Goal: Task Accomplishment & Management: Use online tool/utility

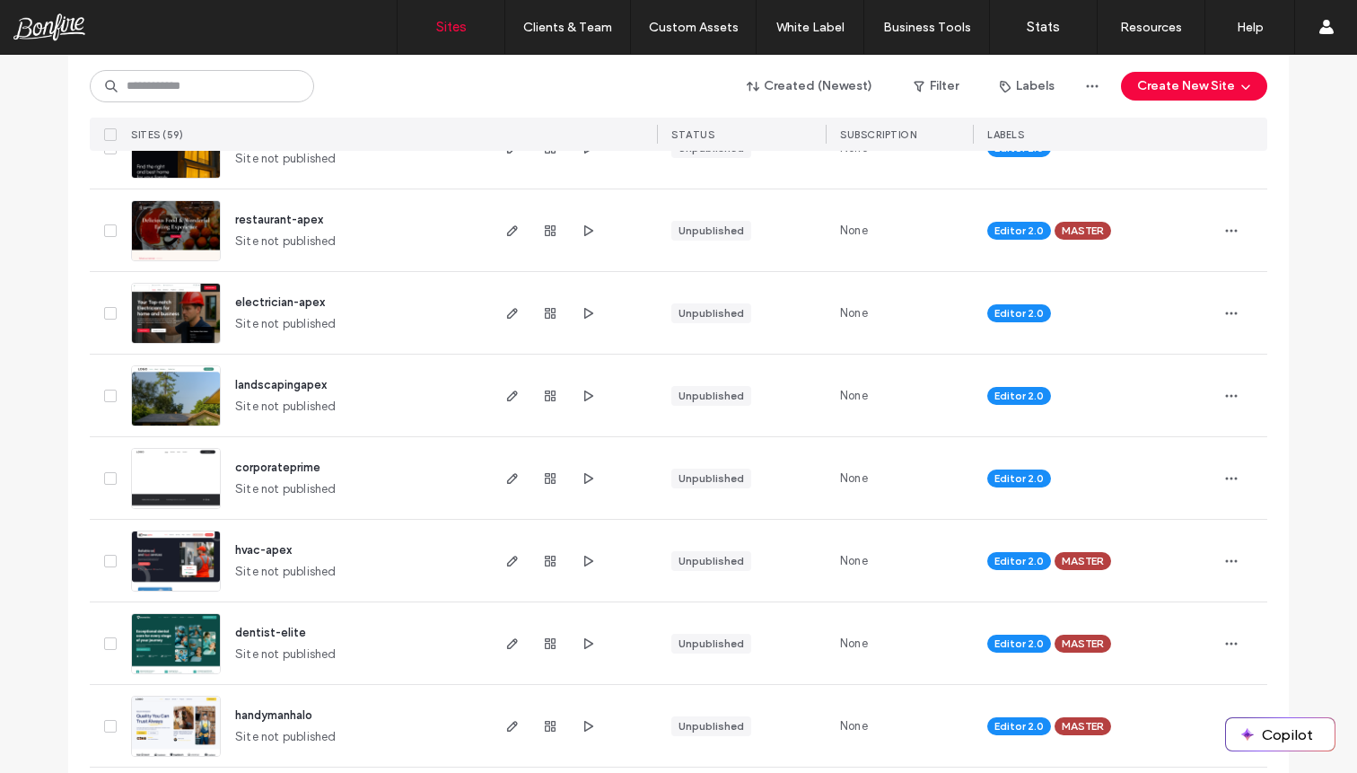
scroll to position [417, 0]
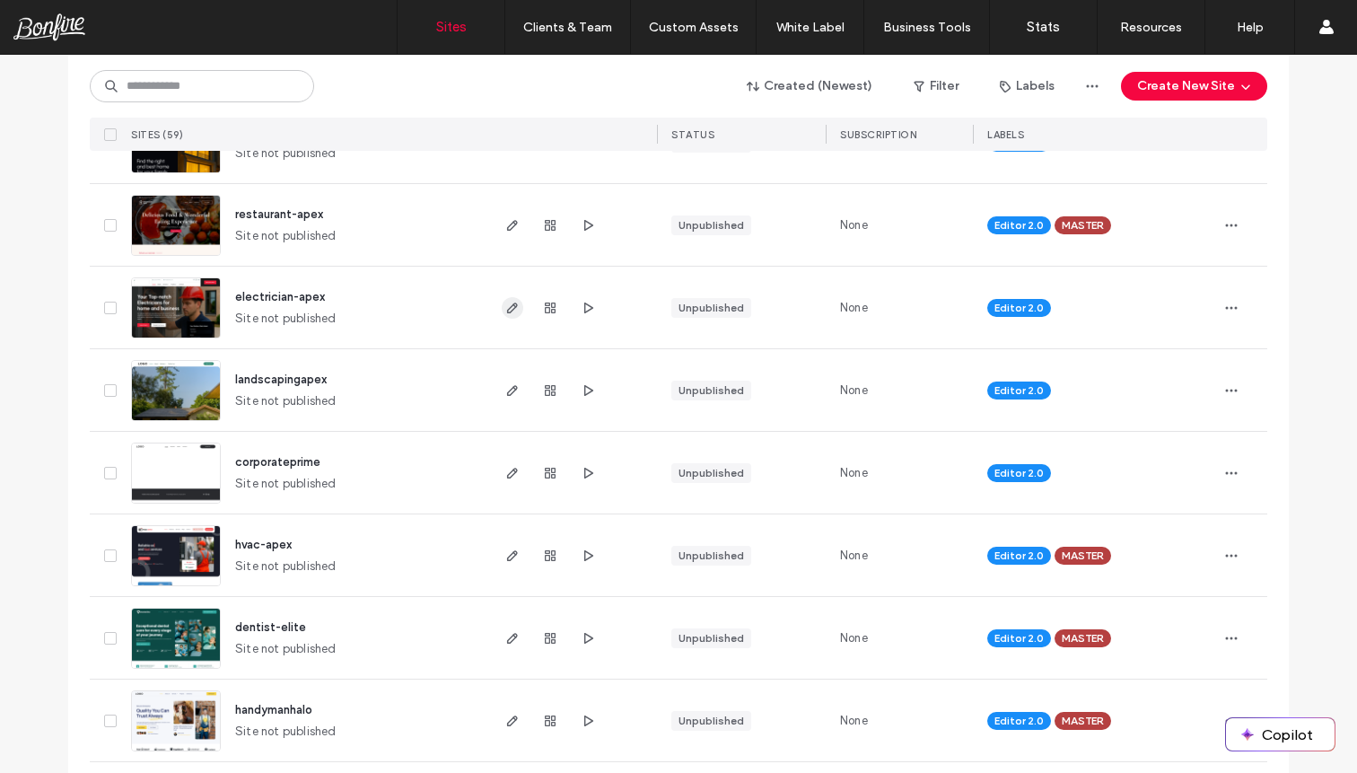
click at [508, 311] on icon "button" at bounding box center [512, 308] width 14 height 14
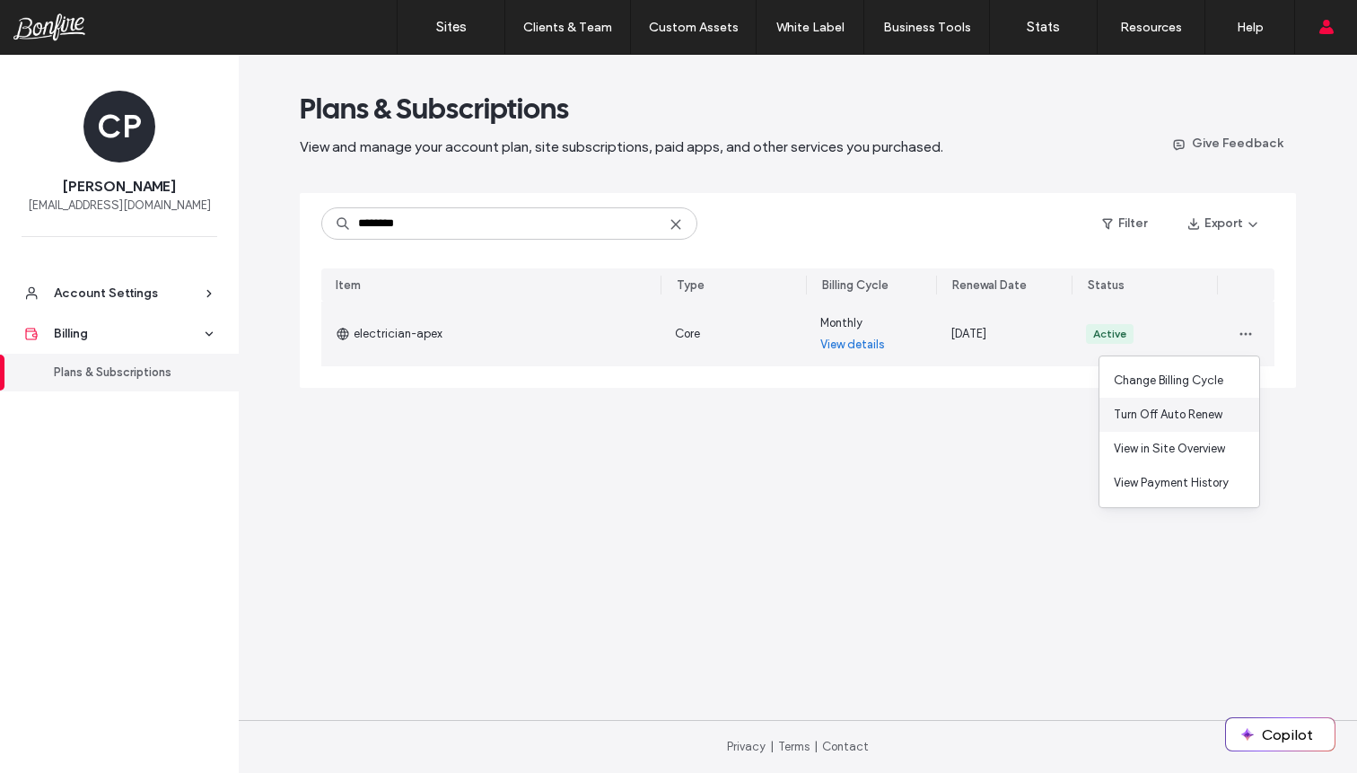
click at [1203, 418] on span "Turn Off Auto Renew" at bounding box center [1168, 415] width 109 height 18
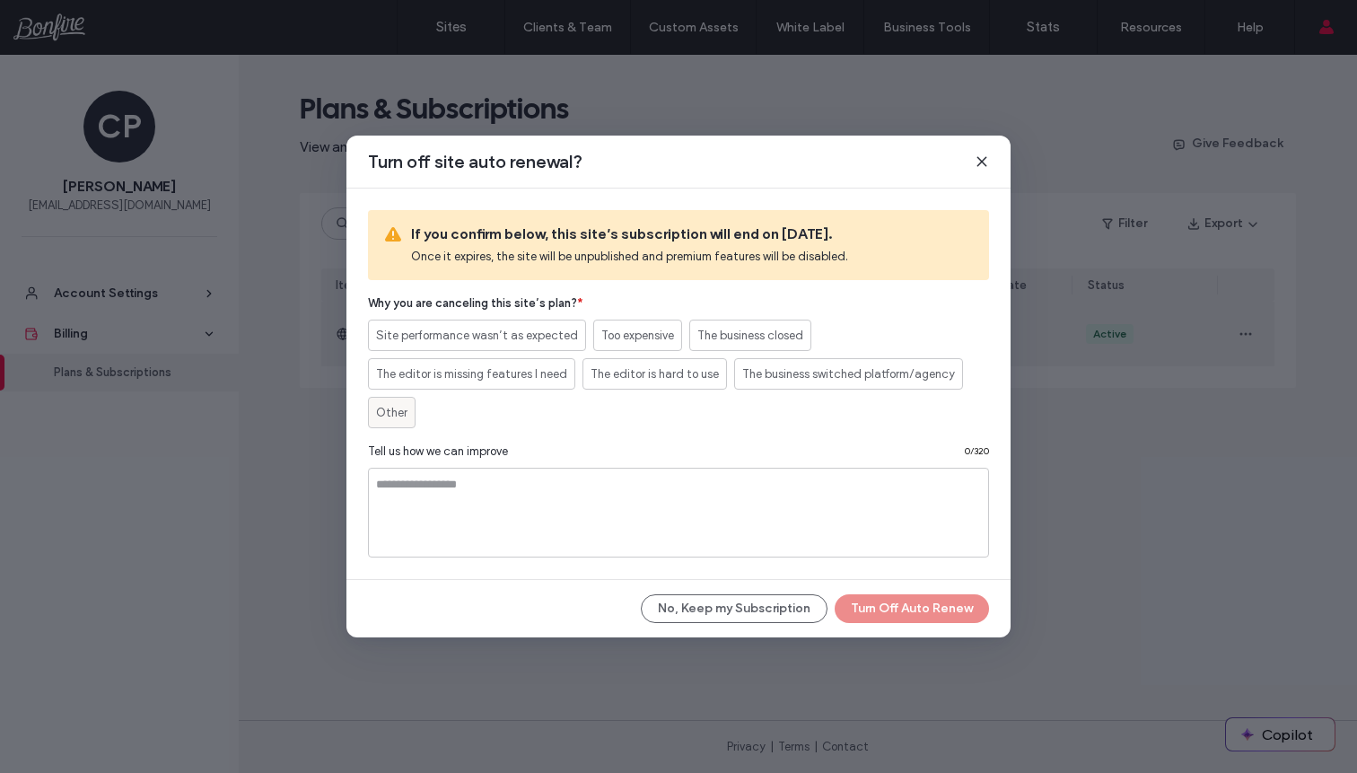
click at [383, 418] on span "Other" at bounding box center [391, 413] width 31 height 18
click at [880, 617] on button "Turn Off Auto Renew" at bounding box center [912, 608] width 154 height 29
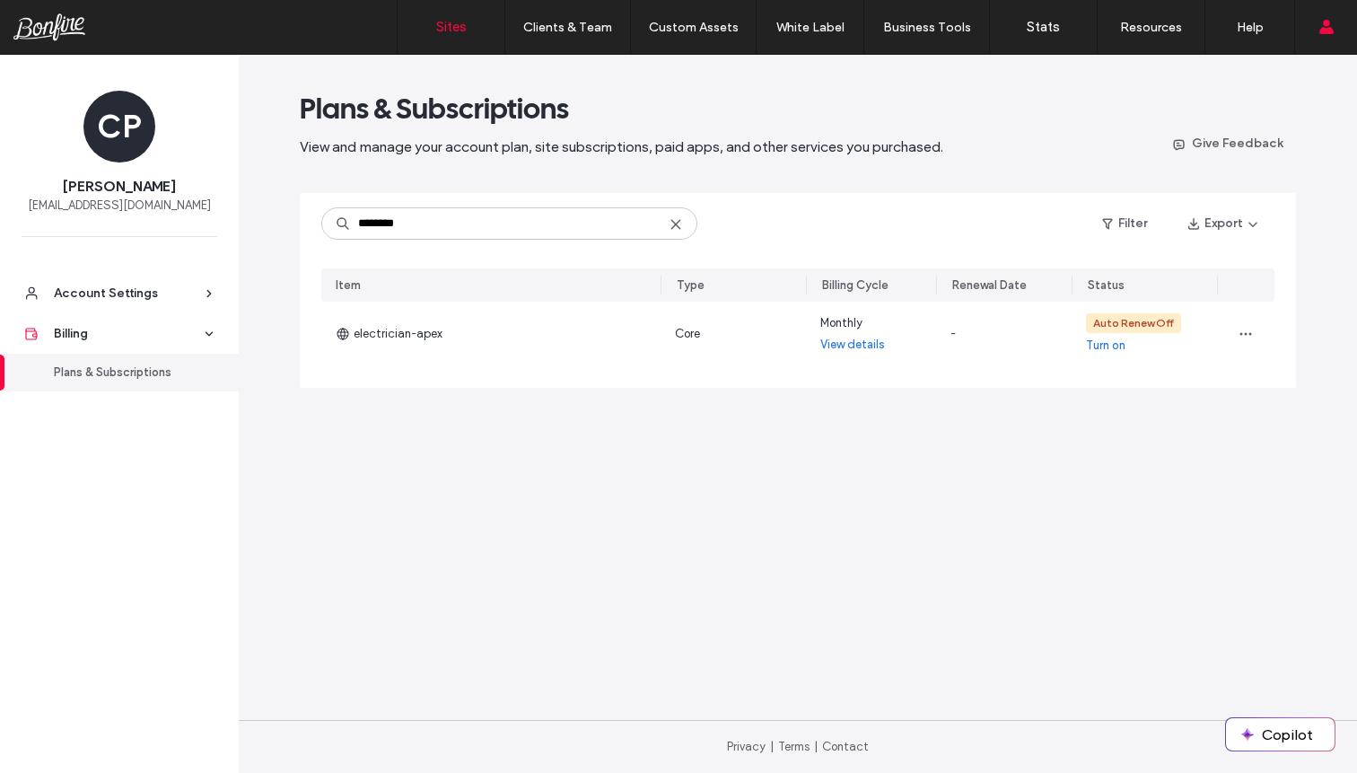
click at [451, 29] on label "Sites" at bounding box center [451, 27] width 31 height 16
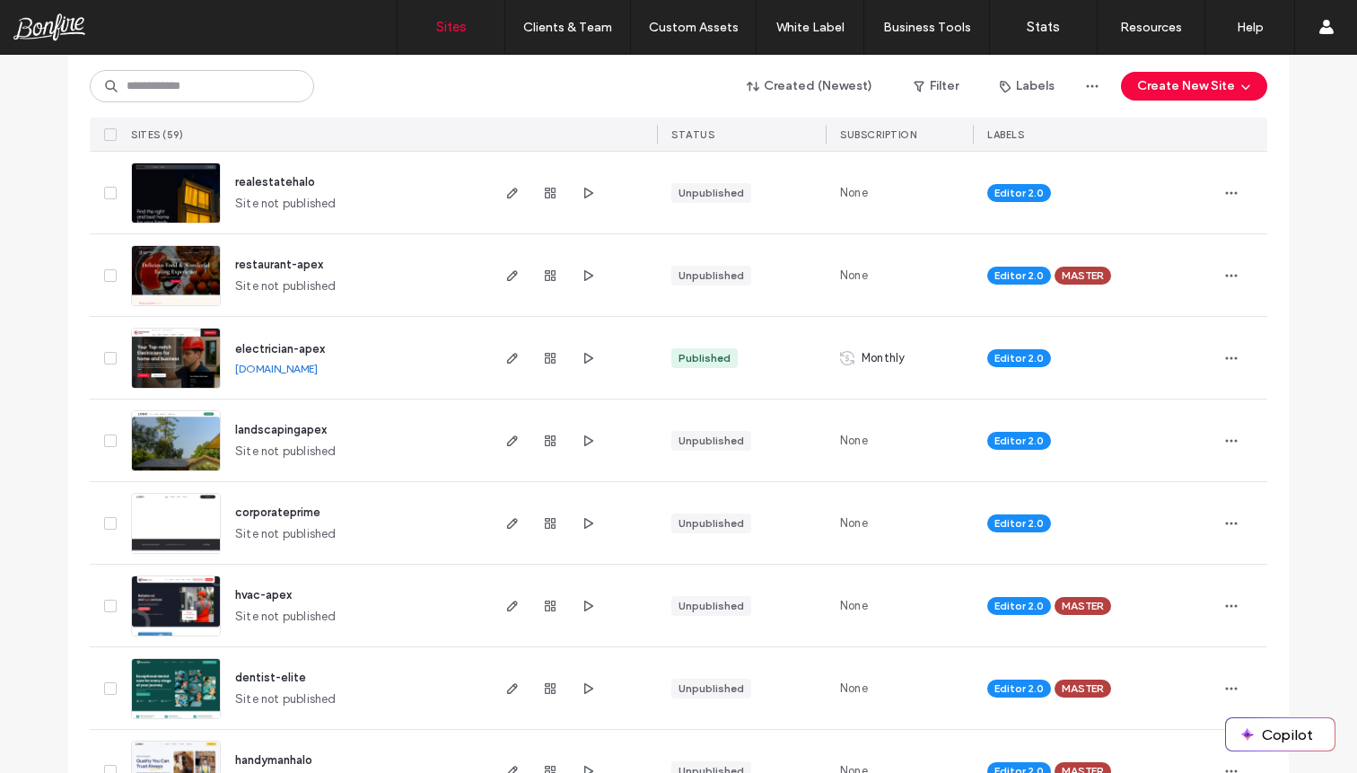
scroll to position [368, 0]
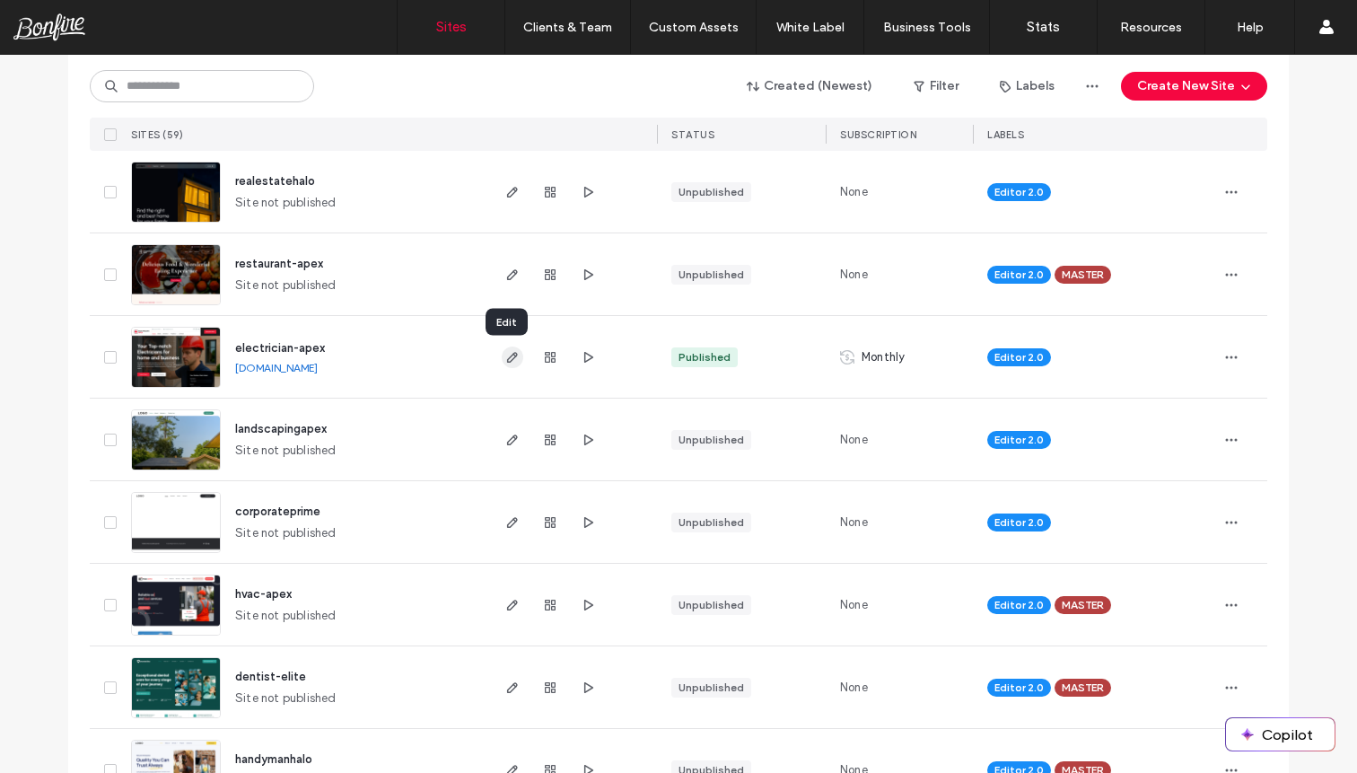
click at [508, 357] on use "button" at bounding box center [512, 357] width 11 height 11
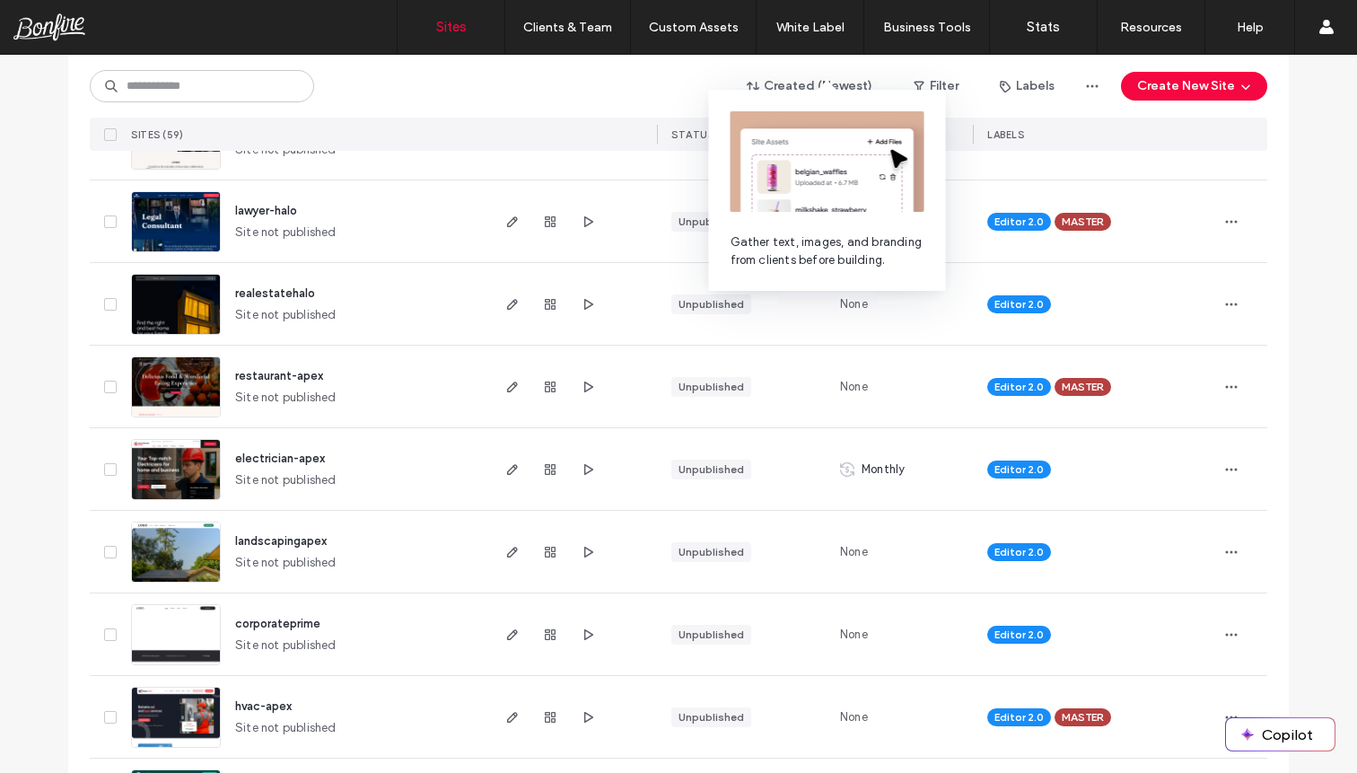
scroll to position [277, 0]
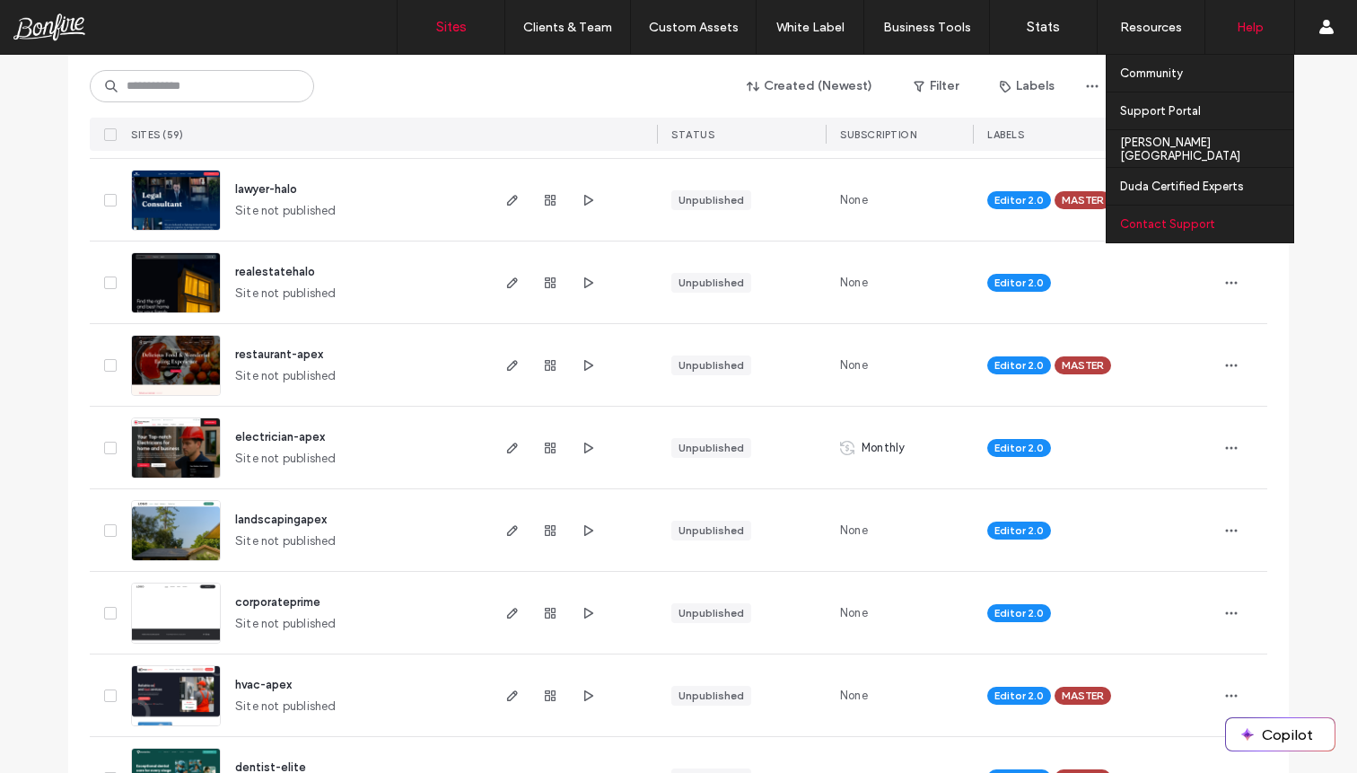
click at [1207, 215] on div "Contact Support" at bounding box center [1206, 224] width 173 height 37
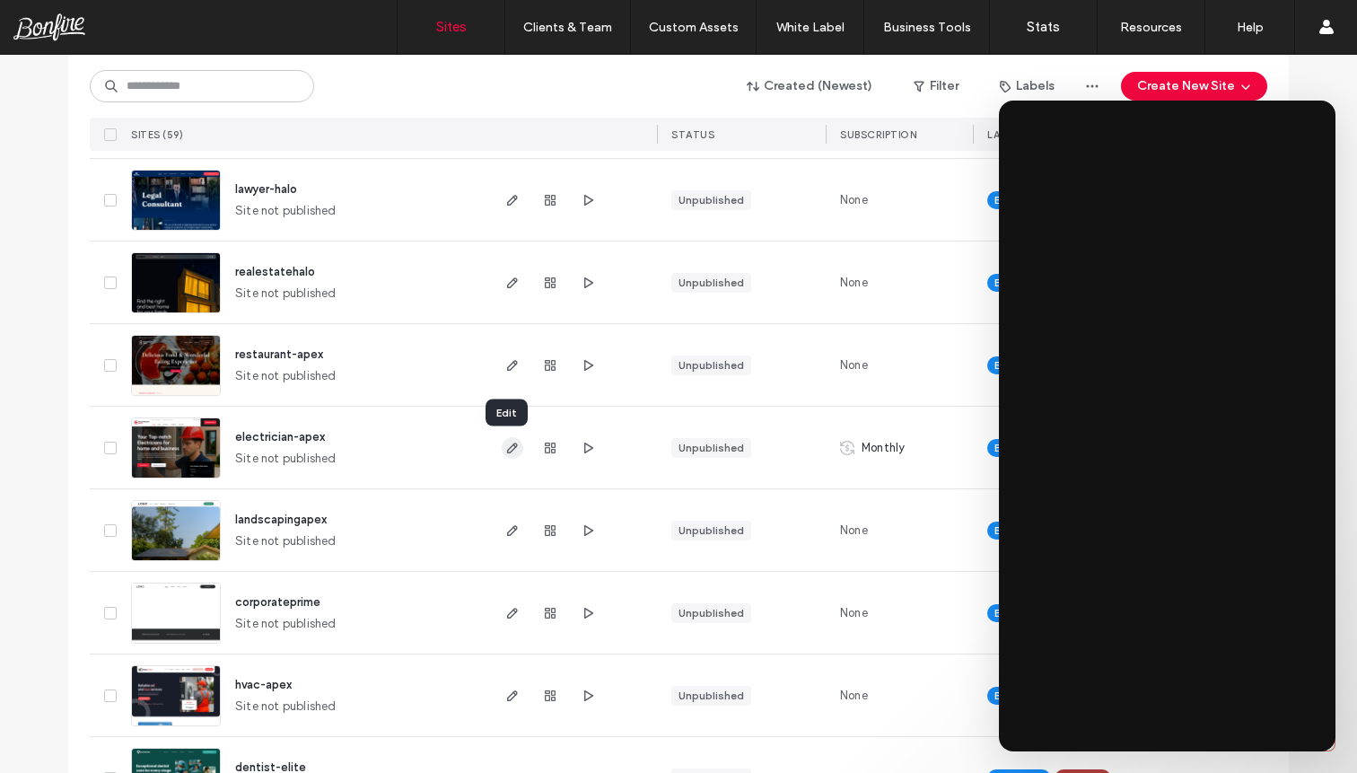
click at [505, 448] on icon "button" at bounding box center [512, 448] width 14 height 14
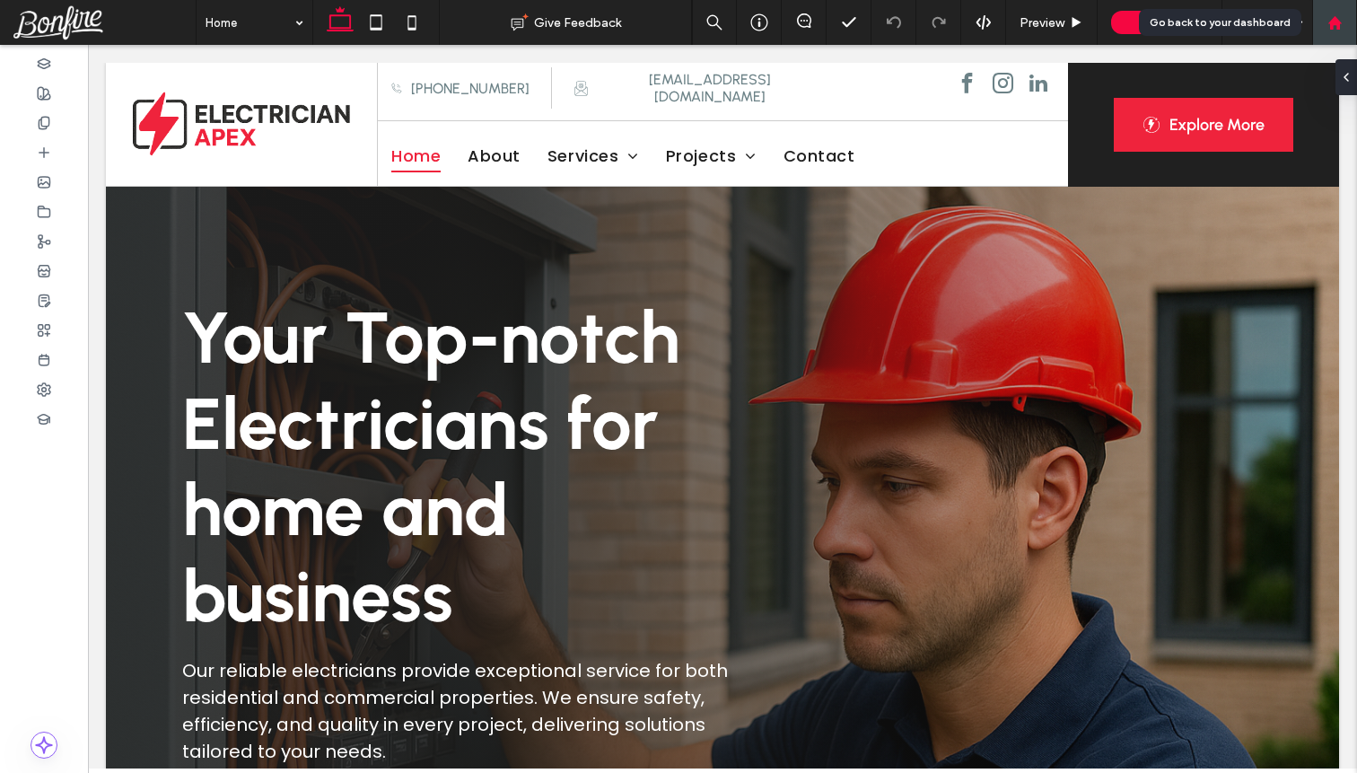
click at [1352, 24] on div at bounding box center [1334, 22] width 43 height 15
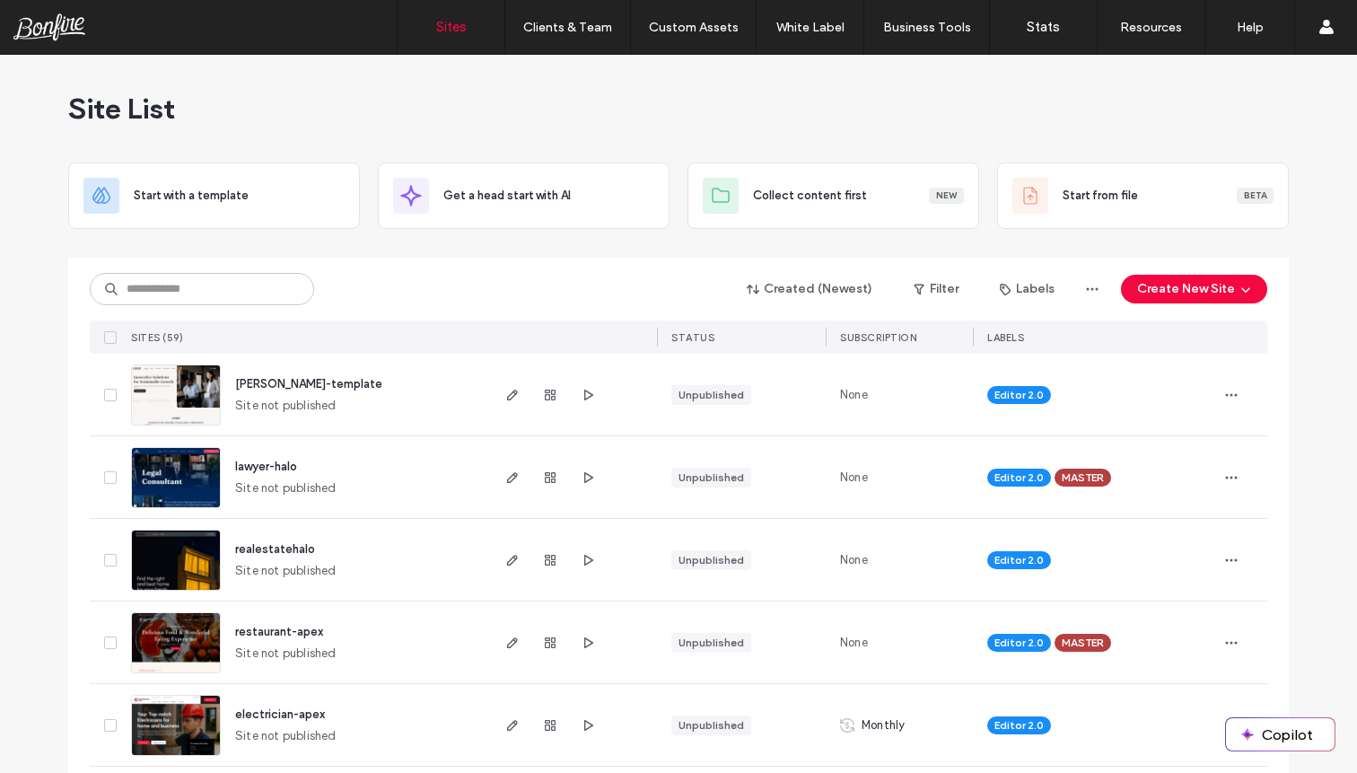
click at [1101, 101] on div "Site List" at bounding box center [678, 109] width 1221 height 108
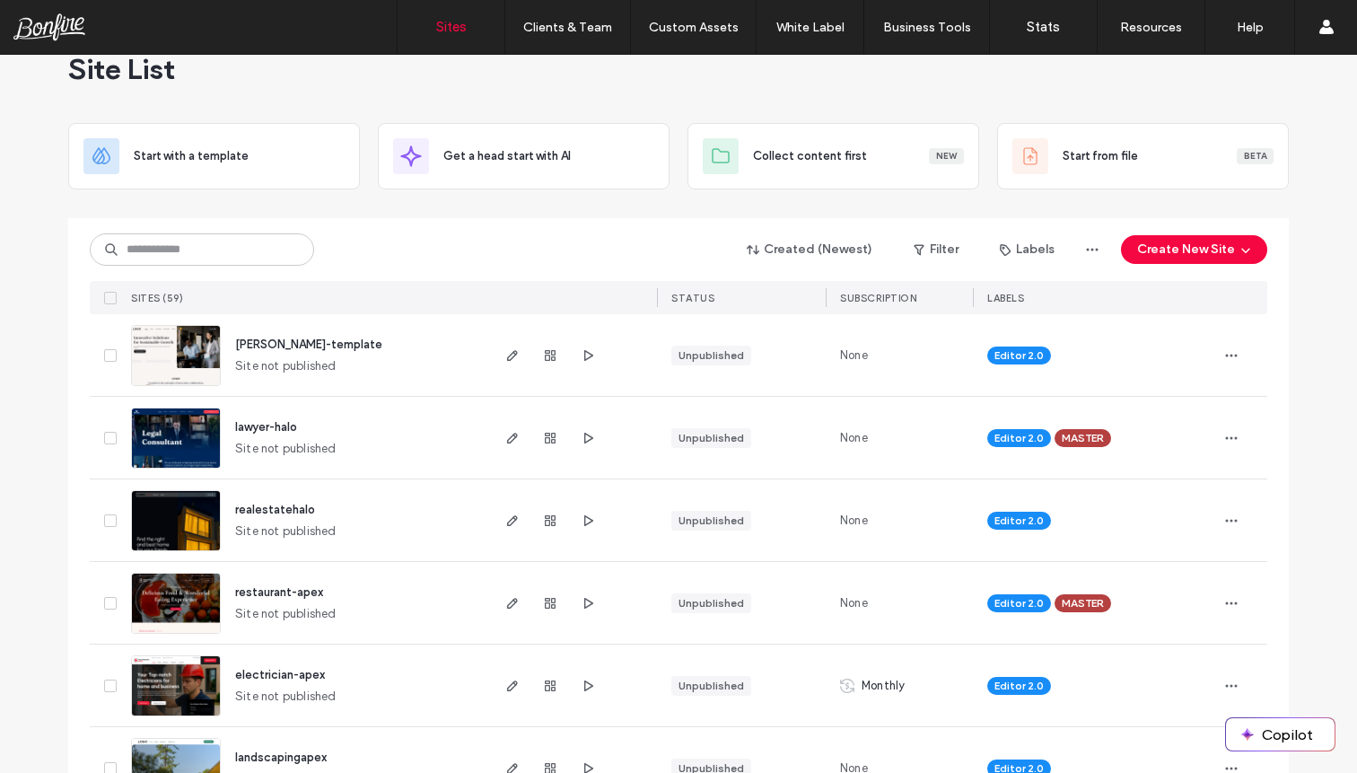
scroll to position [49, 0]
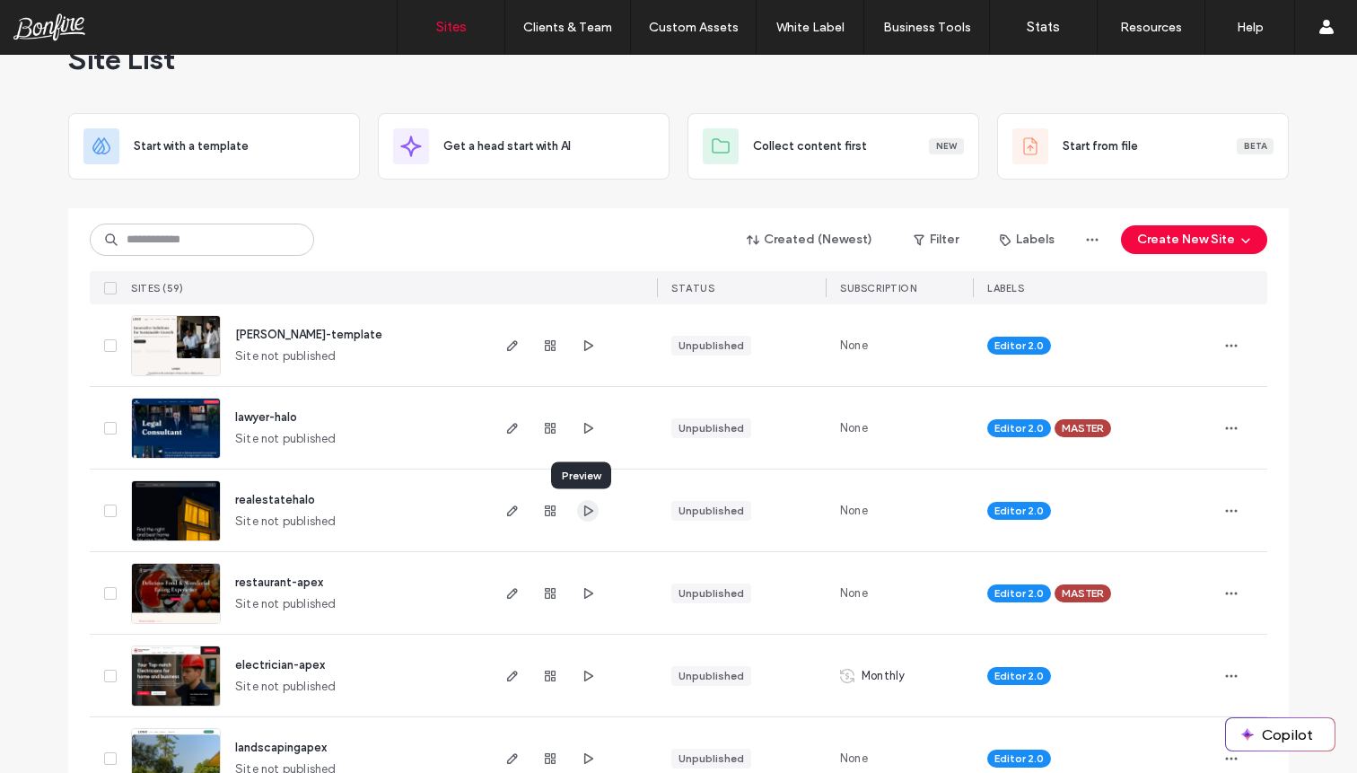
click at [585, 512] on icon "button" at bounding box center [588, 510] width 14 height 14
click at [505, 512] on icon "button" at bounding box center [512, 510] width 14 height 14
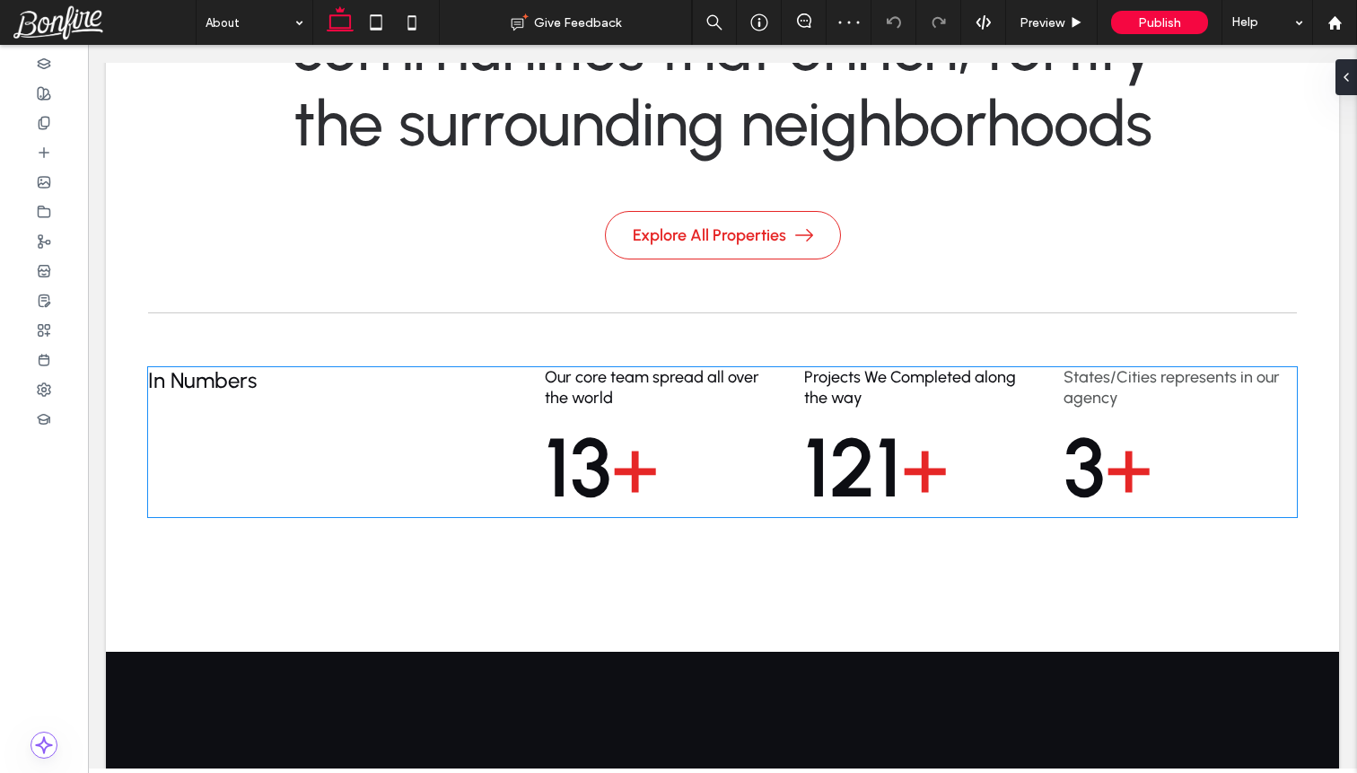
scroll to position [996, 0]
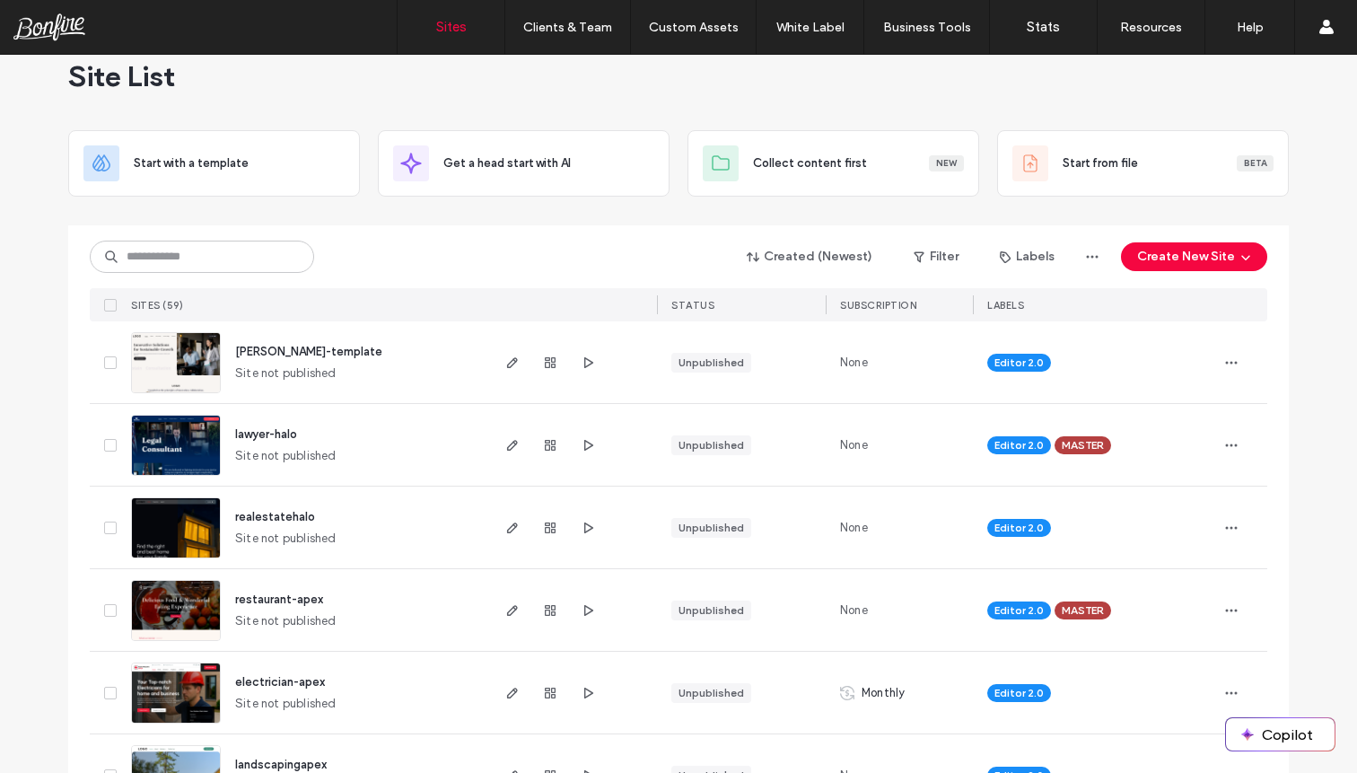
scroll to position [58, 0]
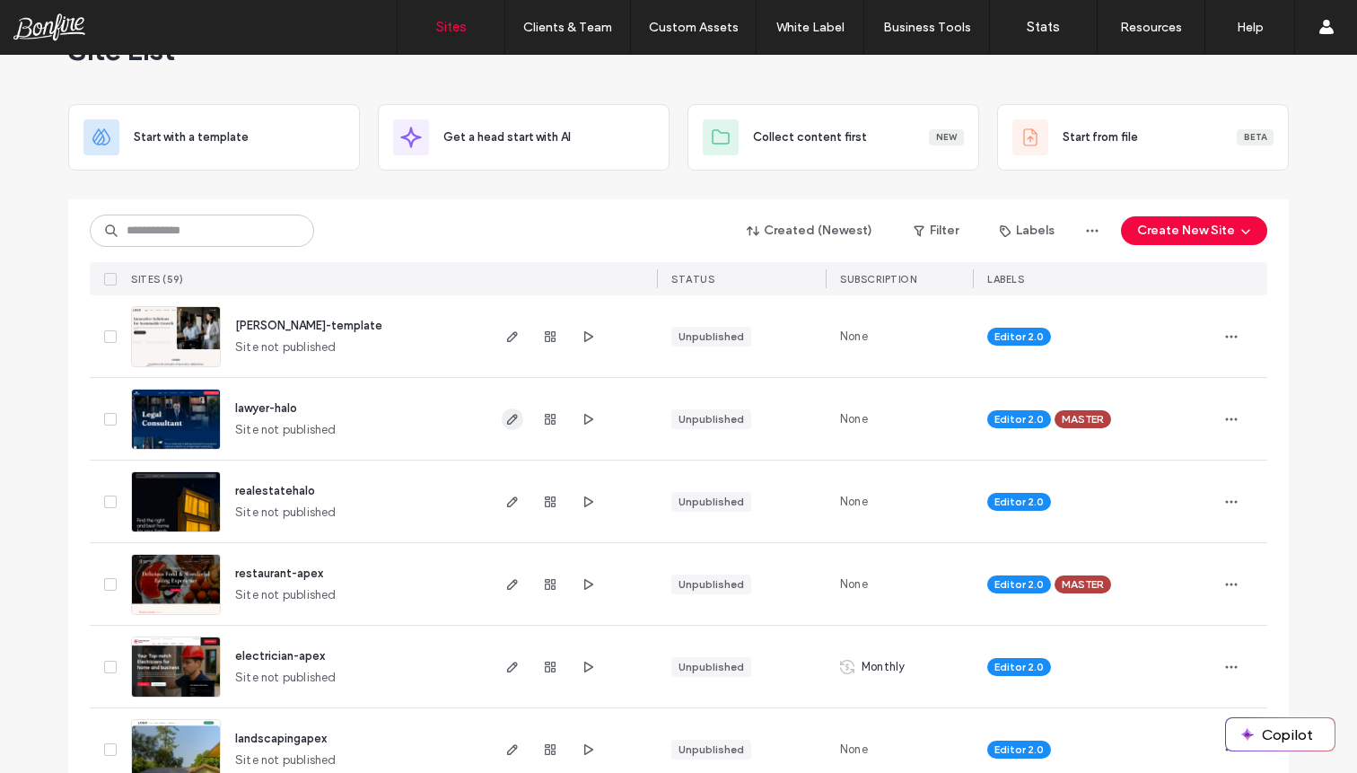
click at [505, 417] on icon "button" at bounding box center [512, 419] width 14 height 14
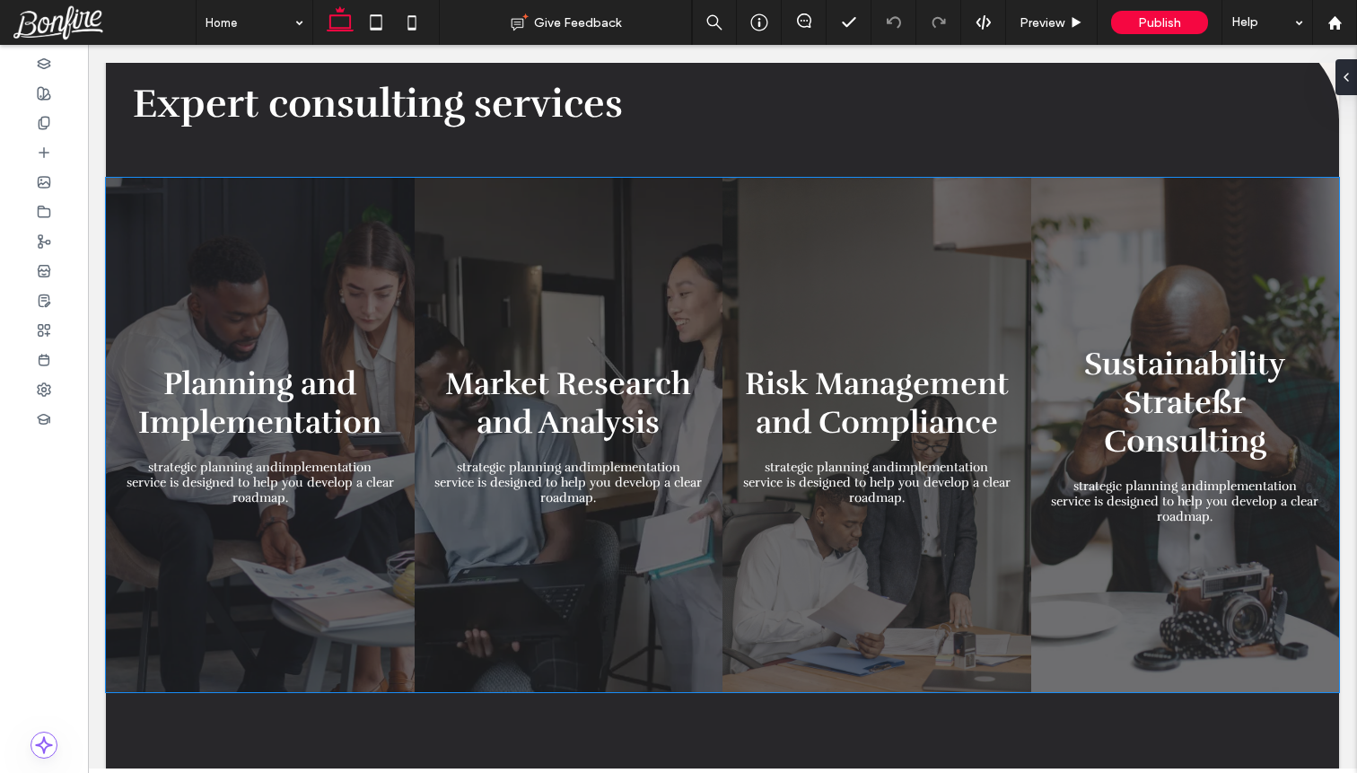
scroll to position [1395, 0]
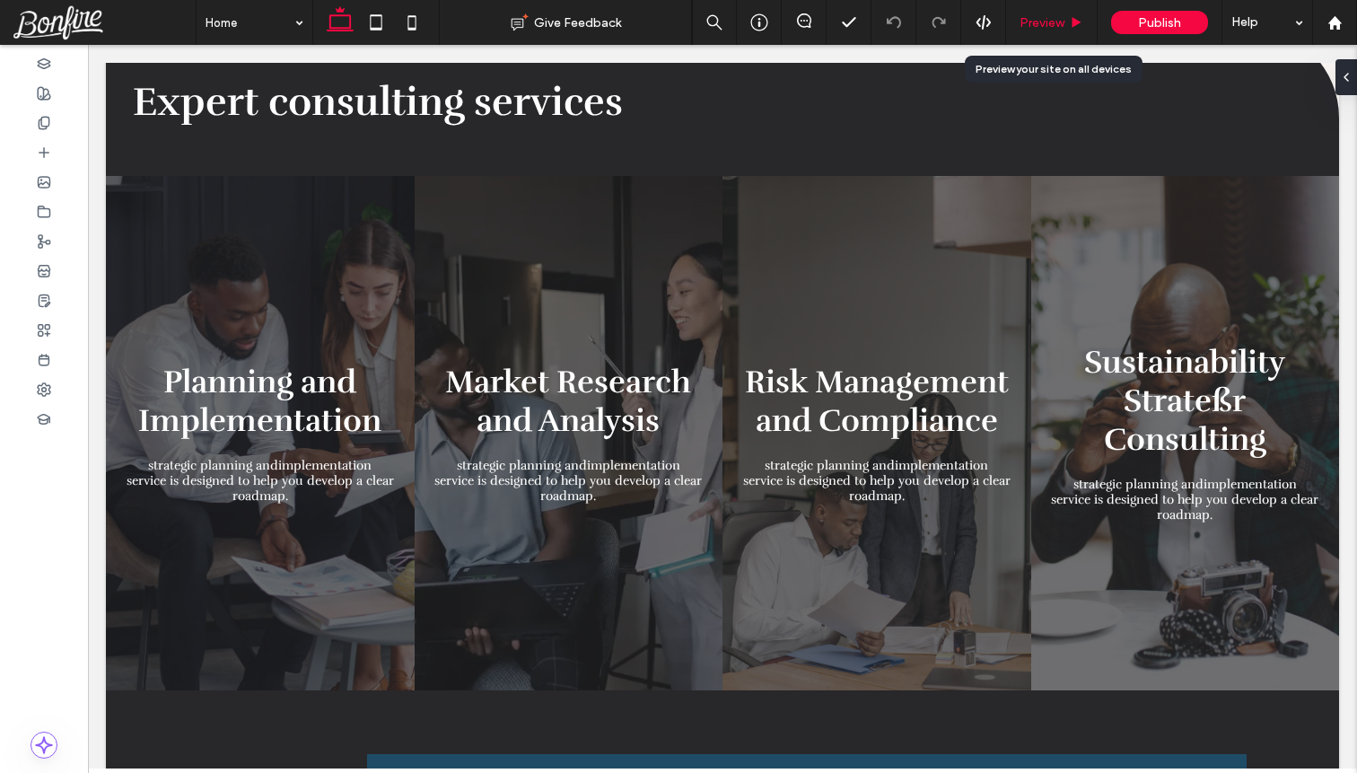
click at [1067, 13] on div "Preview" at bounding box center [1052, 22] width 92 height 45
click at [1055, 31] on div "Preview" at bounding box center [1052, 22] width 92 height 45
click at [1052, 25] on span "Preview" at bounding box center [1041, 22] width 45 height 15
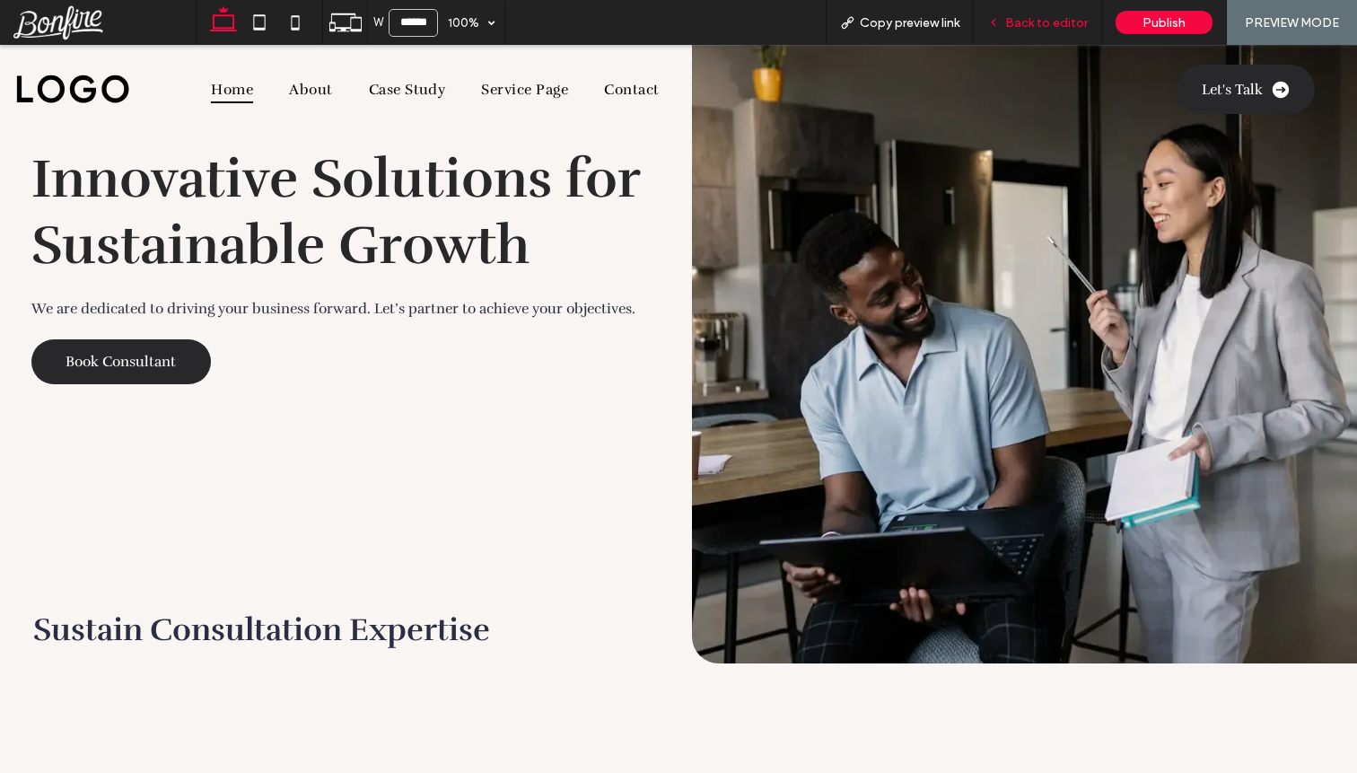
click at [1041, 28] on span "Back to editor" at bounding box center [1046, 22] width 83 height 15
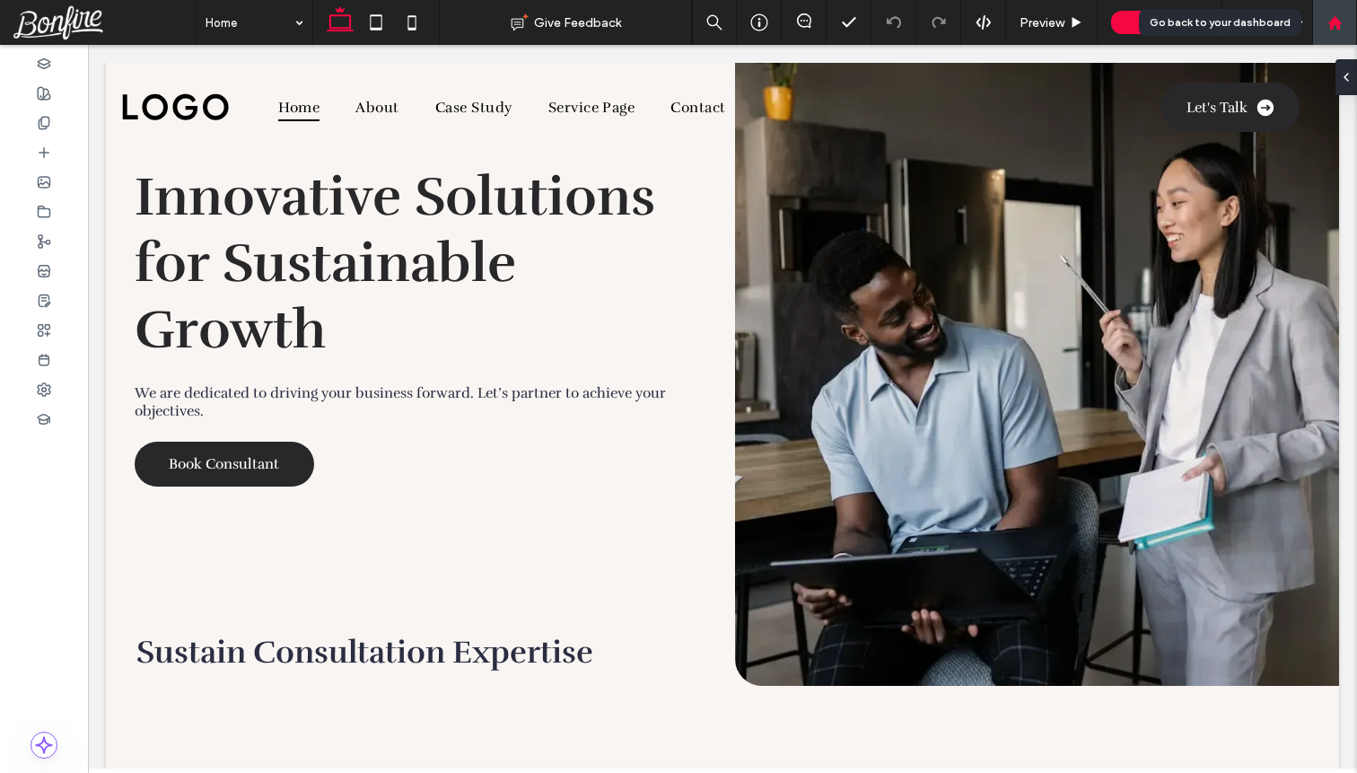
click at [1348, 30] on div at bounding box center [1334, 22] width 45 height 45
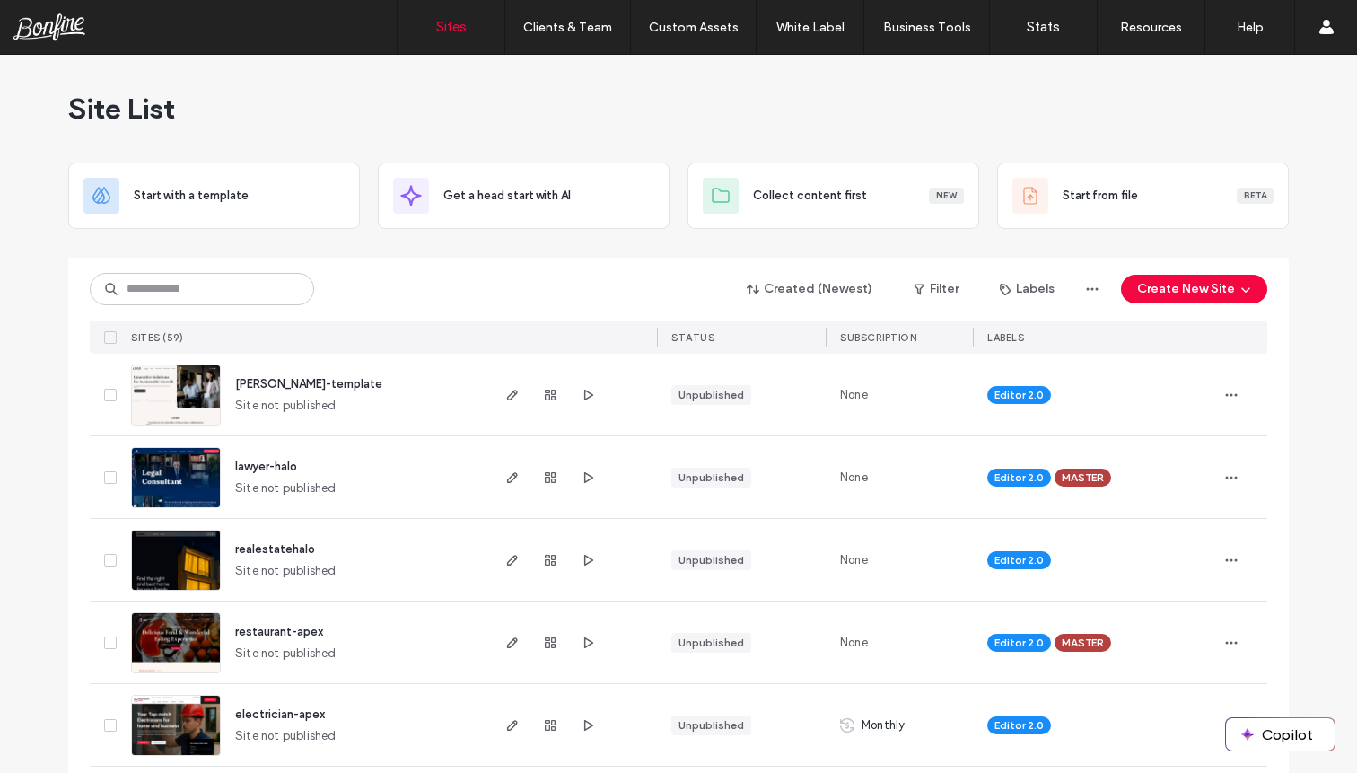
scroll to position [21, 0]
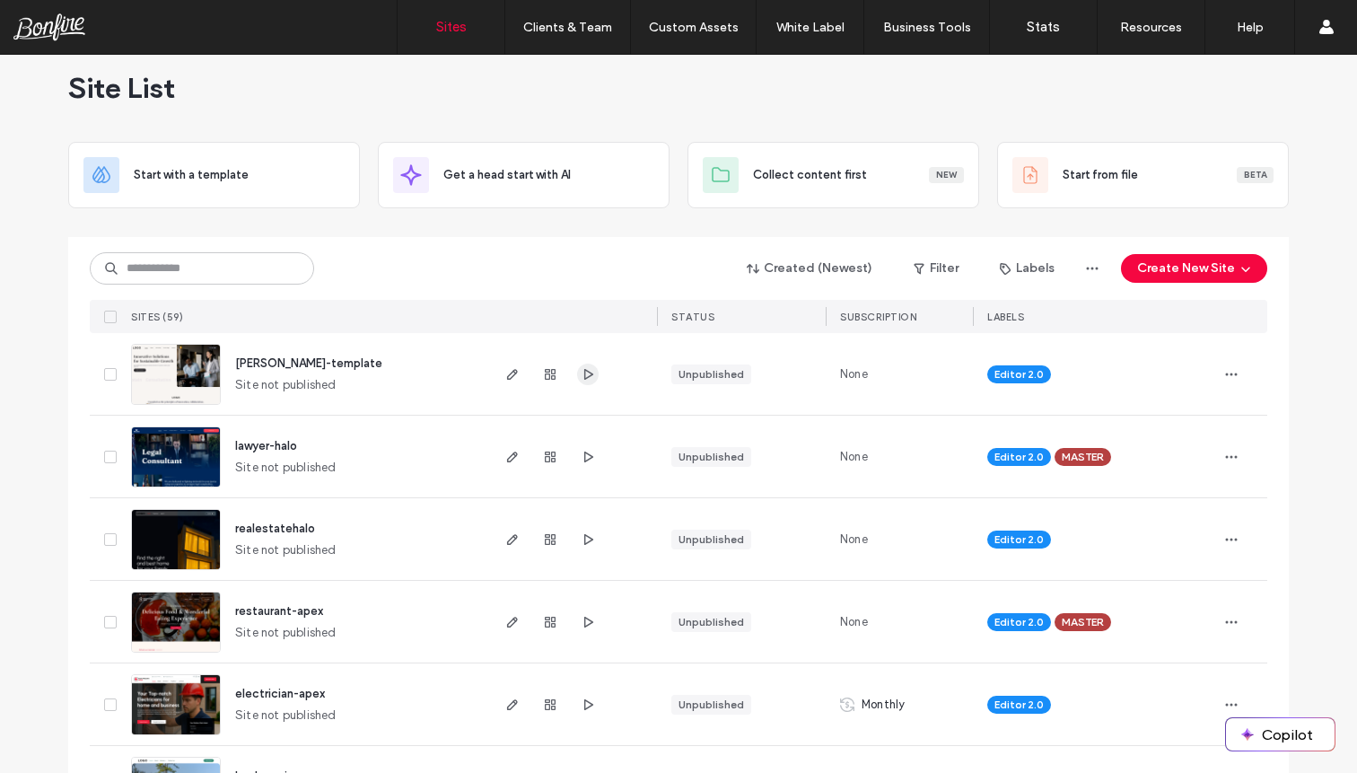
click at [582, 368] on icon "button" at bounding box center [588, 374] width 14 height 14
click at [584, 452] on use "button" at bounding box center [588, 456] width 9 height 11
click at [509, 458] on icon "button" at bounding box center [512, 457] width 14 height 14
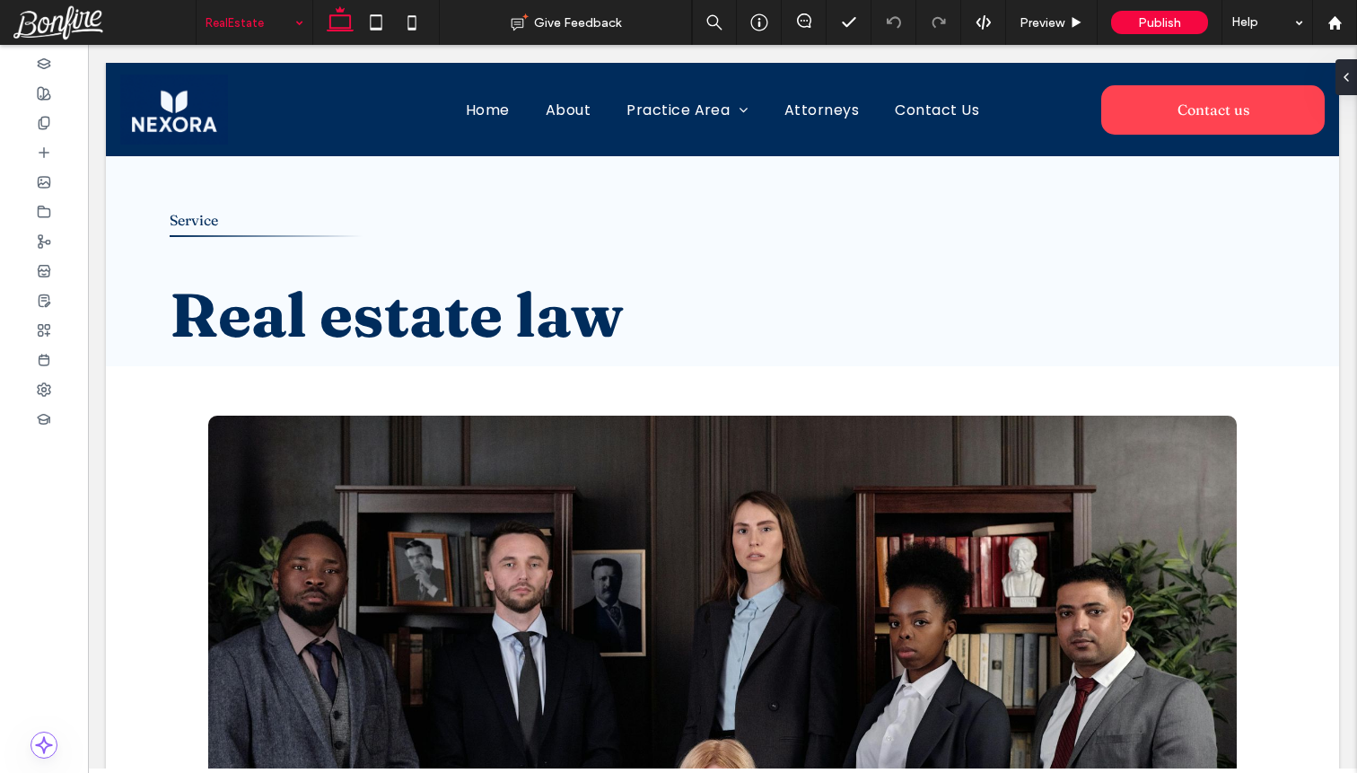
click at [276, 22] on input at bounding box center [250, 22] width 89 height 45
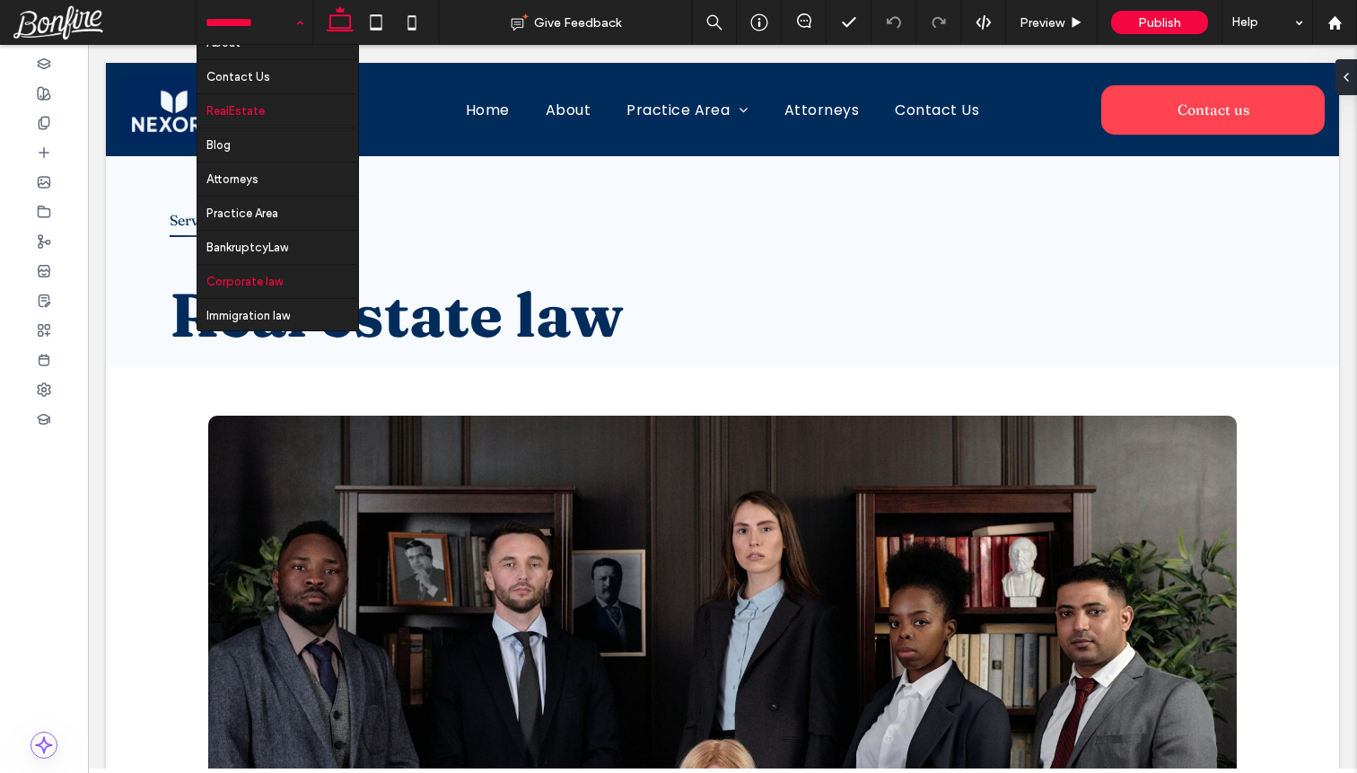
scroll to position [97, 0]
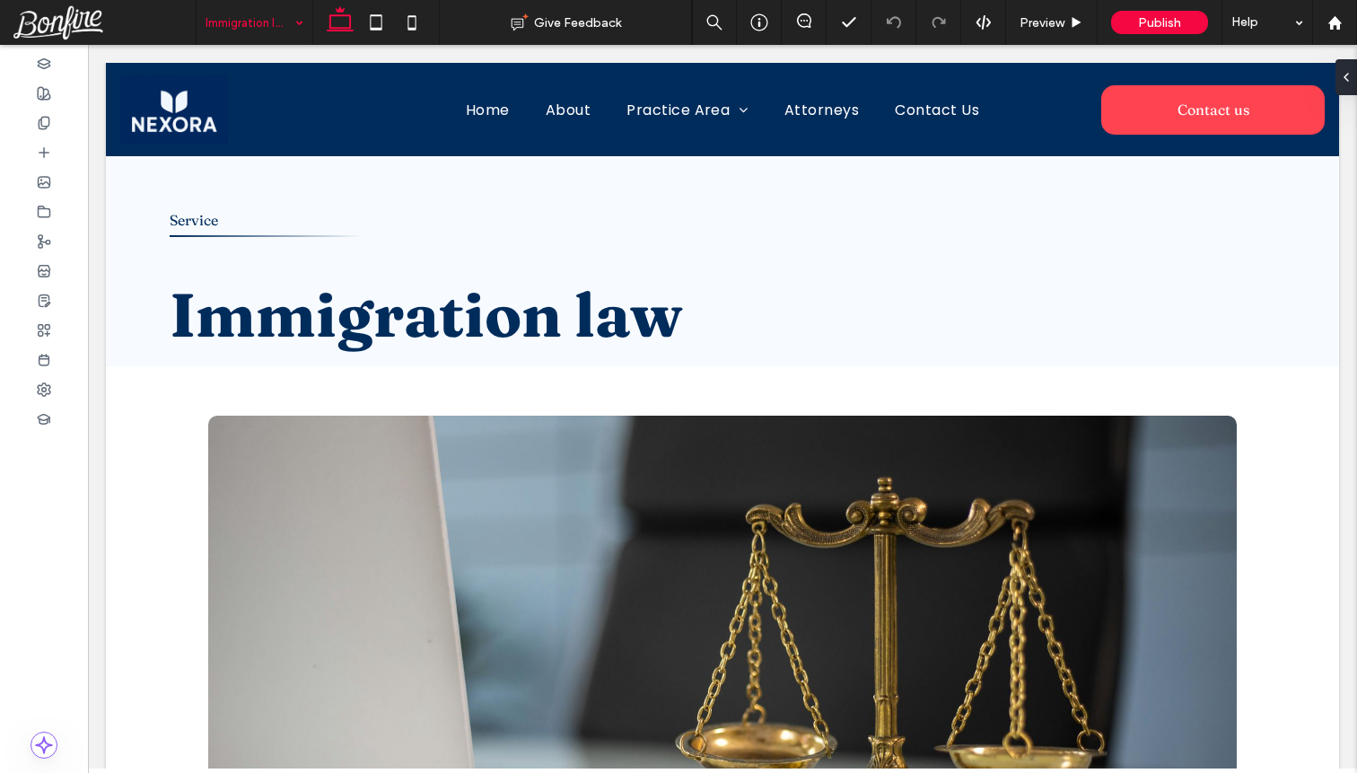
click at [243, 39] on input at bounding box center [250, 22] width 89 height 45
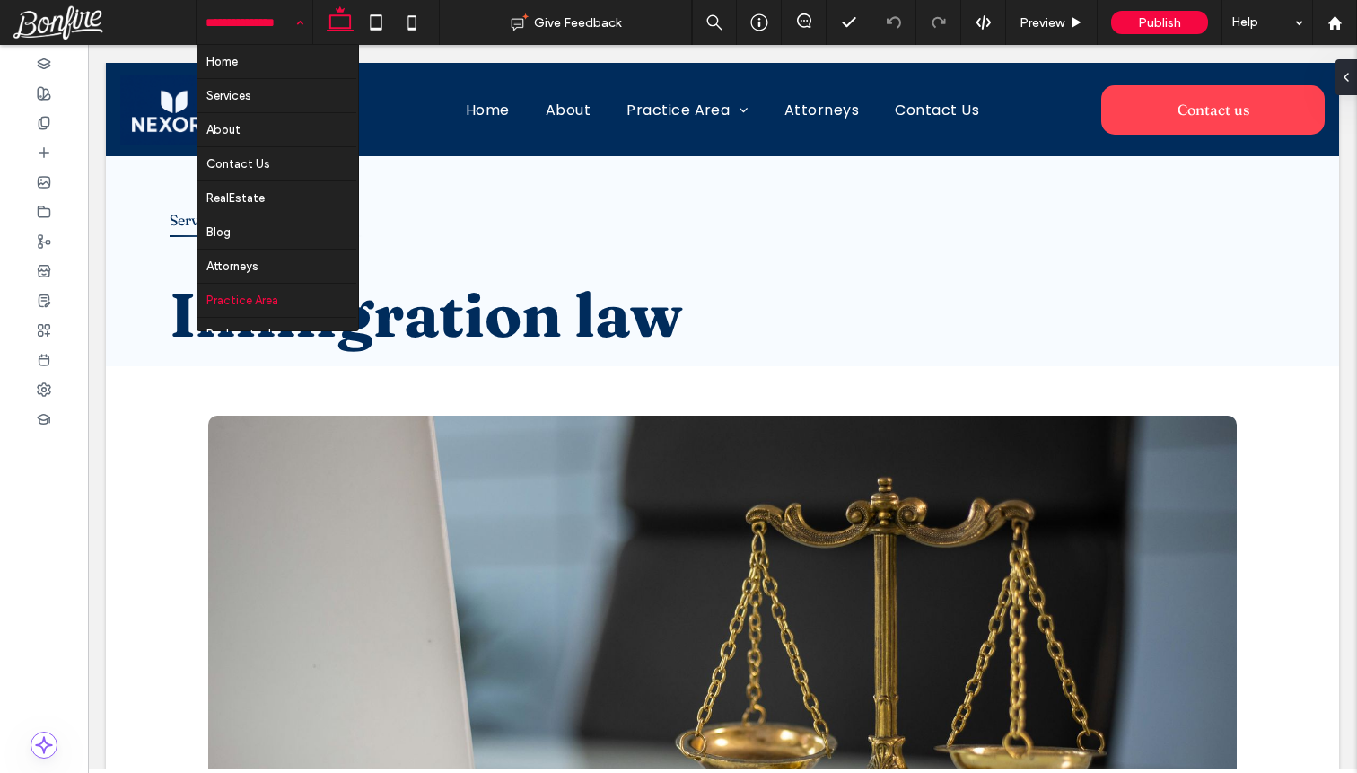
scroll to position [97, 0]
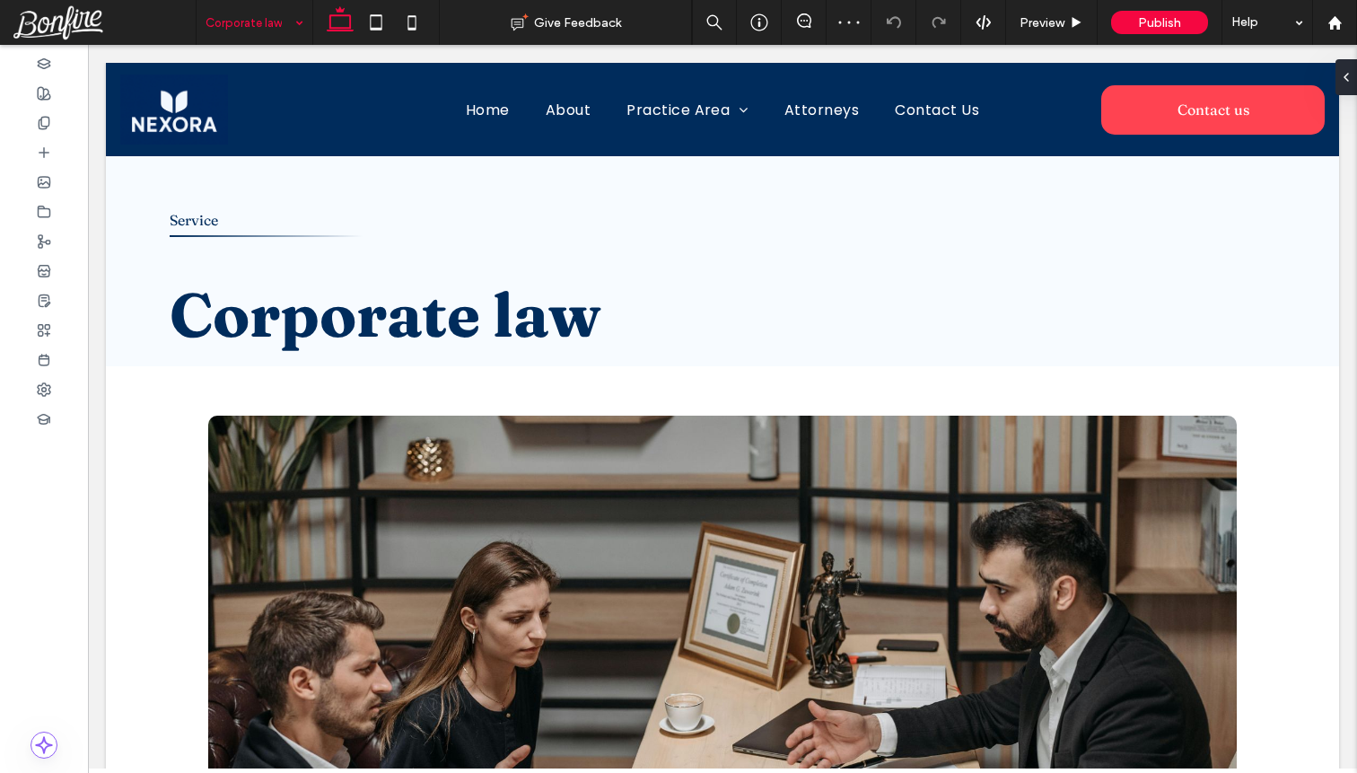
click at [288, 17] on div "Corporate law" at bounding box center [255, 22] width 116 height 45
click at [271, 22] on input at bounding box center [250, 22] width 89 height 45
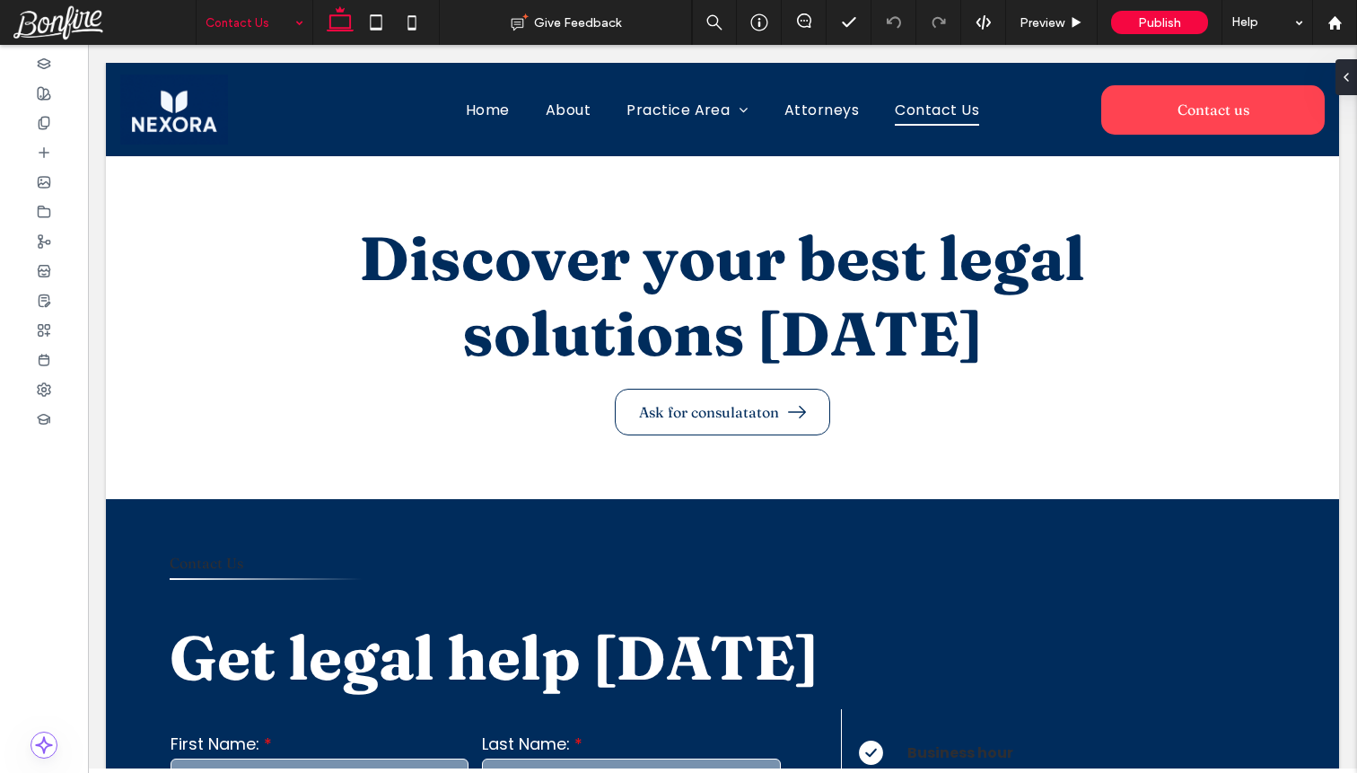
click at [264, 29] on input at bounding box center [250, 22] width 89 height 45
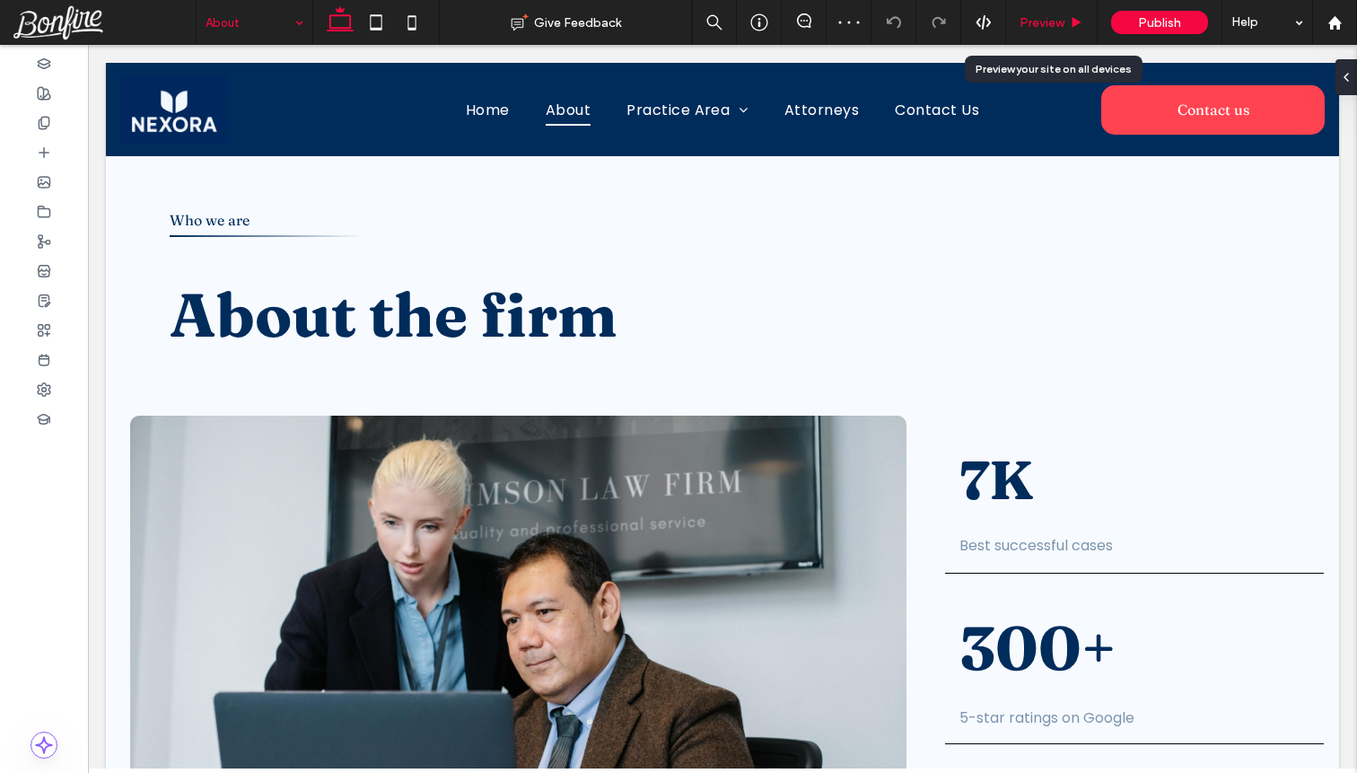
click at [1049, 22] on span "Preview" at bounding box center [1041, 22] width 45 height 15
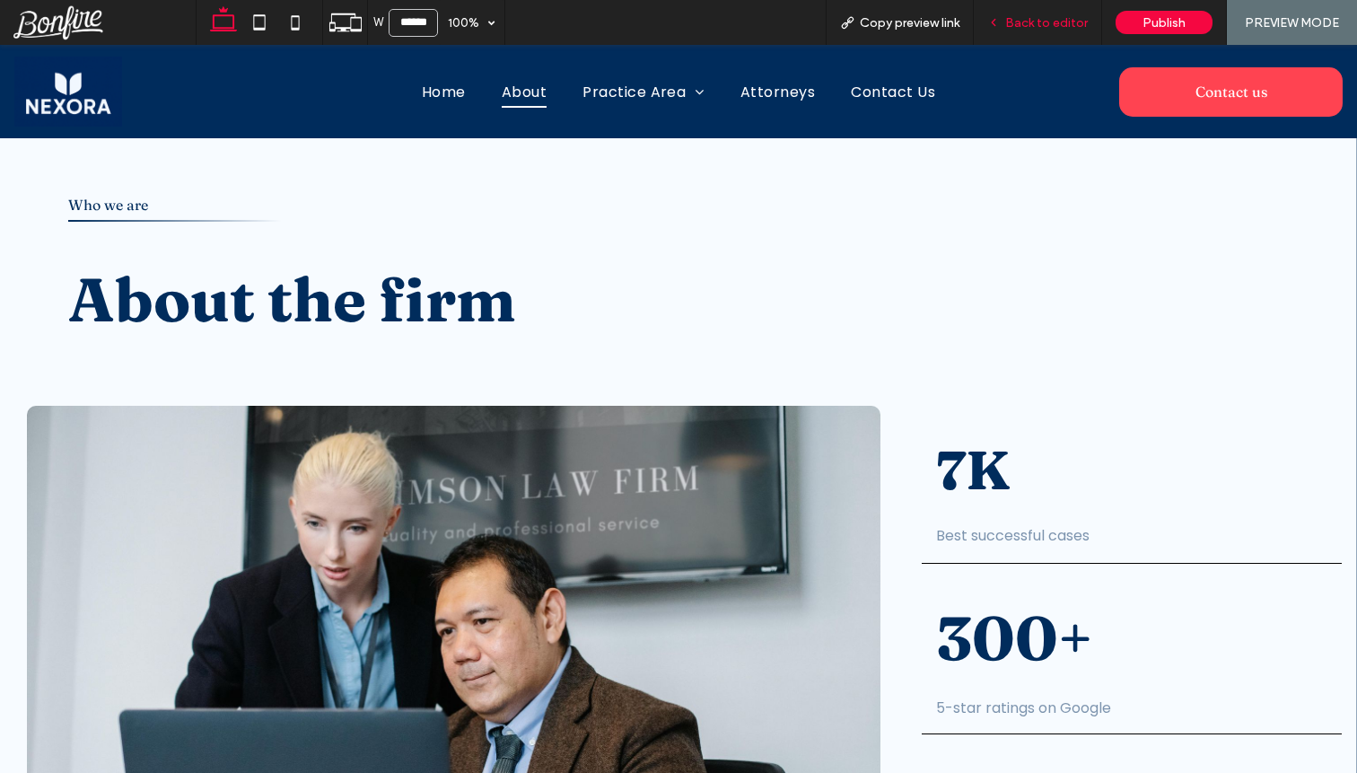
click at [1016, 19] on span "Back to editor" at bounding box center [1046, 22] width 83 height 15
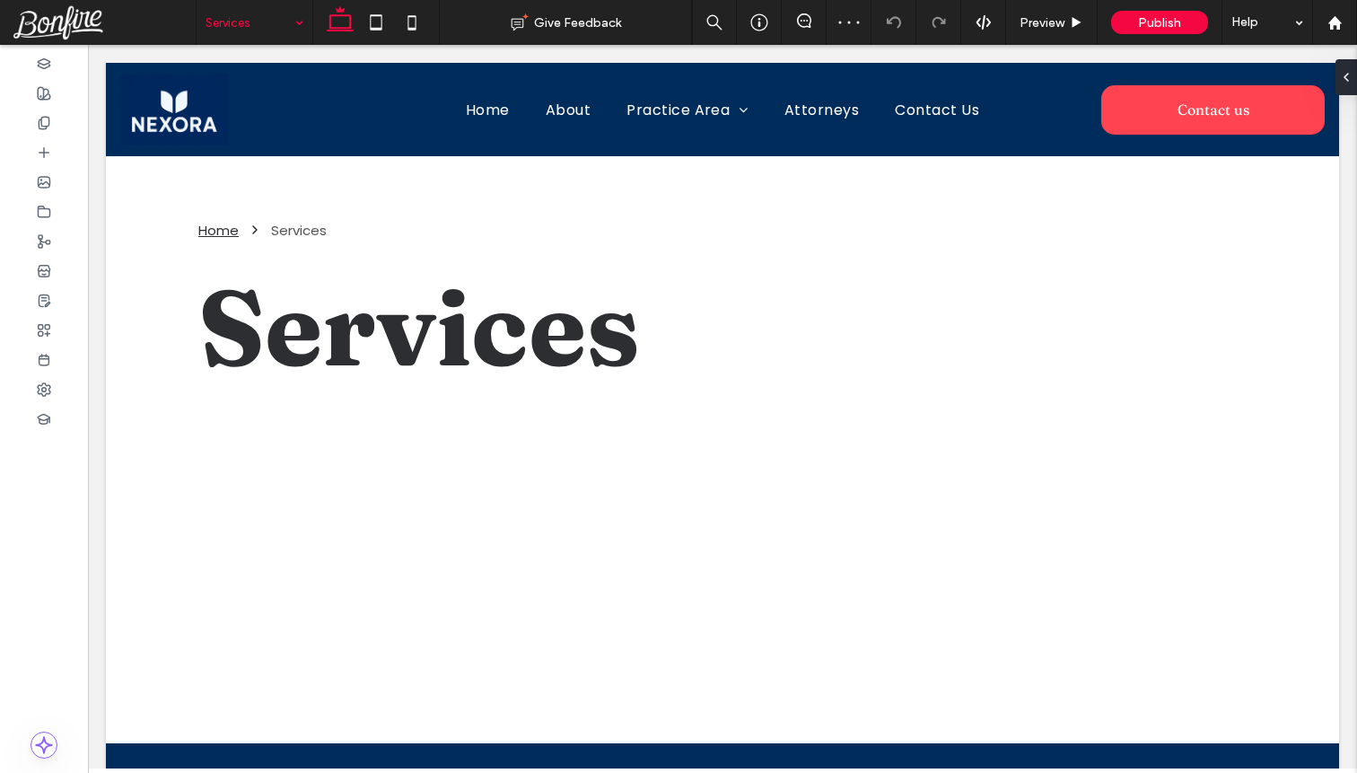
click at [282, 14] on input at bounding box center [250, 22] width 89 height 45
click at [48, 125] on use at bounding box center [44, 123] width 10 height 12
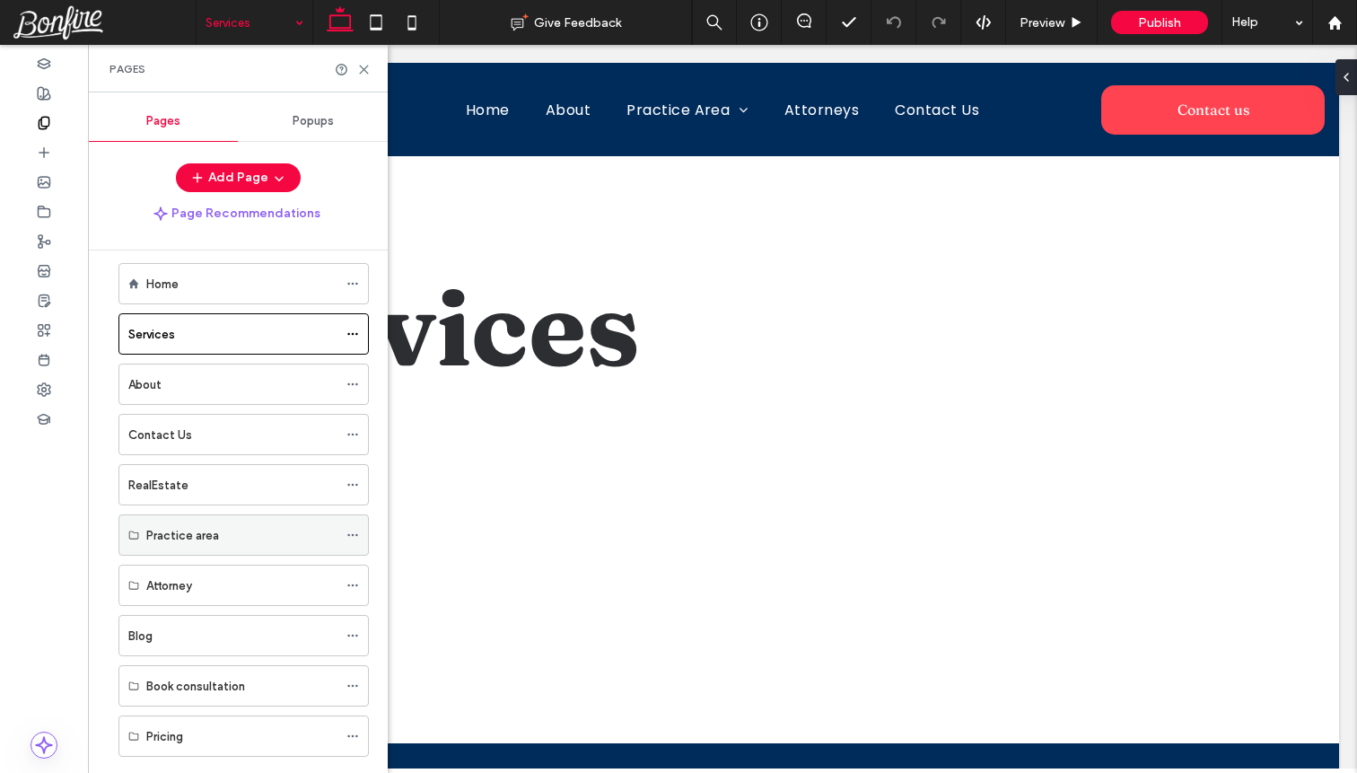
scroll to position [19, 0]
click at [356, 327] on icon at bounding box center [352, 333] width 13 height 13
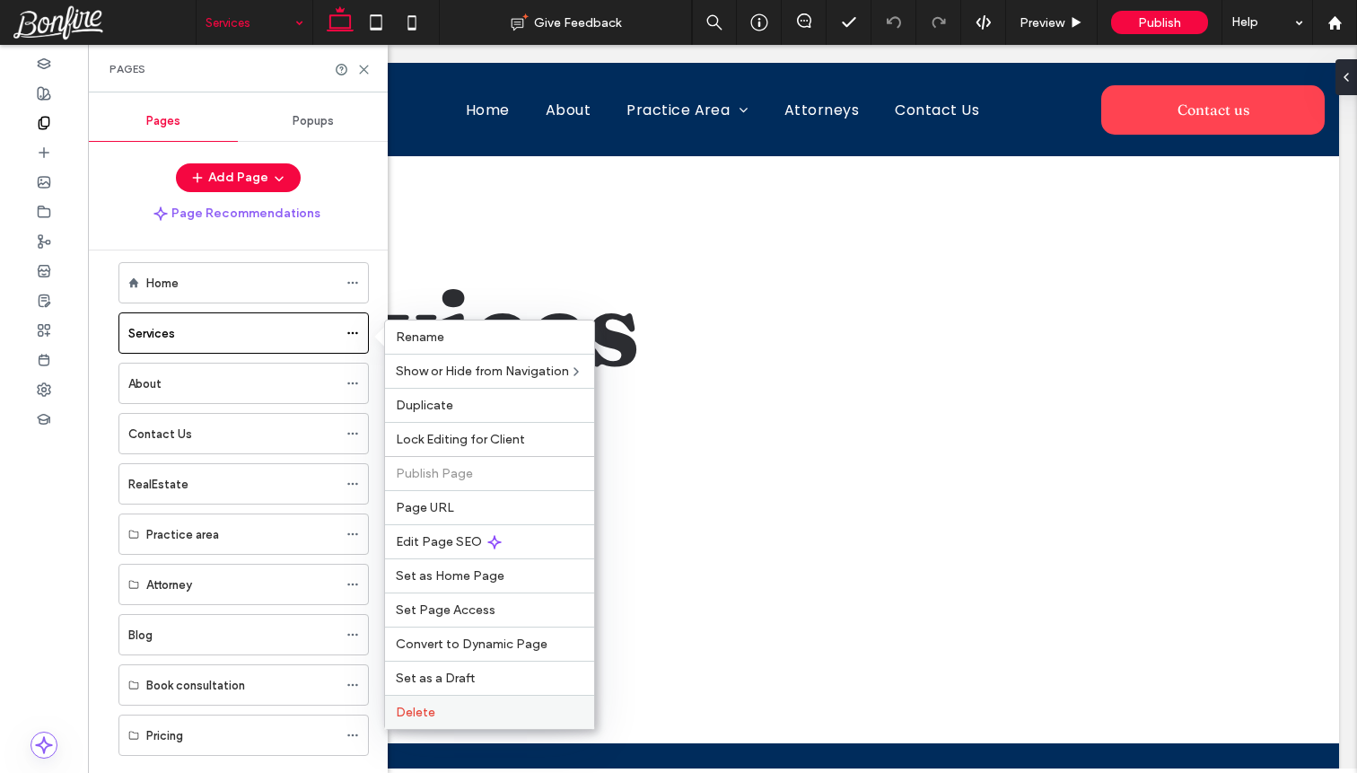
click at [462, 710] on label "Delete" at bounding box center [490, 711] width 188 height 15
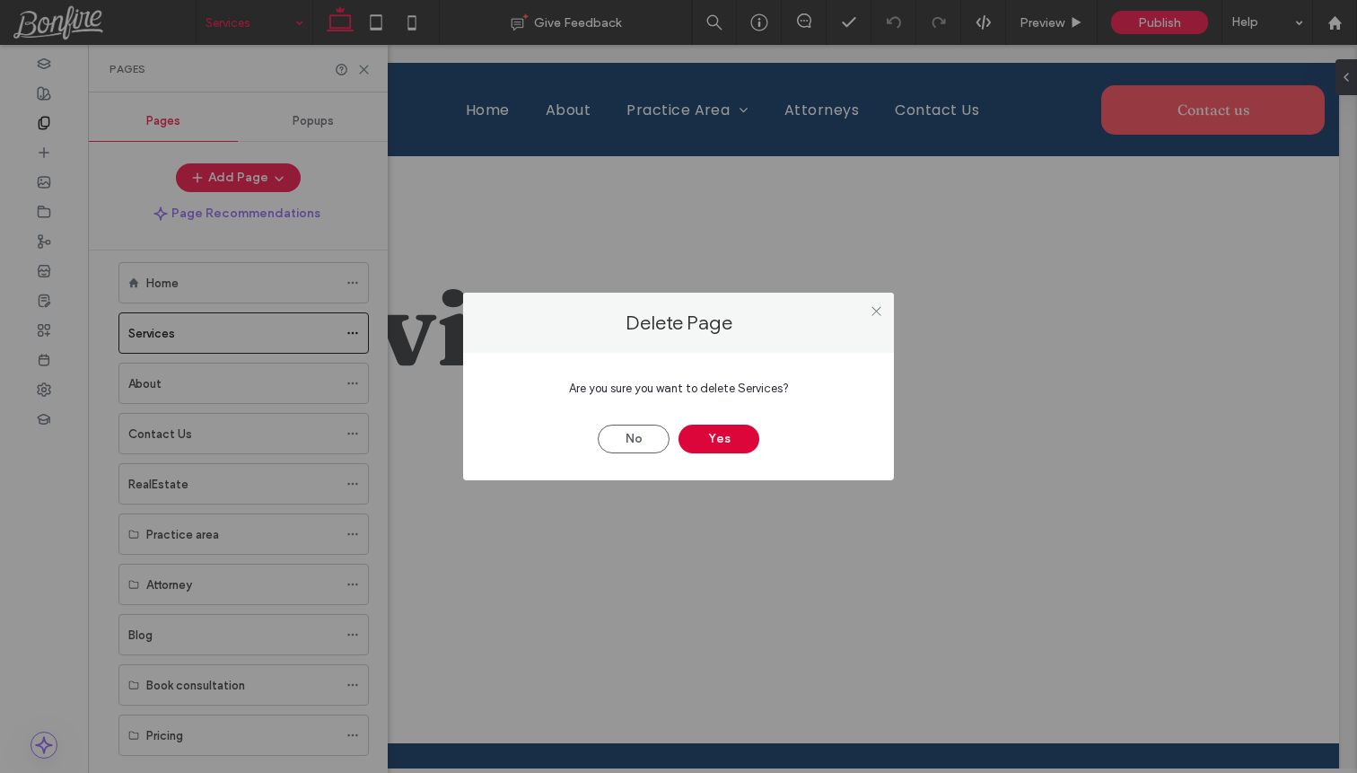
click at [716, 431] on button "Yes" at bounding box center [718, 438] width 81 height 29
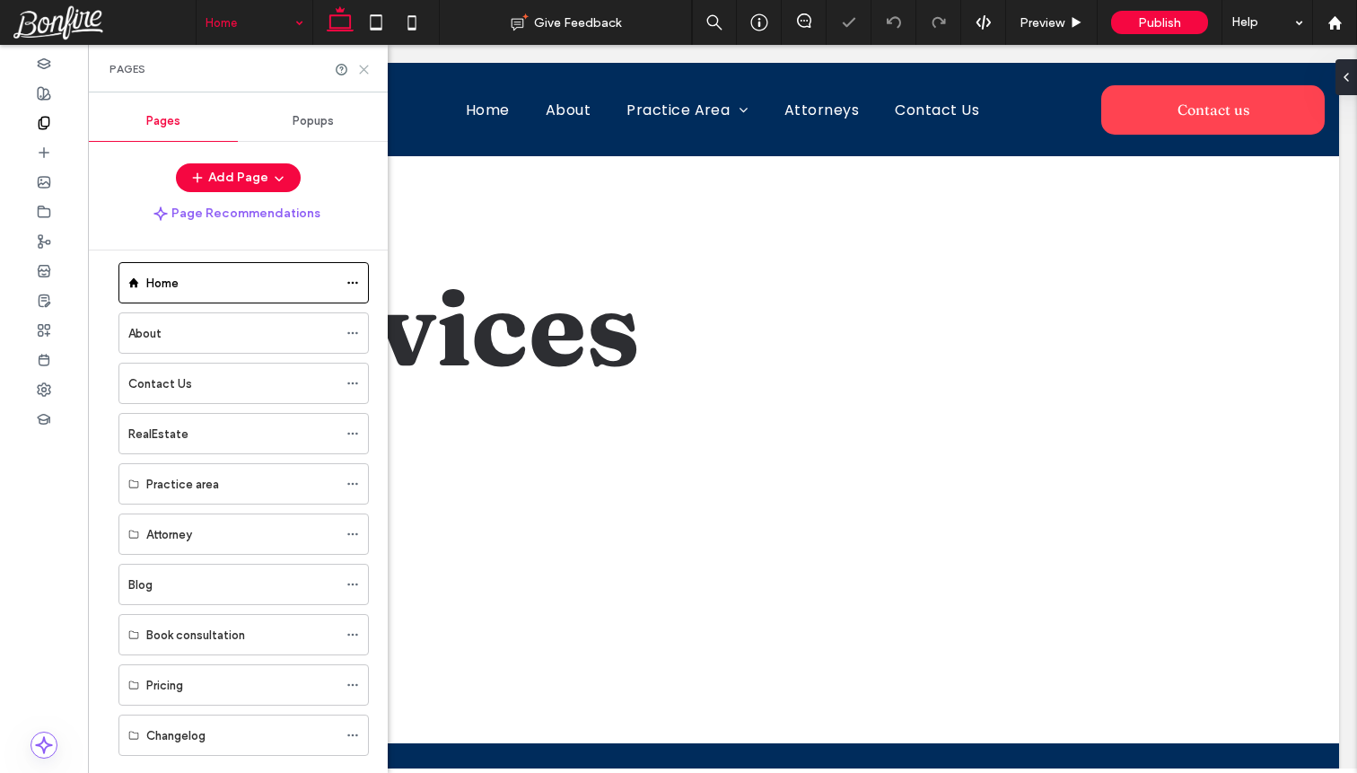
click at [368, 73] on use at bounding box center [364, 70] width 8 height 8
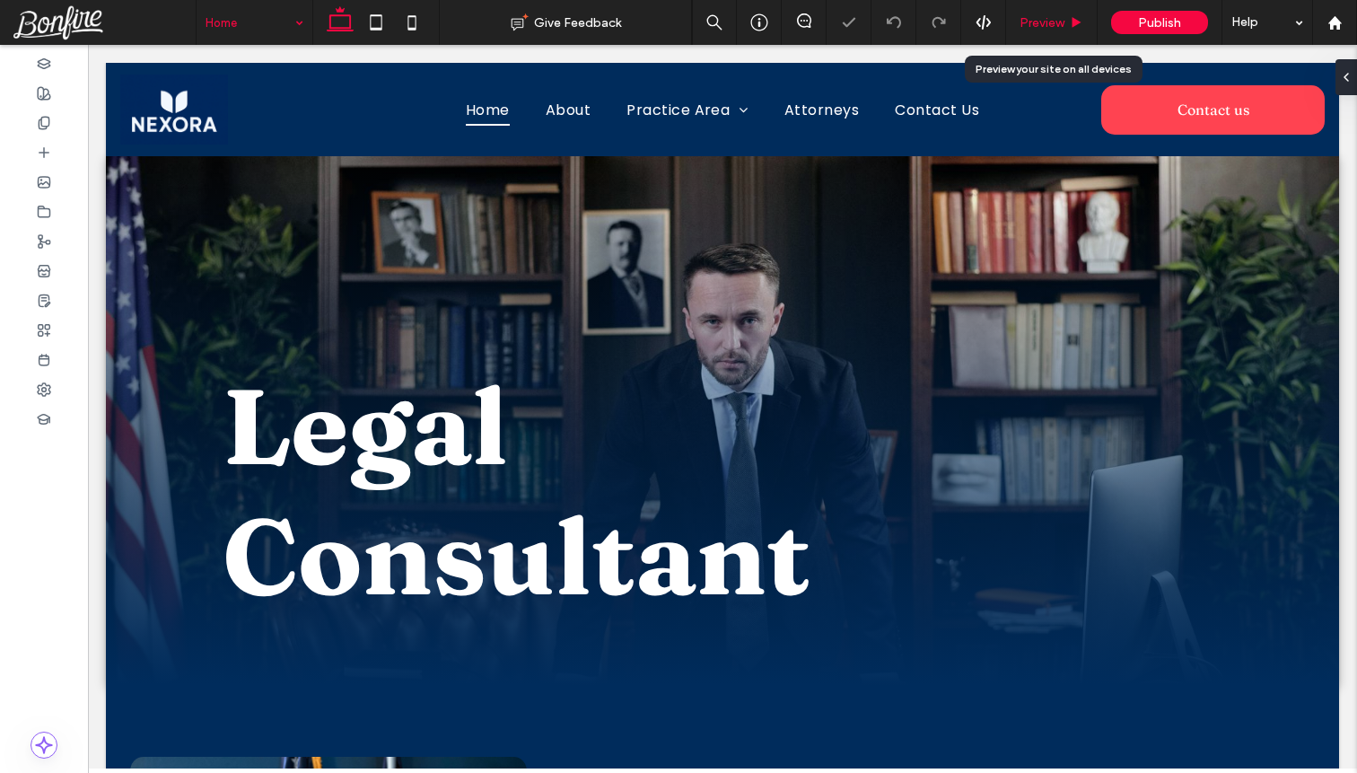
click at [1063, 23] on span "Preview" at bounding box center [1041, 22] width 45 height 15
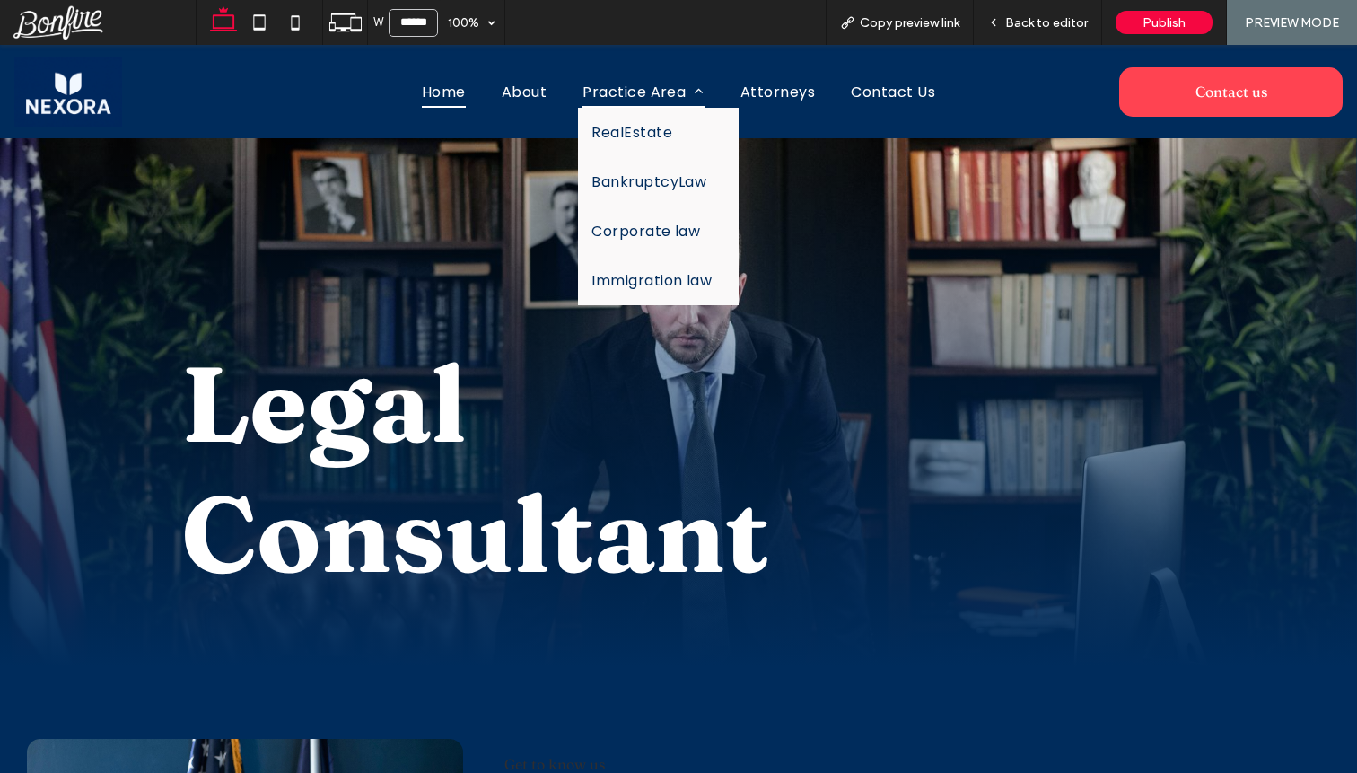
click at [633, 95] on span "Practice Area" at bounding box center [643, 90] width 122 height 31
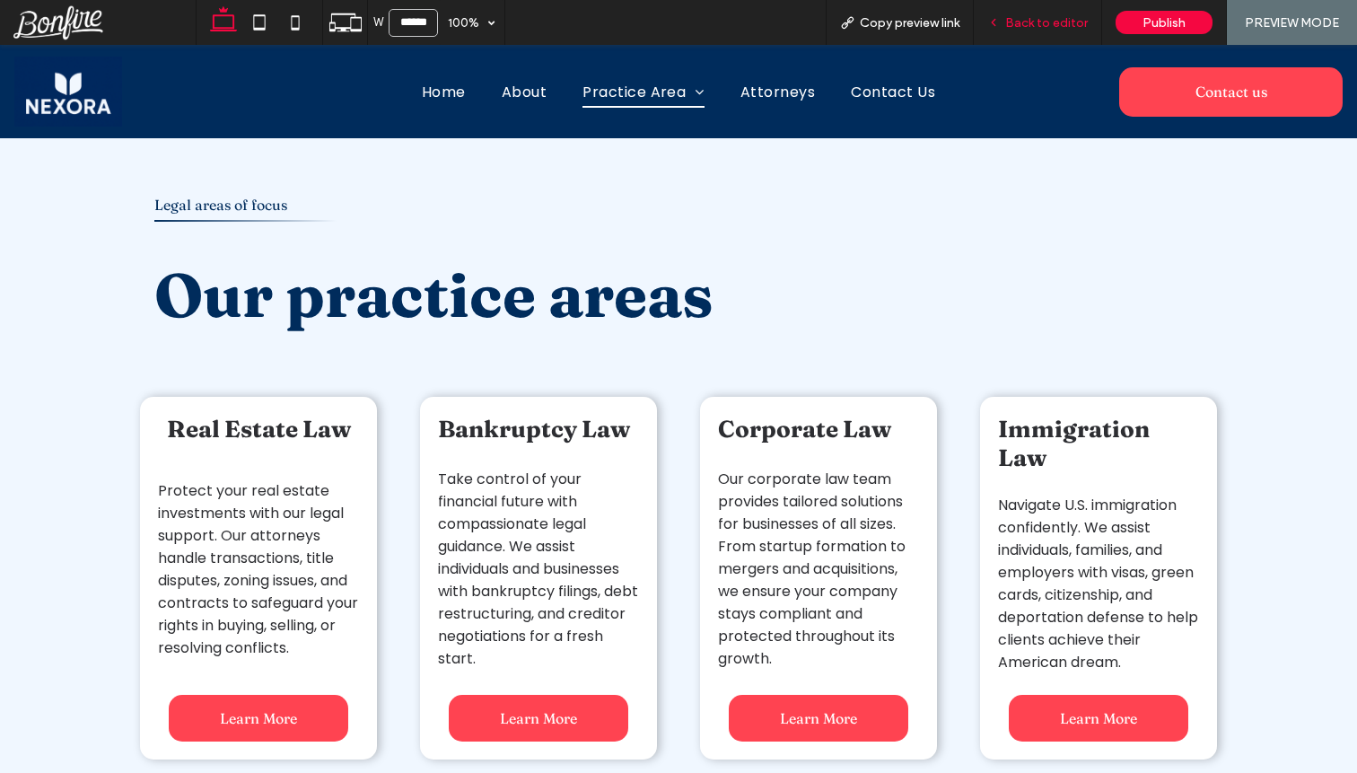
click at [1052, 28] on span "Back to editor" at bounding box center [1046, 22] width 83 height 15
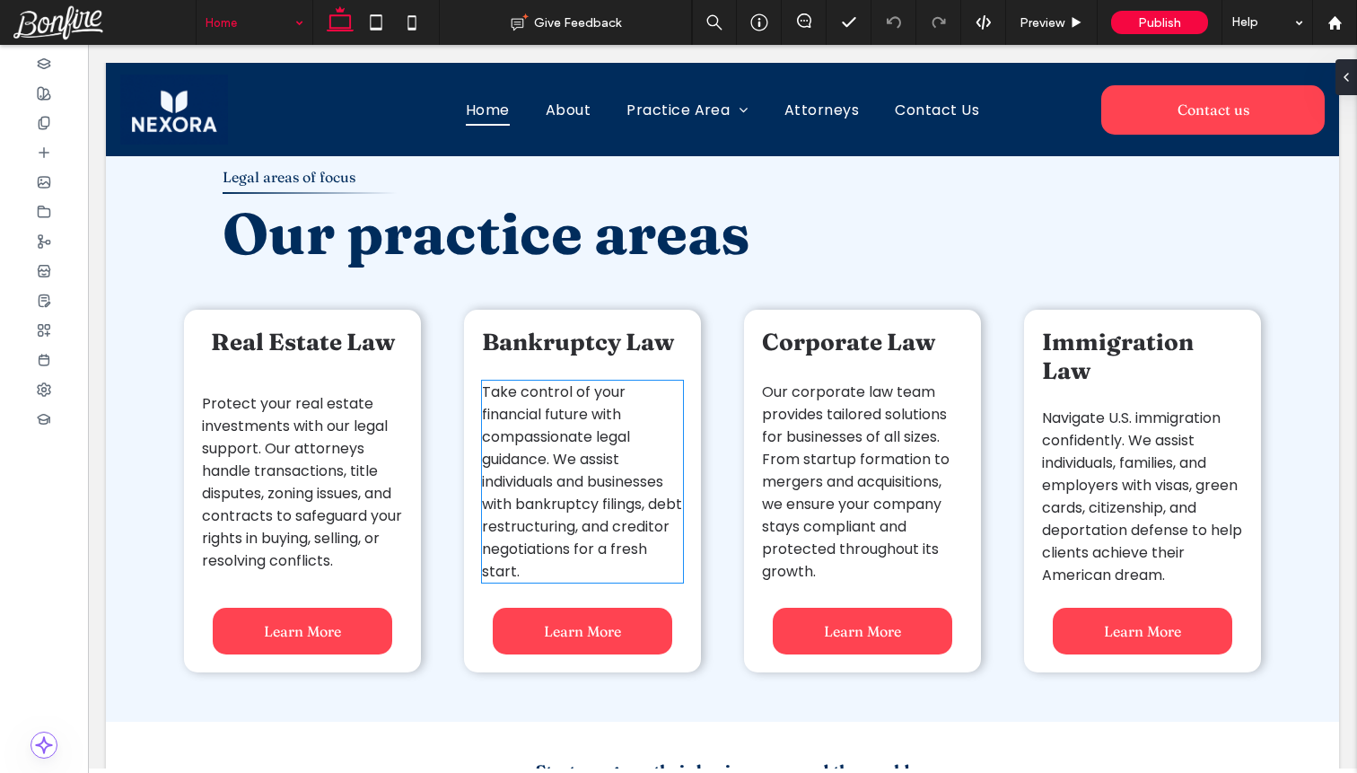
scroll to position [1275, 0]
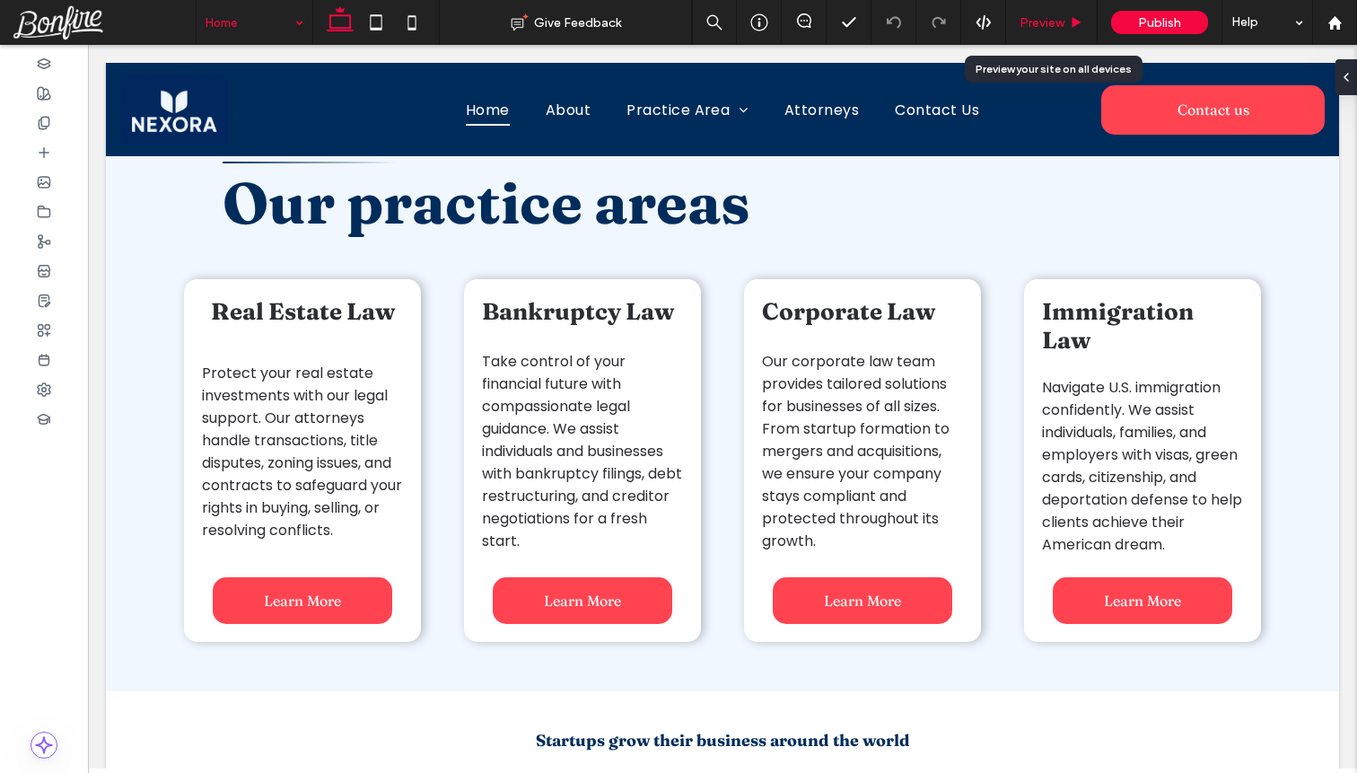
click at [1046, 15] on span "Preview" at bounding box center [1041, 22] width 45 height 15
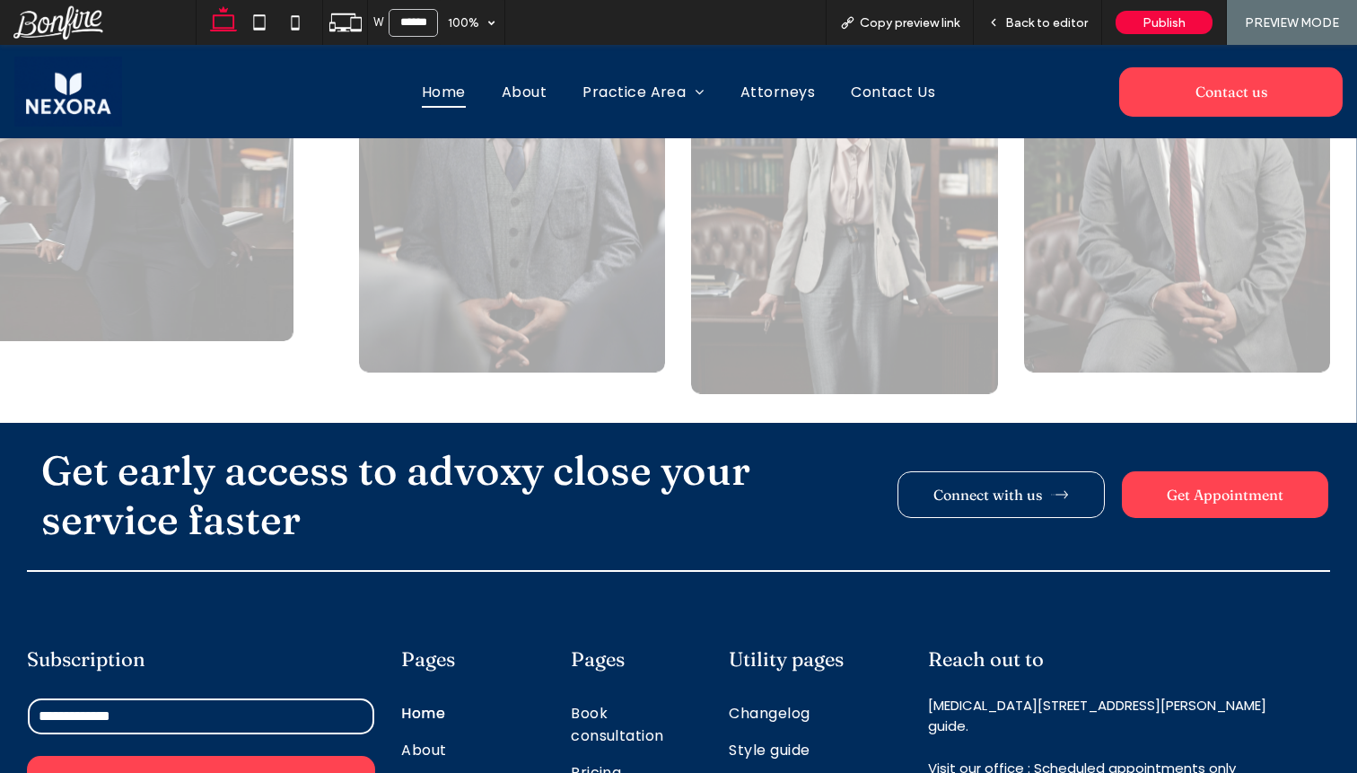
scroll to position [5225, 0]
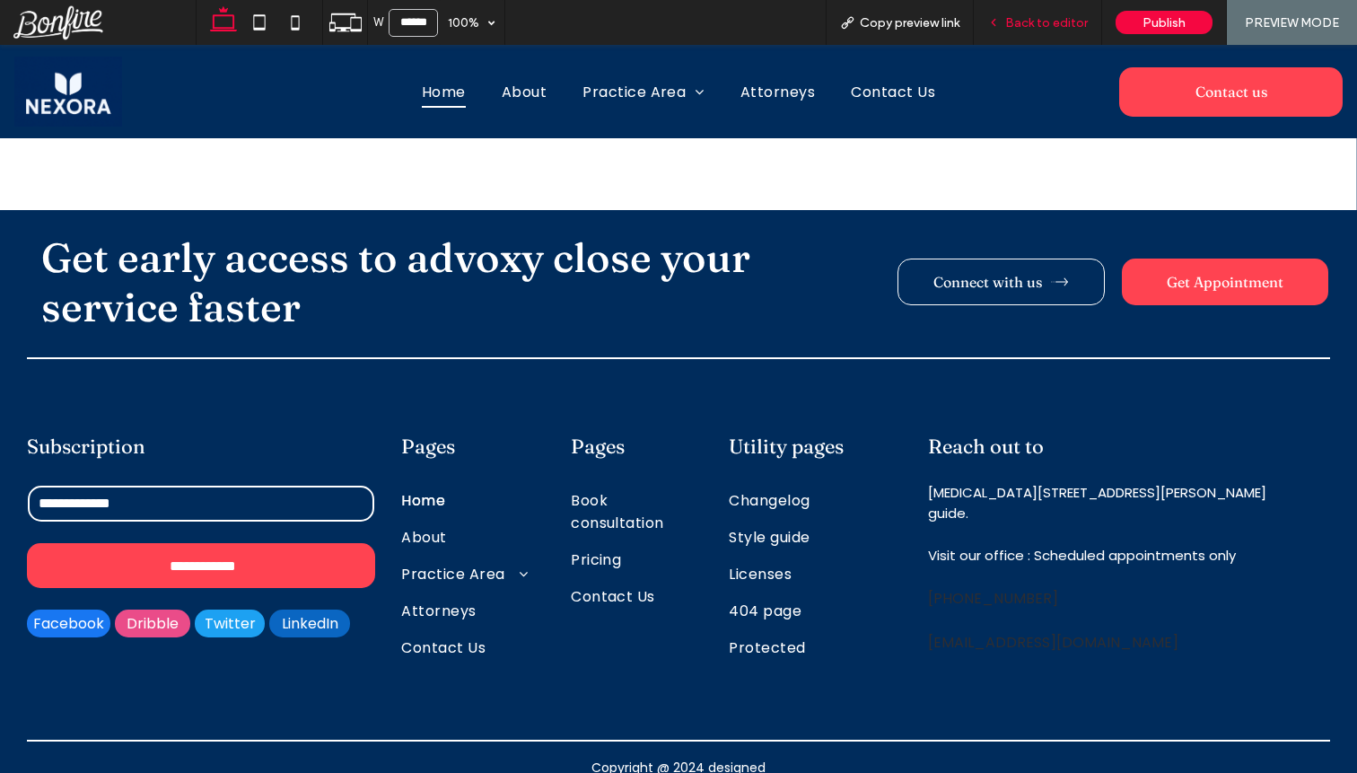
click at [1026, 29] on span "Back to editor" at bounding box center [1046, 22] width 83 height 15
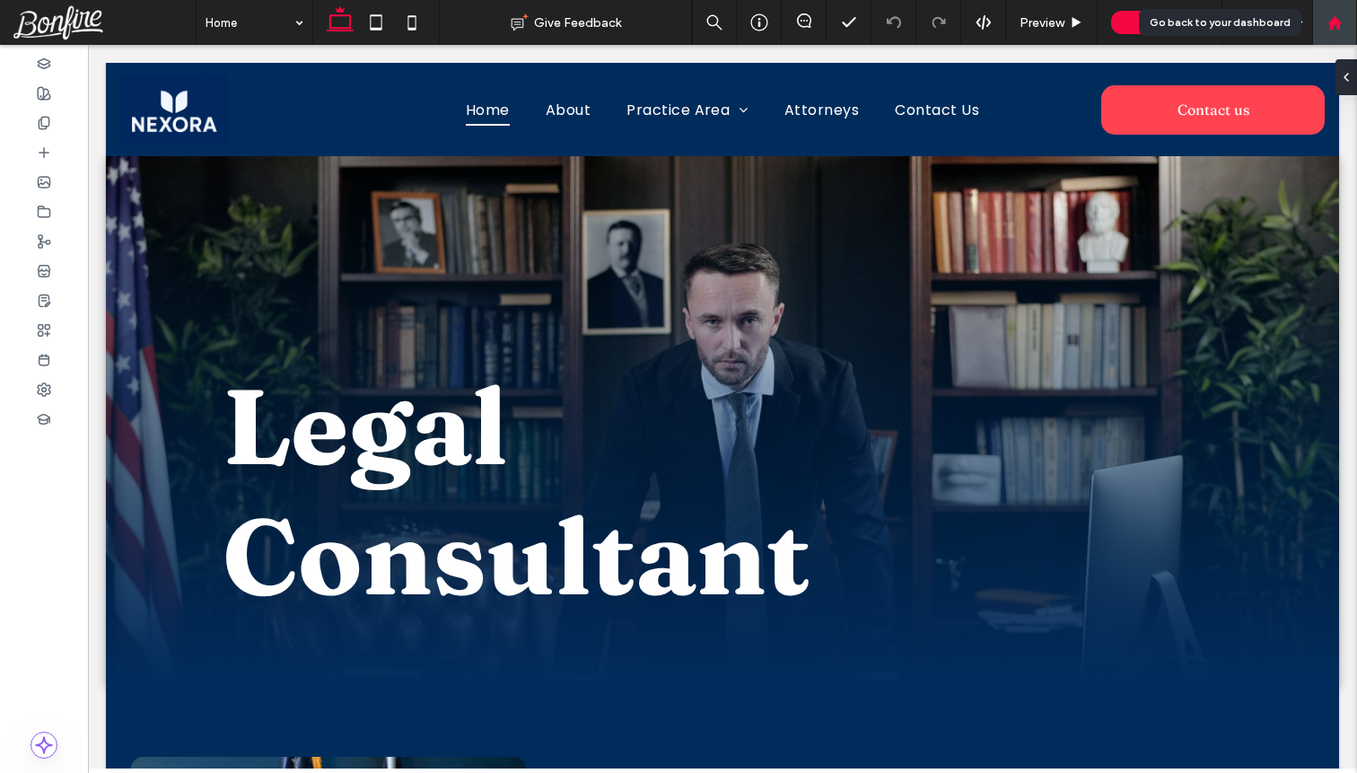
click at [1327, 27] on icon at bounding box center [1334, 22] width 15 height 15
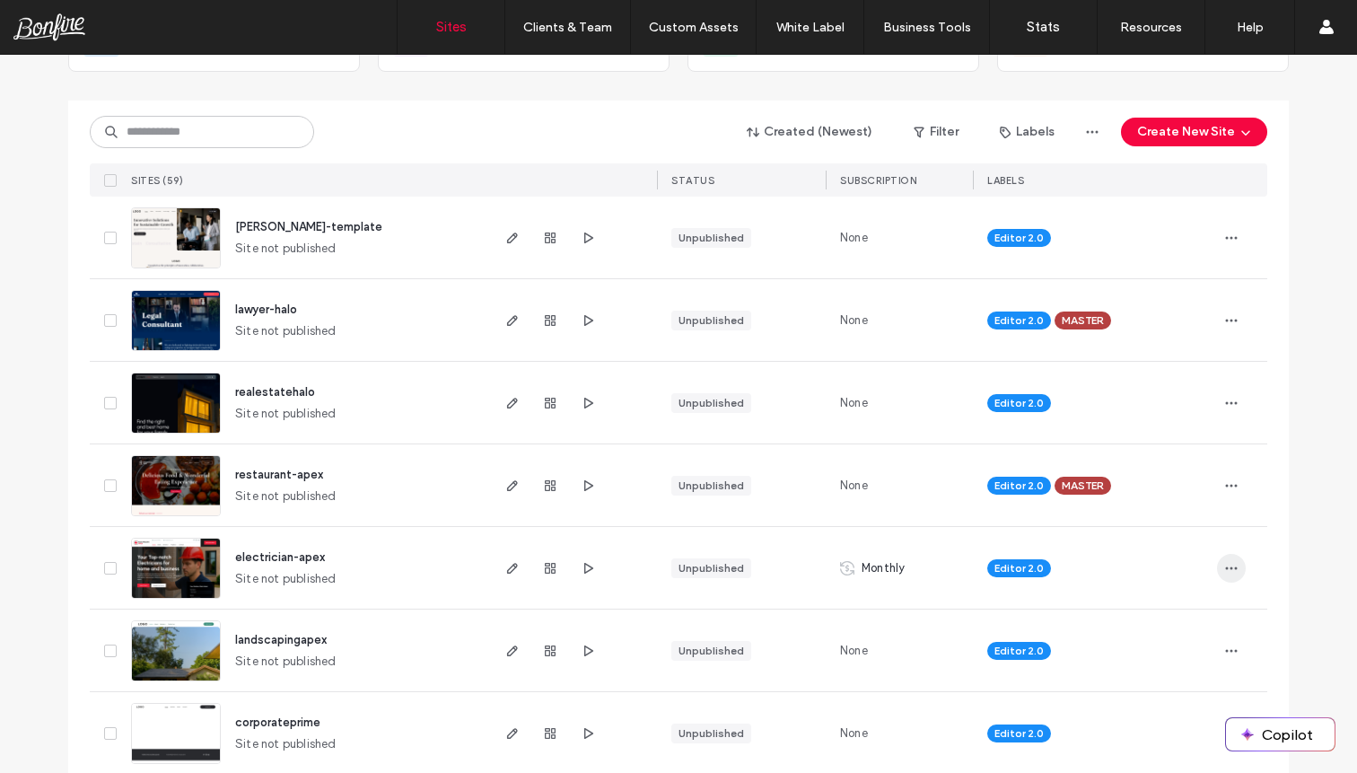
click at [1224, 567] on icon "button" at bounding box center [1231, 568] width 14 height 14
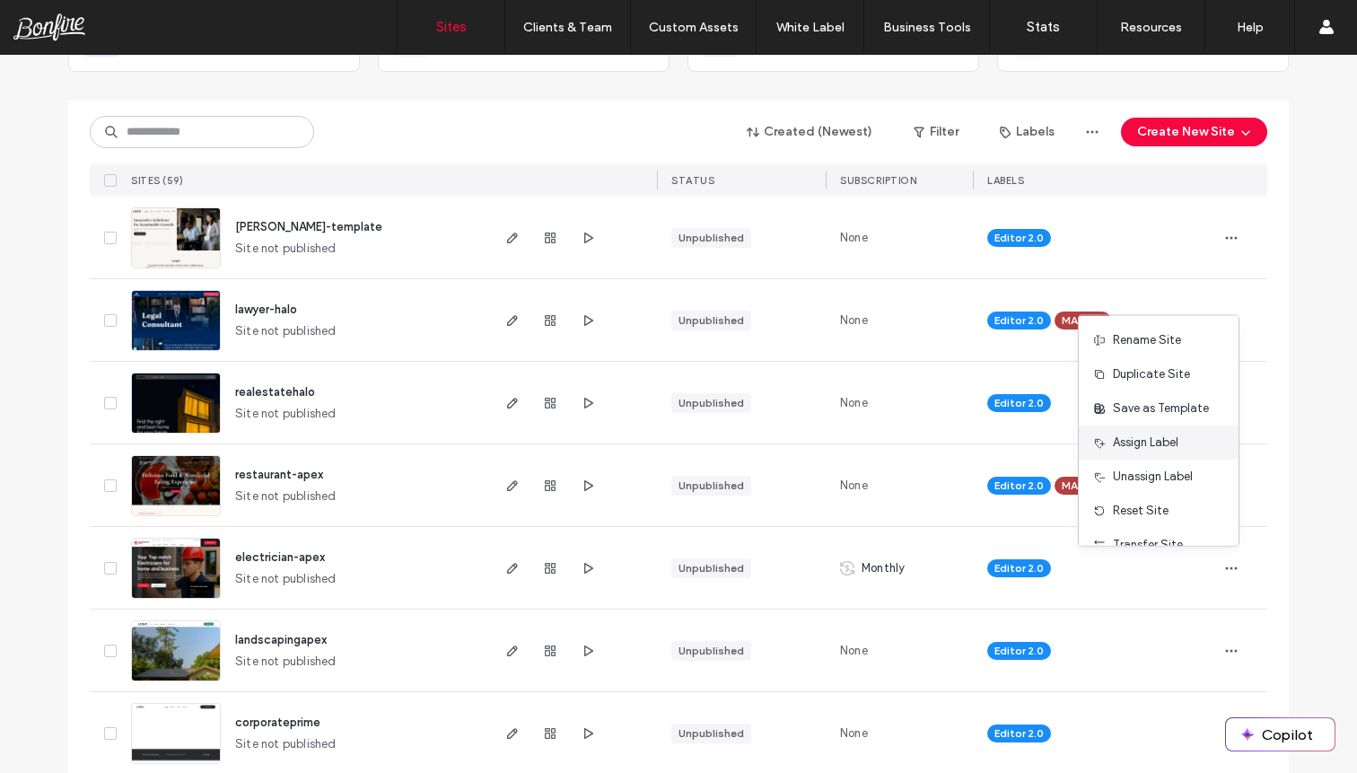
click at [1168, 443] on span "Assign Label" at bounding box center [1146, 442] width 66 height 18
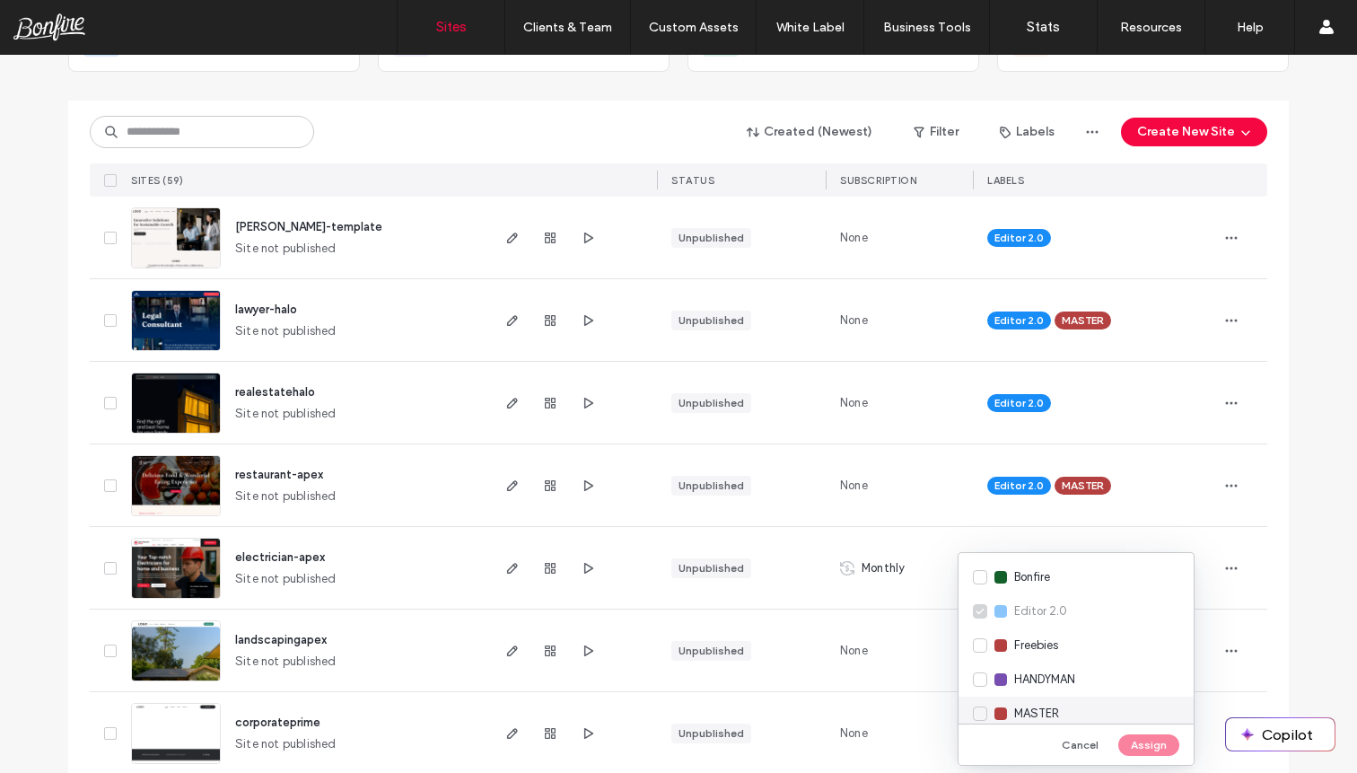
click at [977, 713] on div "MASTER" at bounding box center [1075, 713] width 235 height 34
click at [1151, 741] on button "Assign" at bounding box center [1148, 745] width 61 height 22
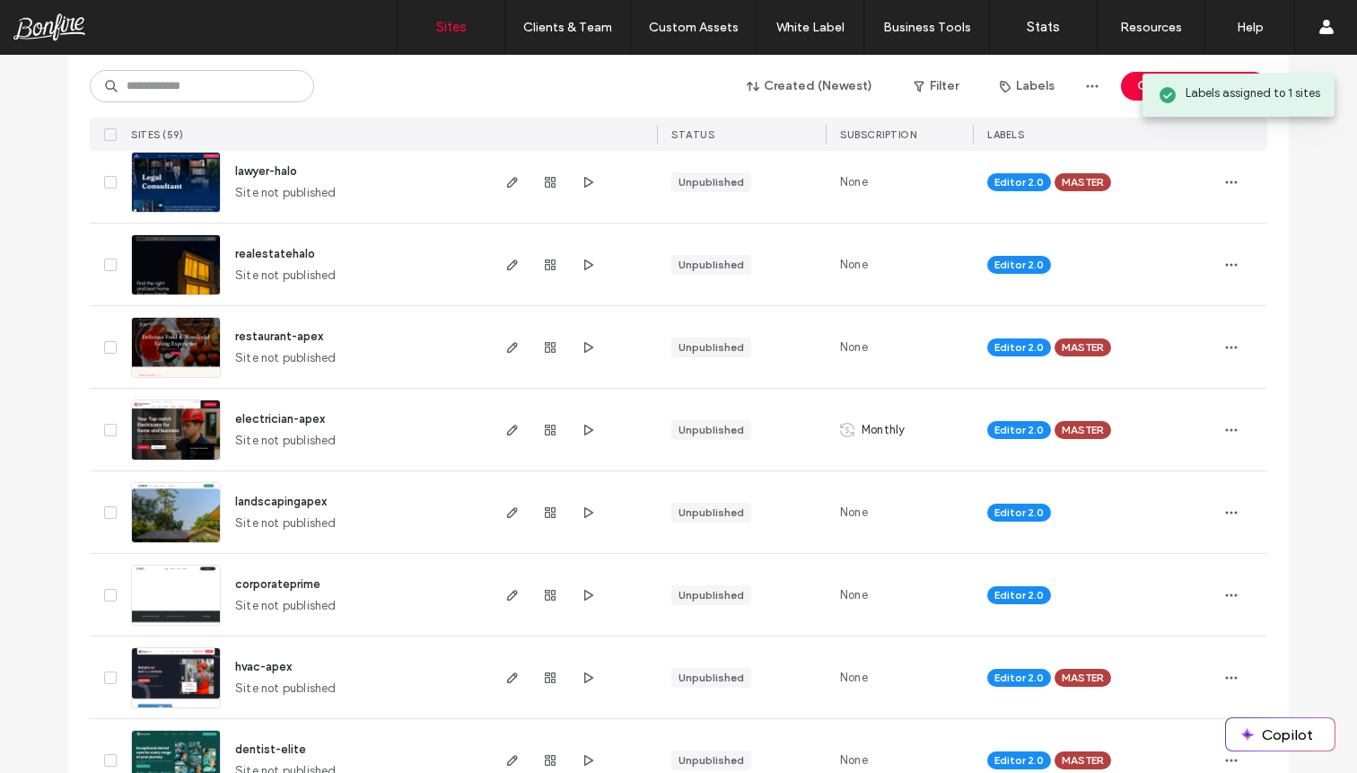
scroll to position [297, 0]
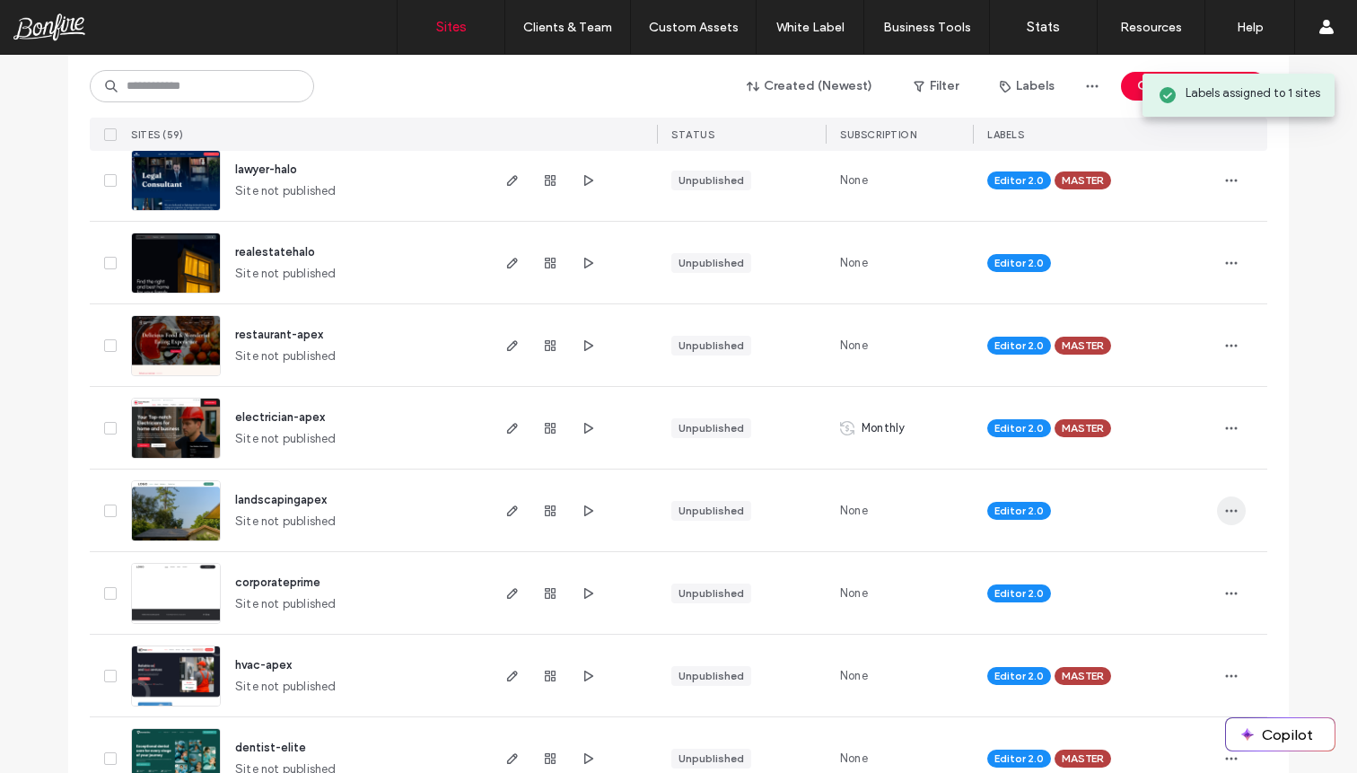
click at [1224, 512] on icon "button" at bounding box center [1231, 510] width 14 height 14
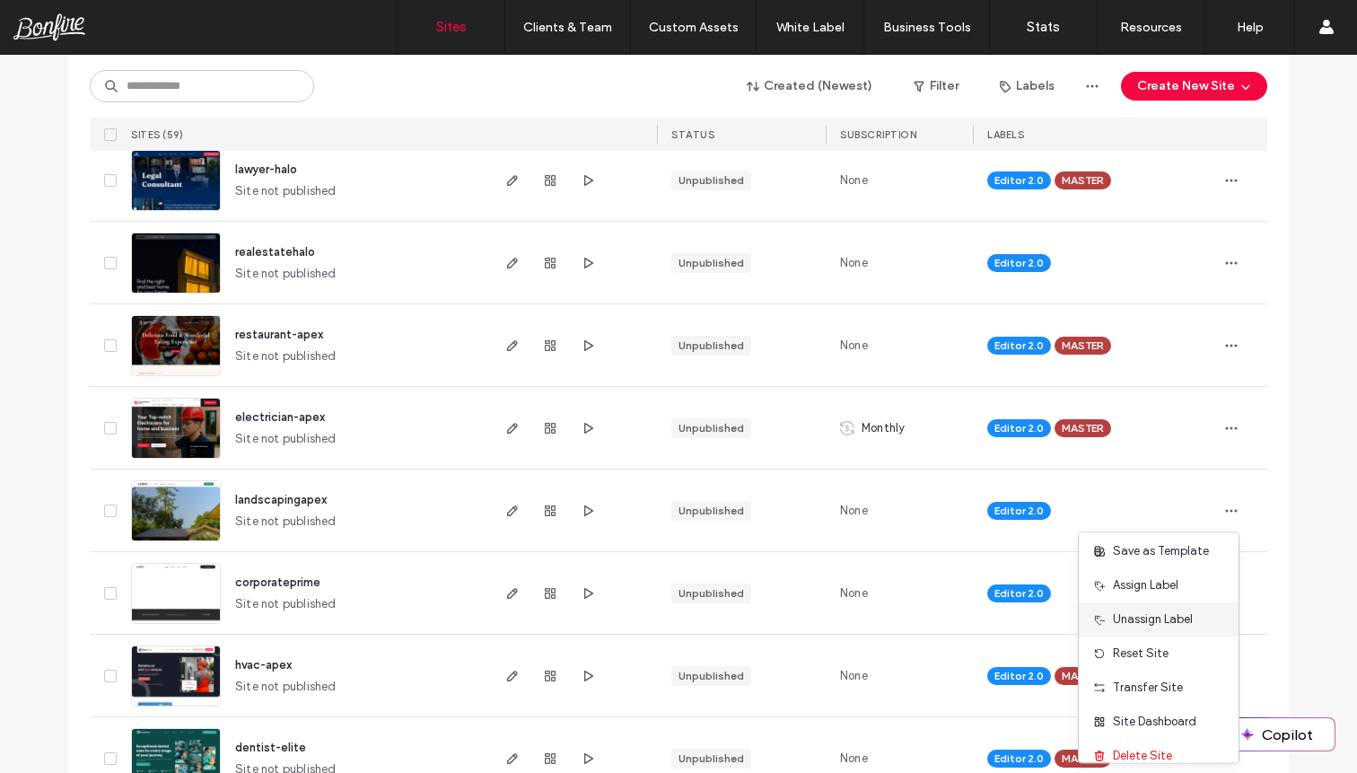
scroll to position [83, 0]
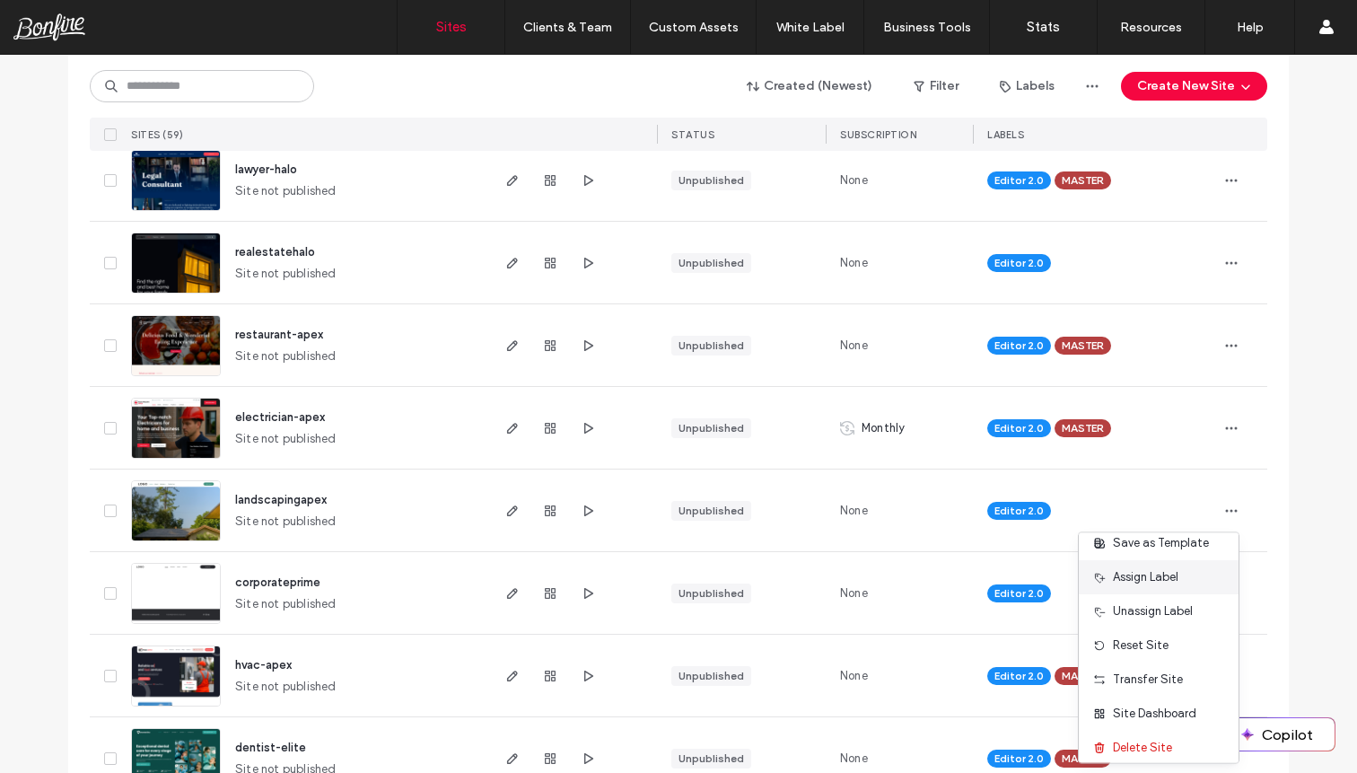
click at [1145, 579] on span "Assign Label" at bounding box center [1146, 577] width 66 height 18
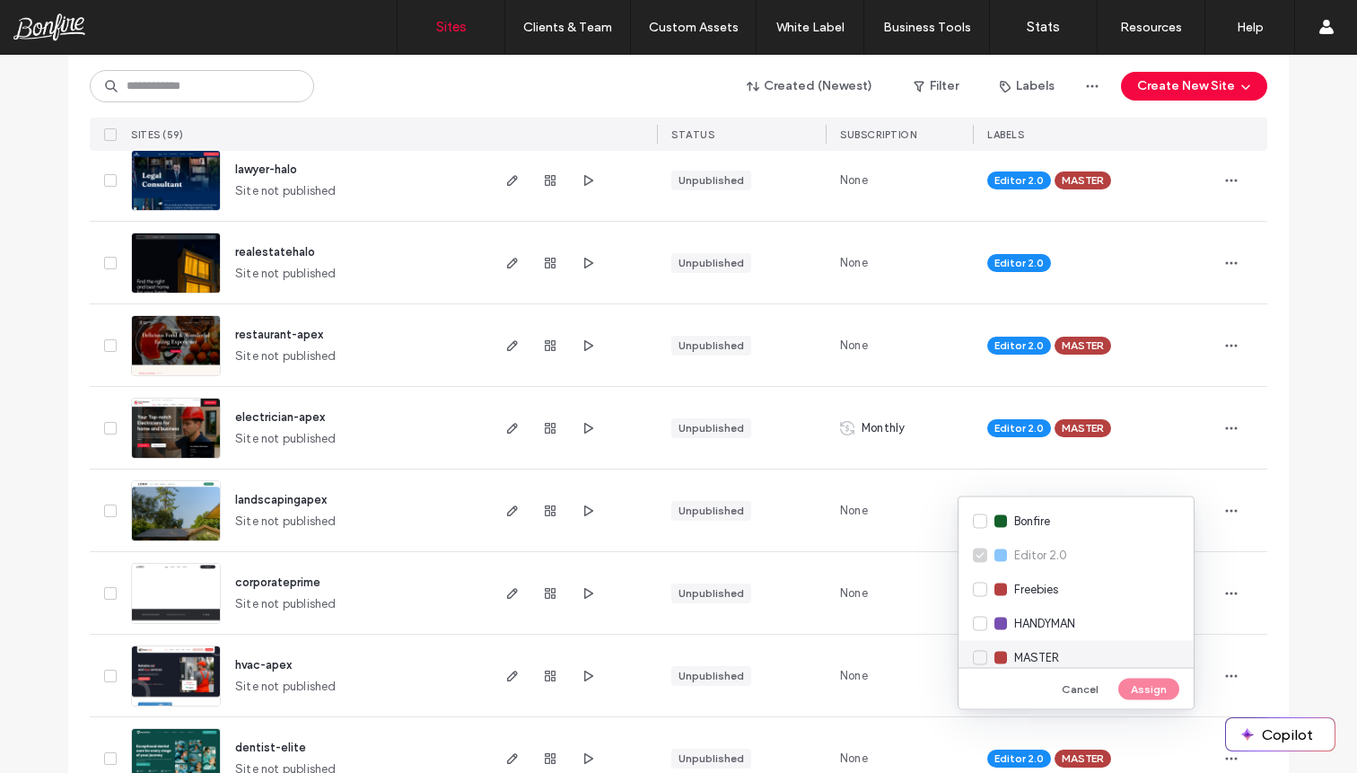
click at [980, 657] on div "MASTER" at bounding box center [1075, 658] width 235 height 34
click at [1138, 681] on button "Assign" at bounding box center [1148, 689] width 61 height 22
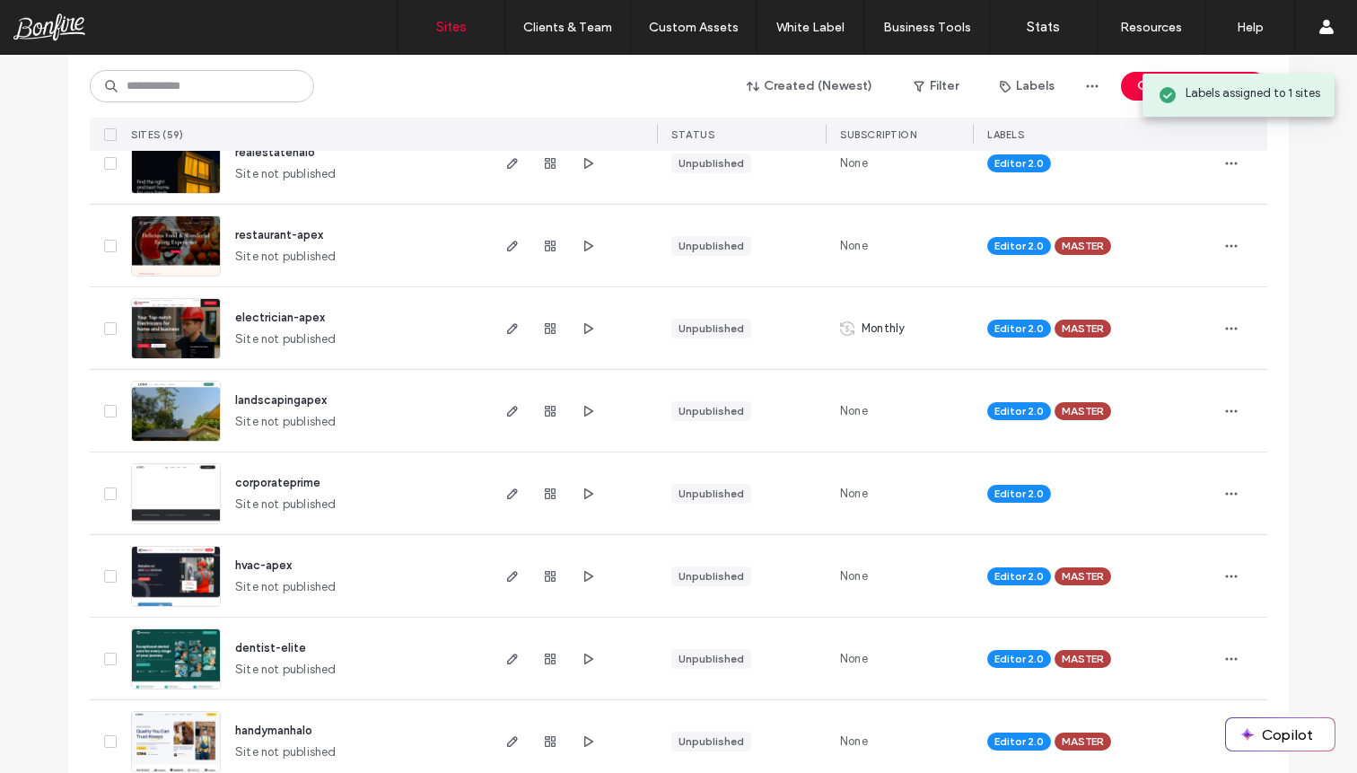
scroll to position [451, 0]
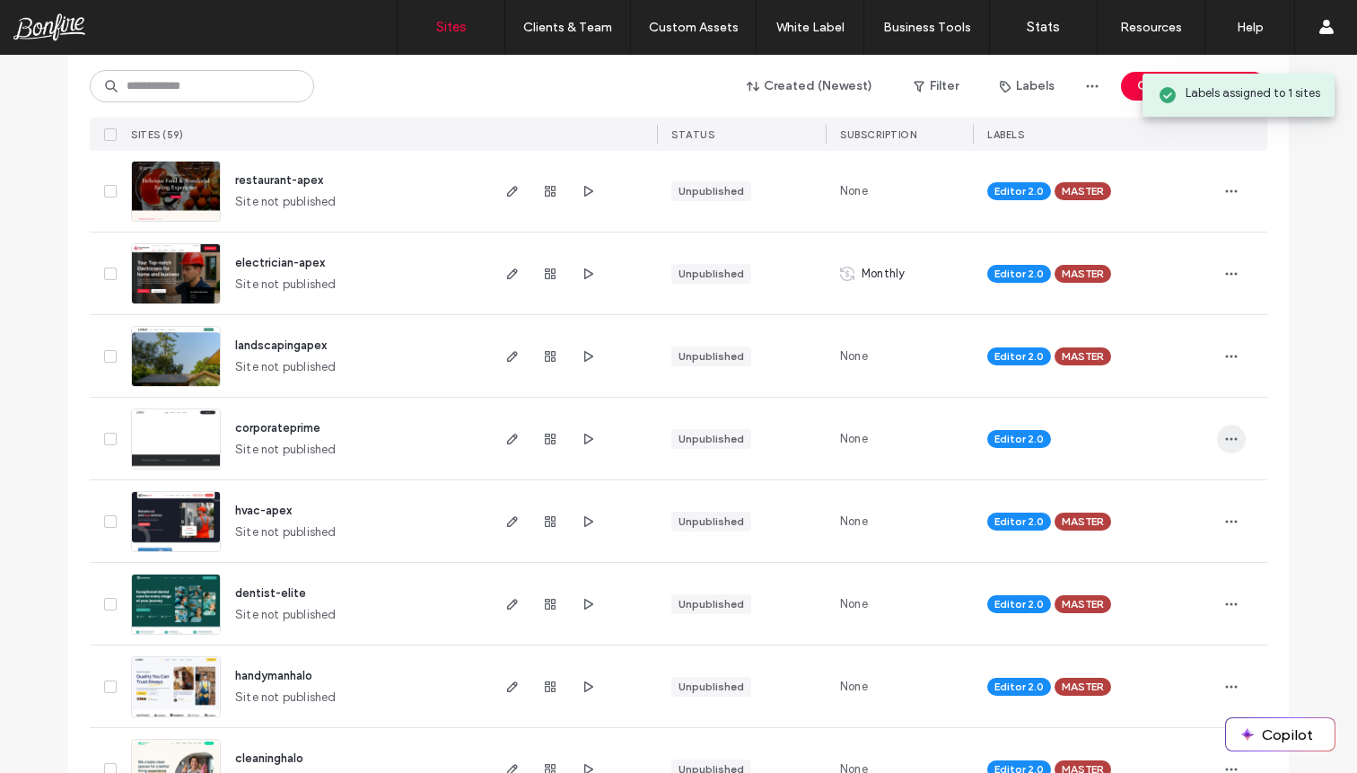
click at [1217, 429] on span "button" at bounding box center [1231, 438] width 29 height 29
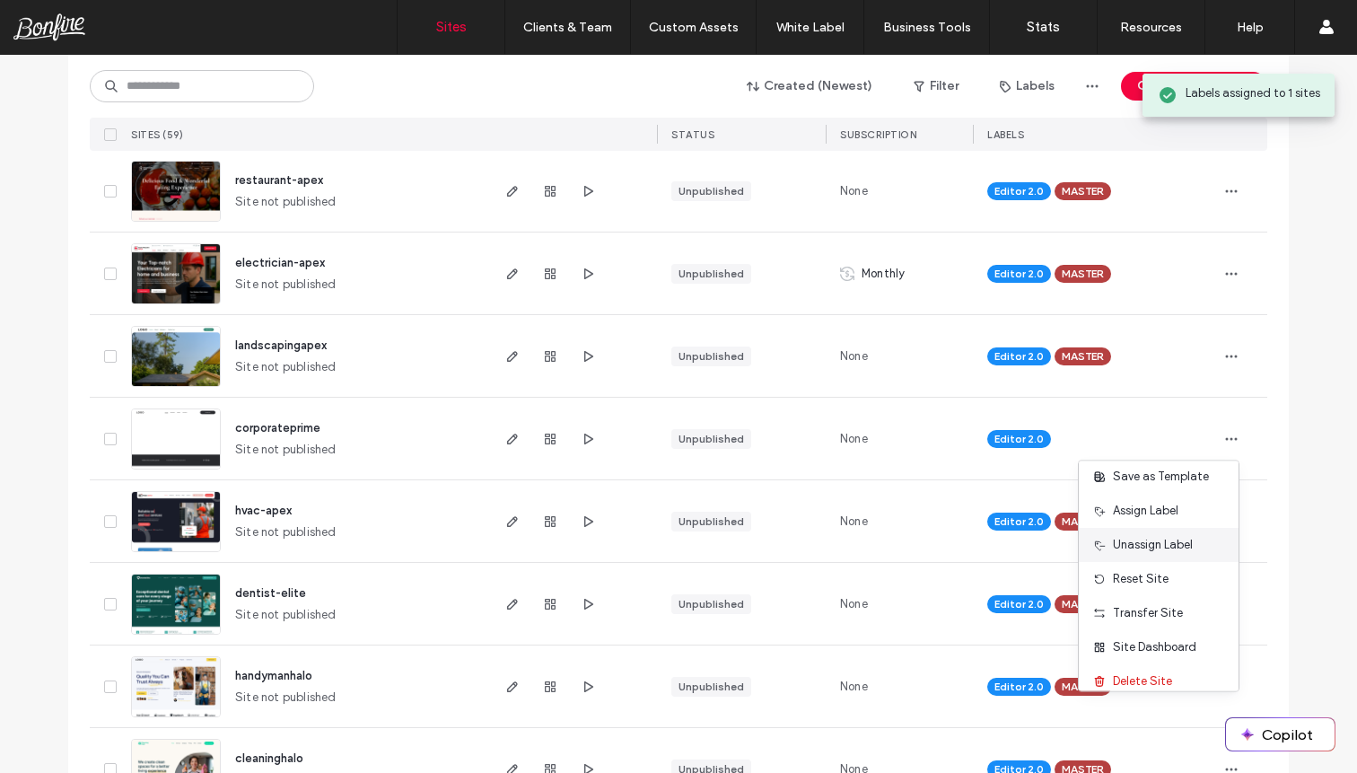
scroll to position [76, 0]
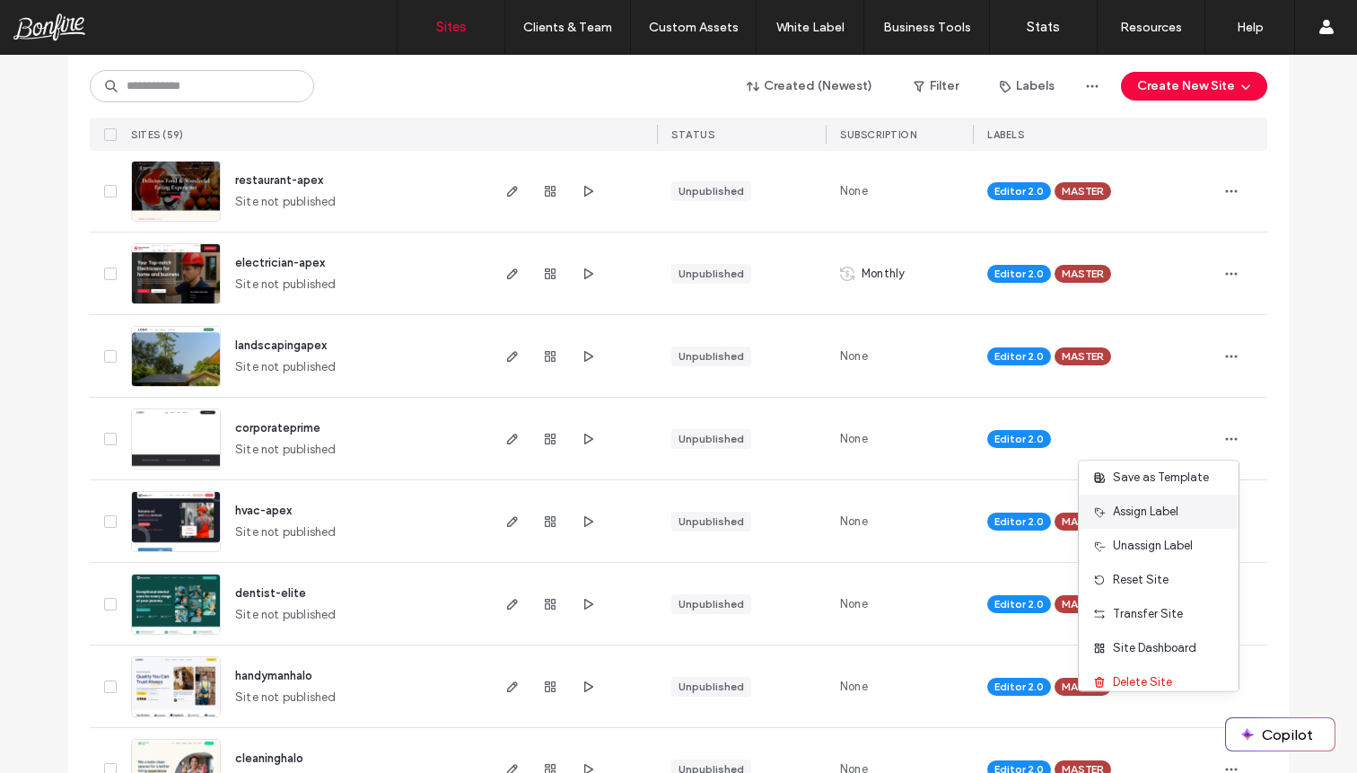
click at [1151, 498] on div "Assign Label" at bounding box center [1159, 511] width 160 height 34
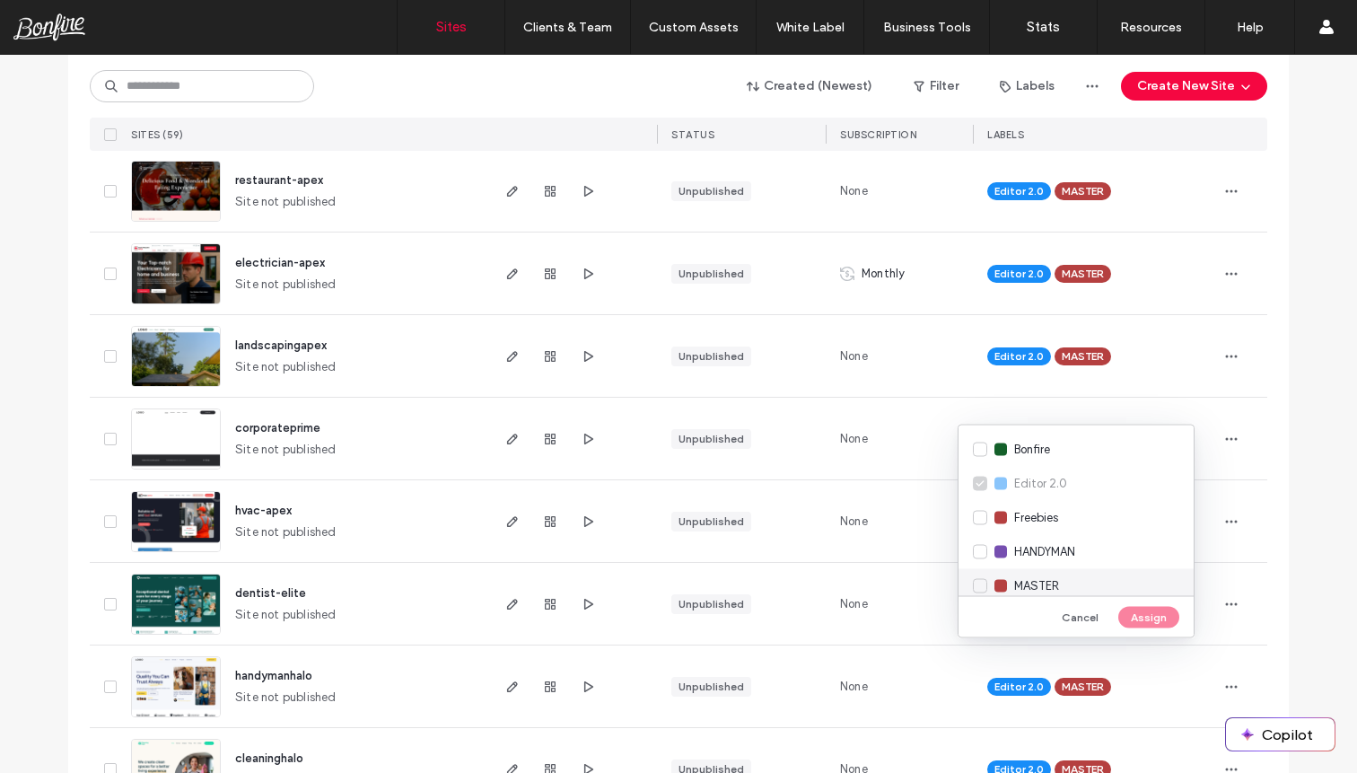
click at [981, 590] on div "MASTER" at bounding box center [1075, 586] width 235 height 34
click at [1142, 612] on button "Assign" at bounding box center [1148, 617] width 61 height 22
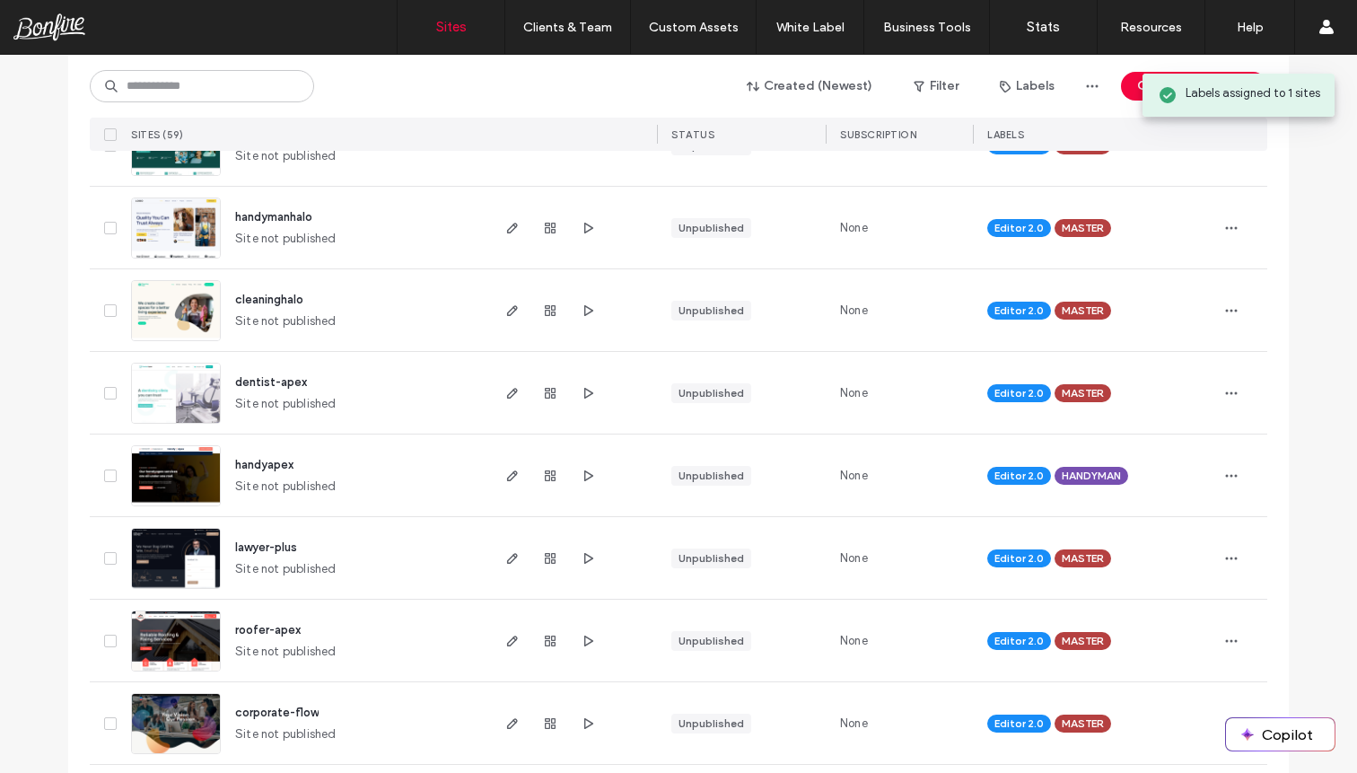
scroll to position [872, 0]
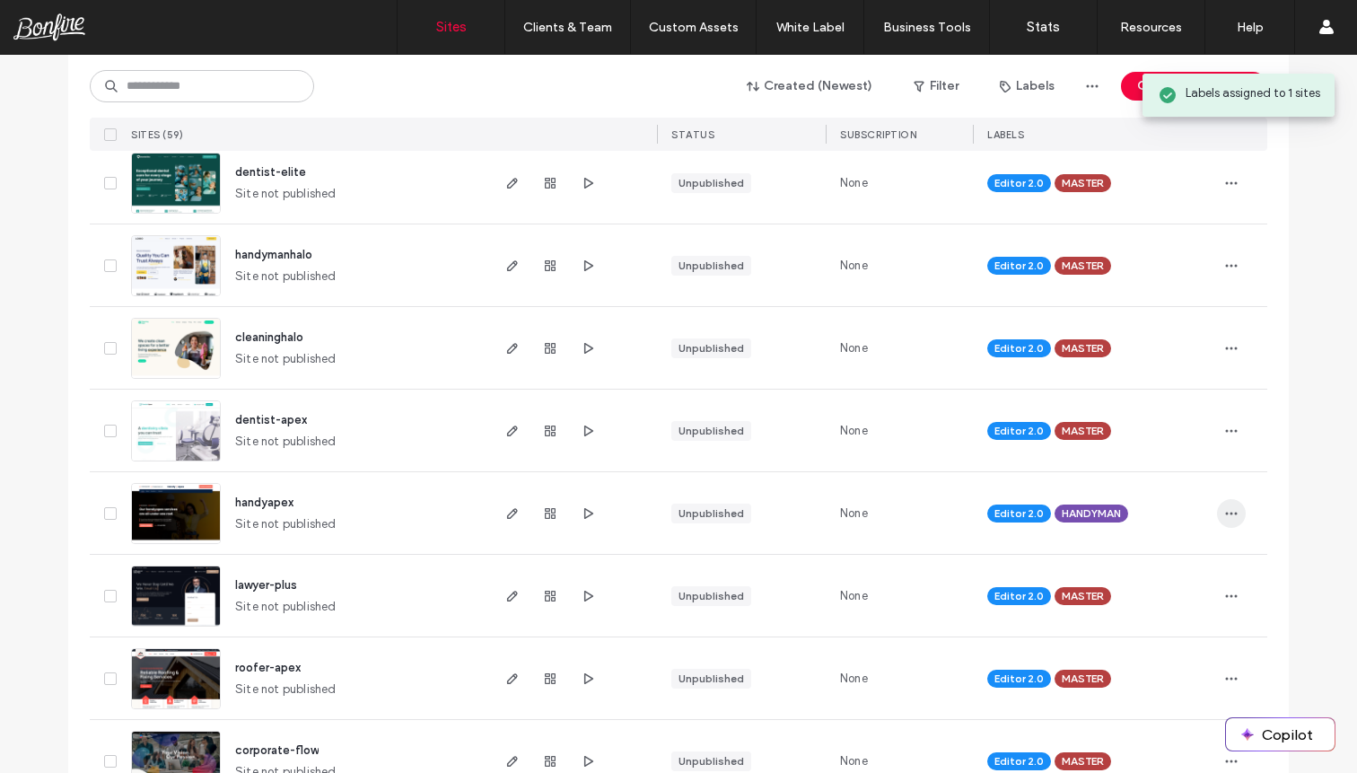
click at [1228, 516] on icon "button" at bounding box center [1231, 513] width 14 height 14
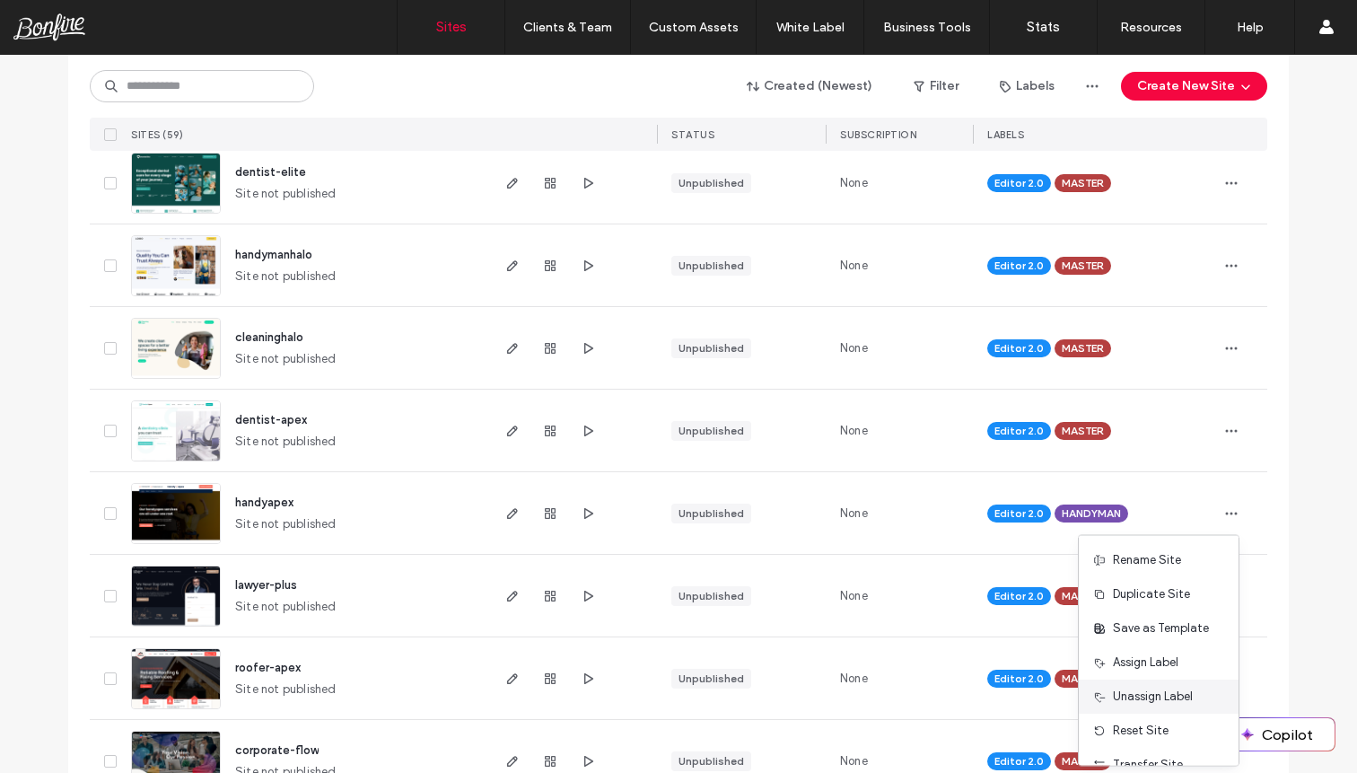
click at [1151, 702] on span "Unassign Label" at bounding box center [1153, 696] width 80 height 18
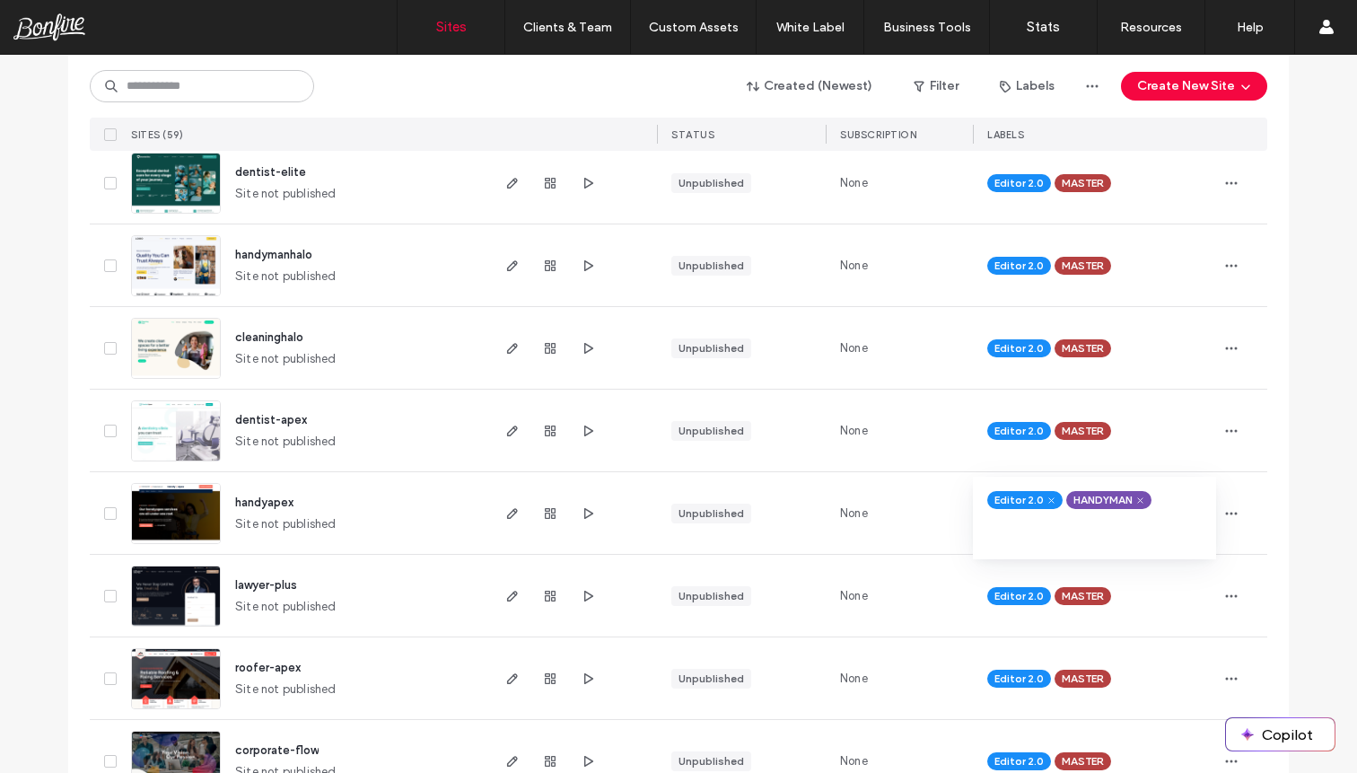
click at [1141, 494] on span at bounding box center [1139, 500] width 13 height 13
click at [1224, 533] on div at bounding box center [1242, 513] width 50 height 82
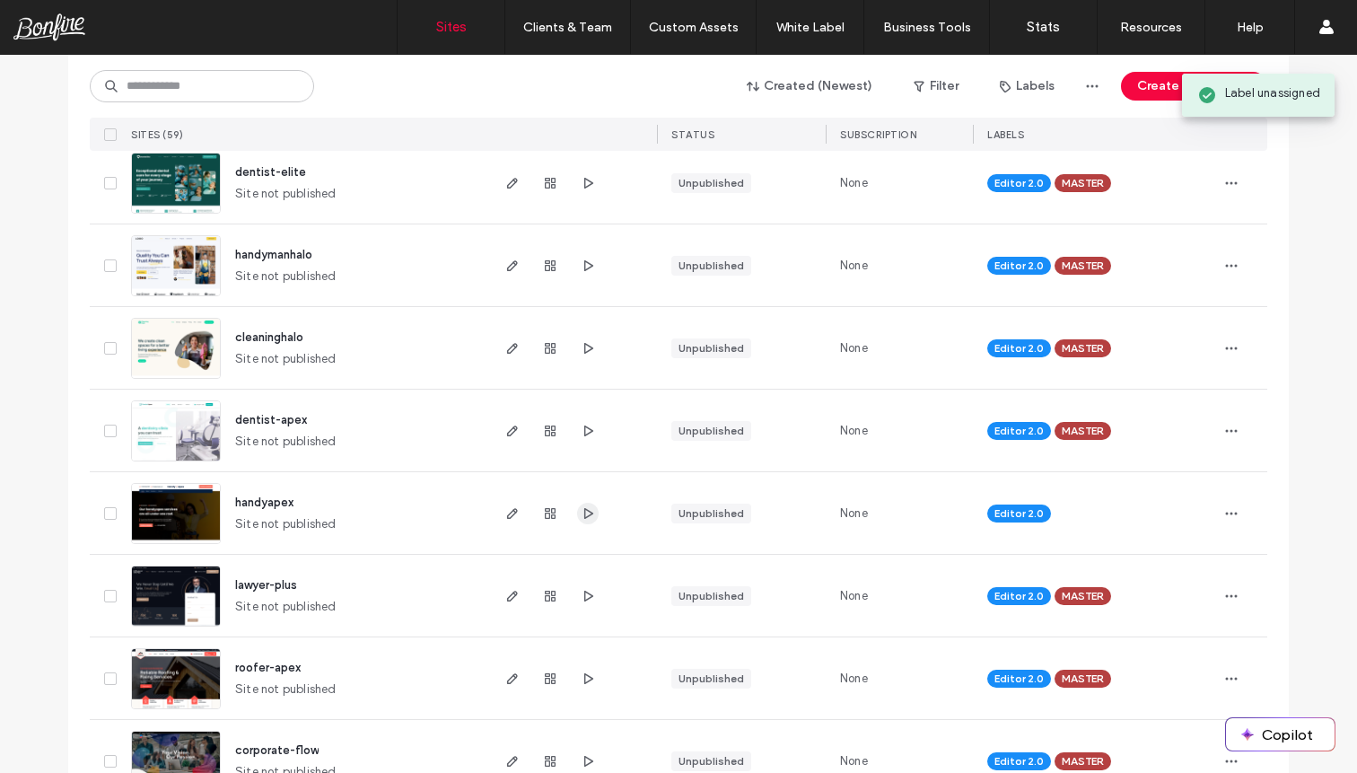
click at [584, 515] on use "button" at bounding box center [588, 512] width 9 height 11
click at [1229, 517] on icon "button" at bounding box center [1231, 513] width 14 height 14
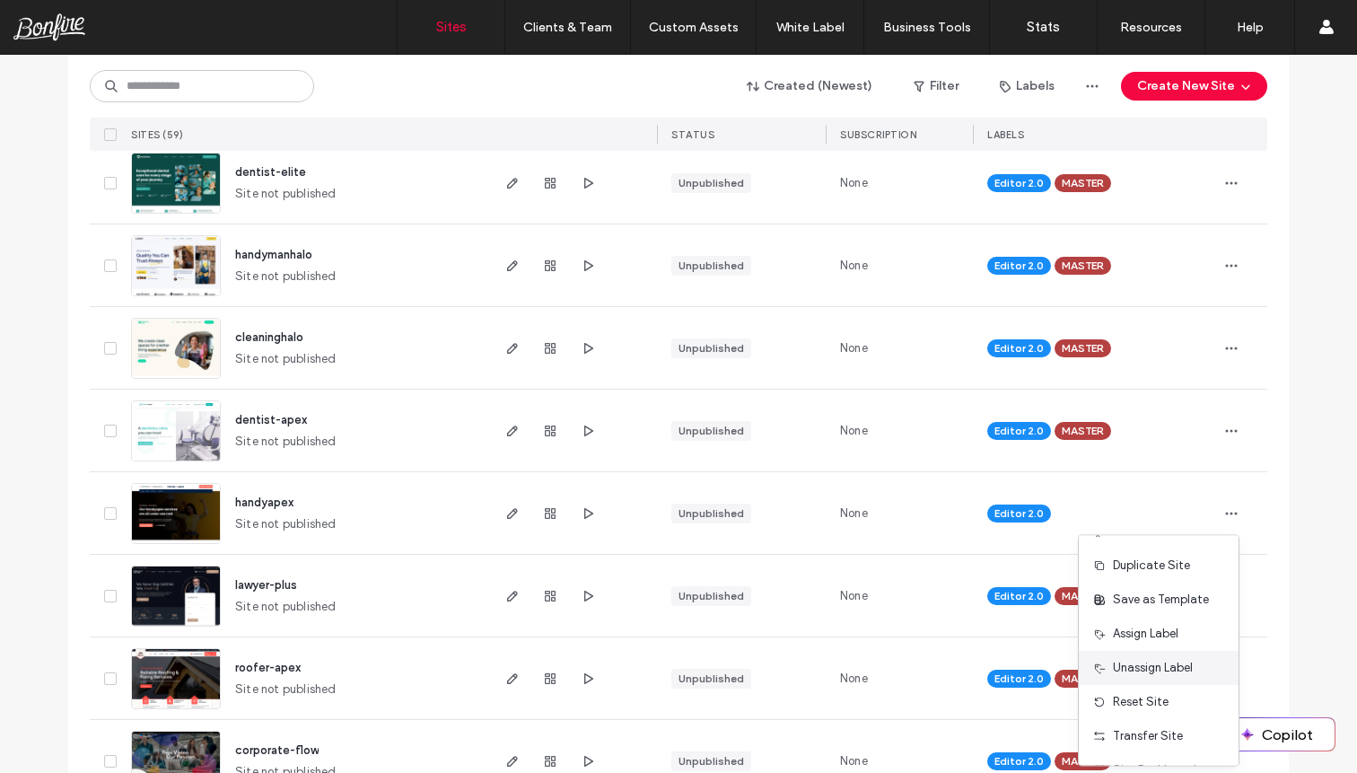
scroll to position [0, 0]
click at [1153, 627] on span "Save as Template" at bounding box center [1161, 628] width 96 height 18
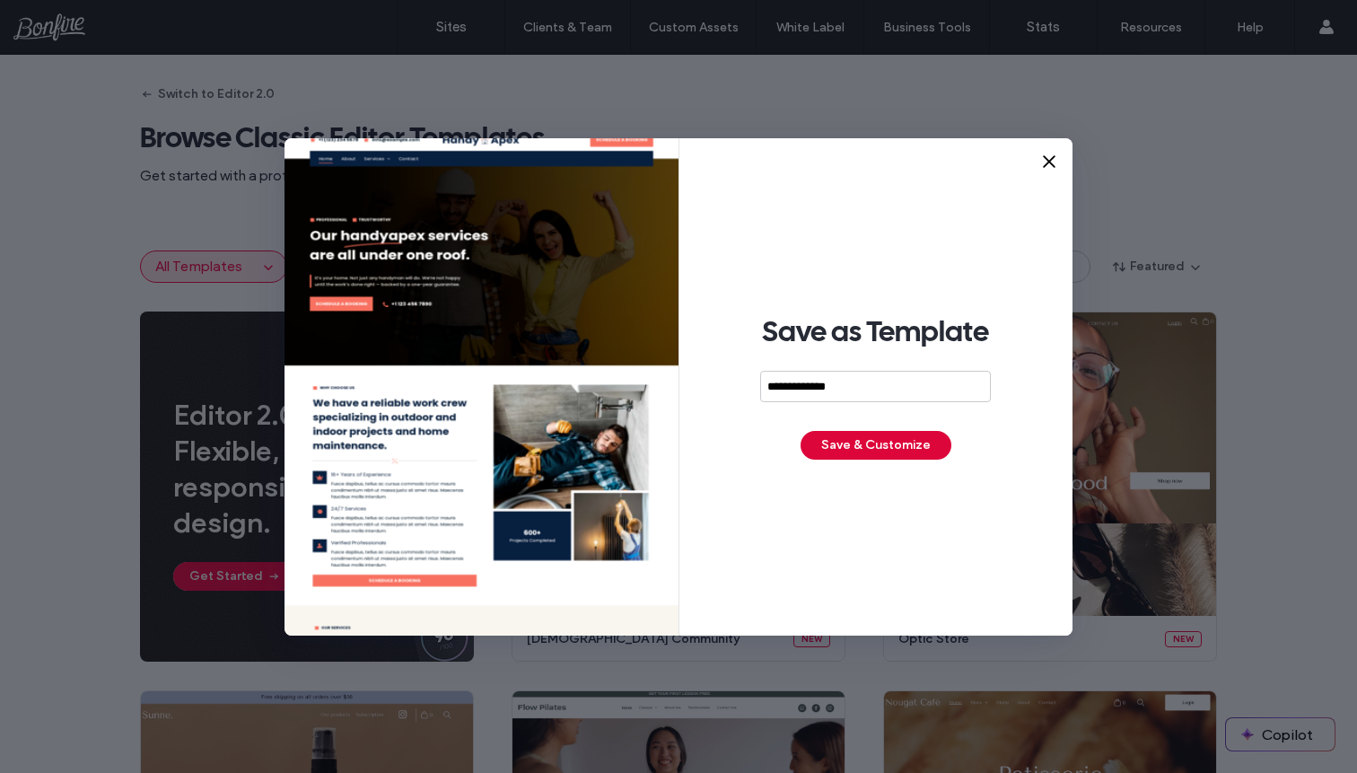
type input "**********"
click at [861, 444] on button "Save & Customize" at bounding box center [876, 445] width 151 height 29
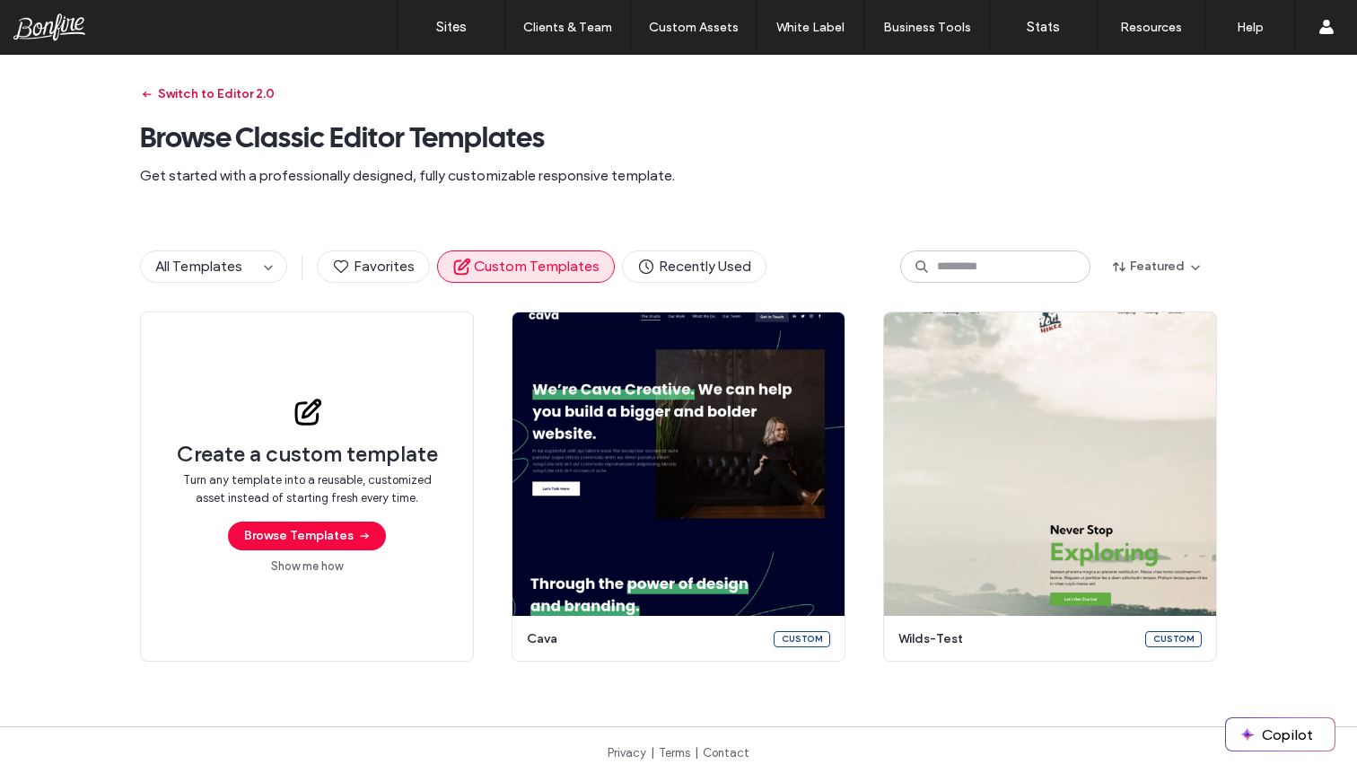
click at [212, 89] on button "Switch to Editor 2.0" at bounding box center [207, 94] width 135 height 29
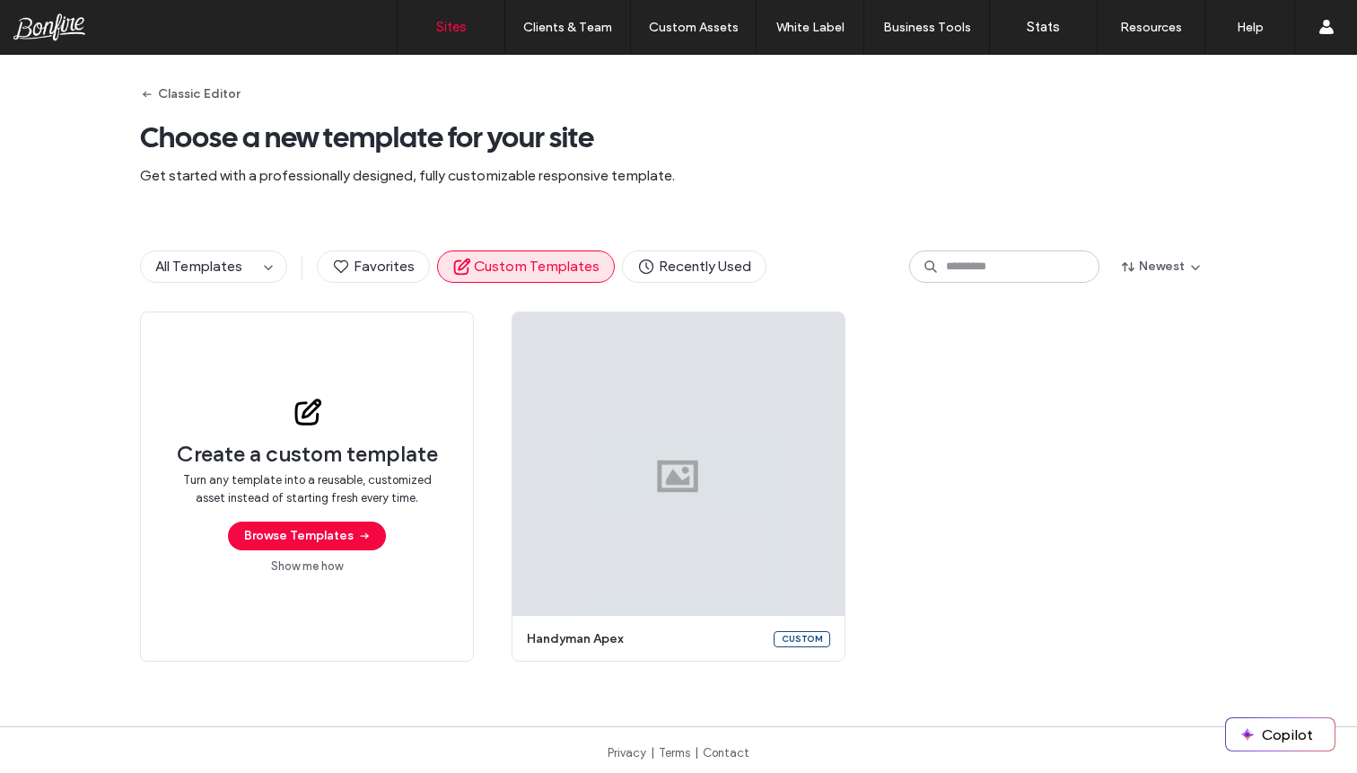
click at [456, 19] on label "Sites" at bounding box center [451, 27] width 31 height 16
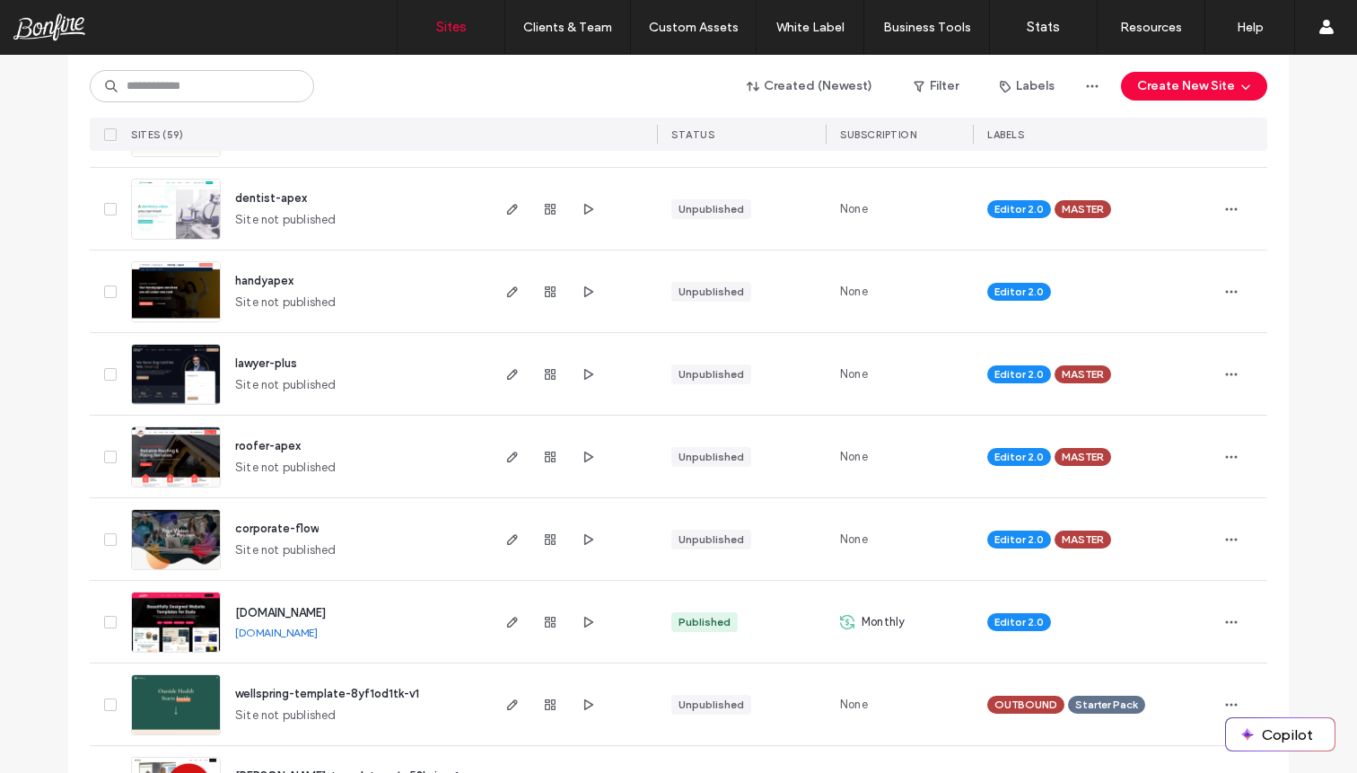
scroll to position [1122, 0]
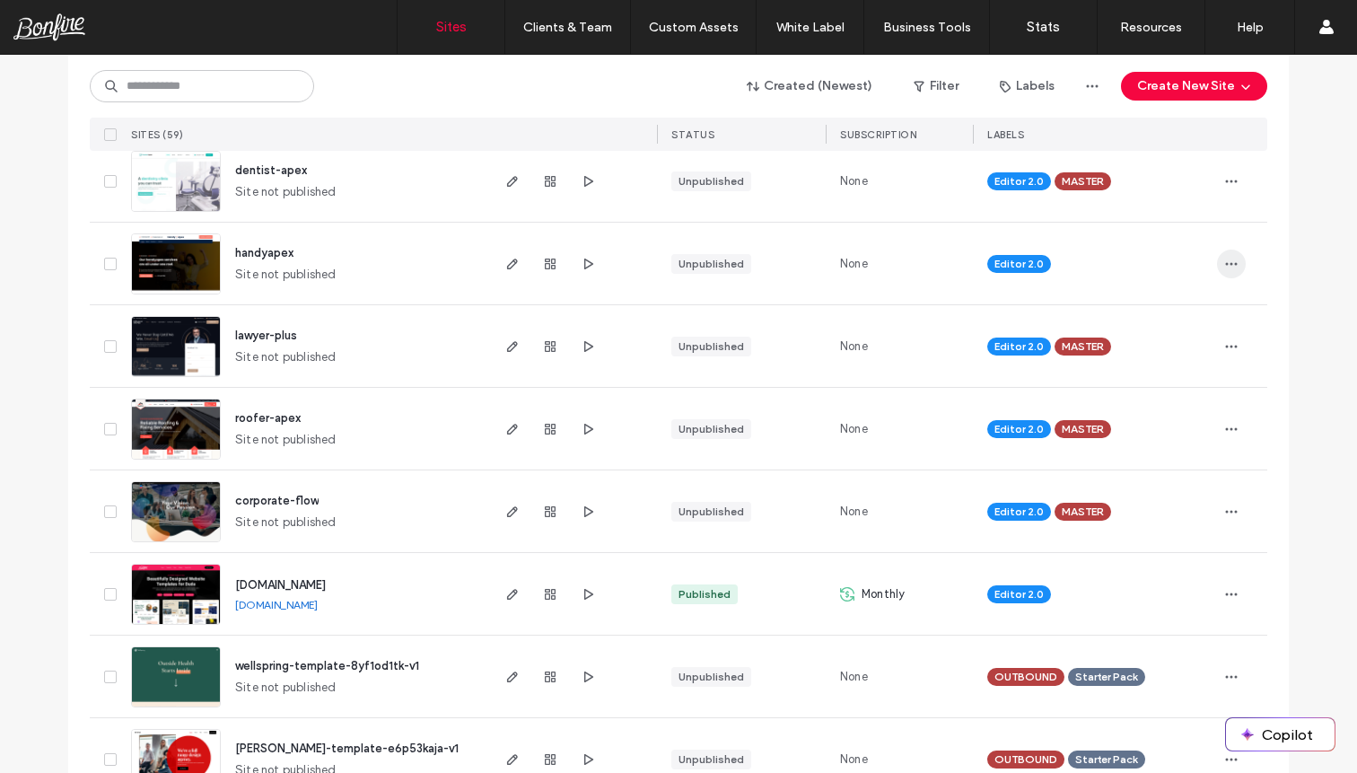
click at [1224, 258] on icon "button" at bounding box center [1231, 264] width 14 height 14
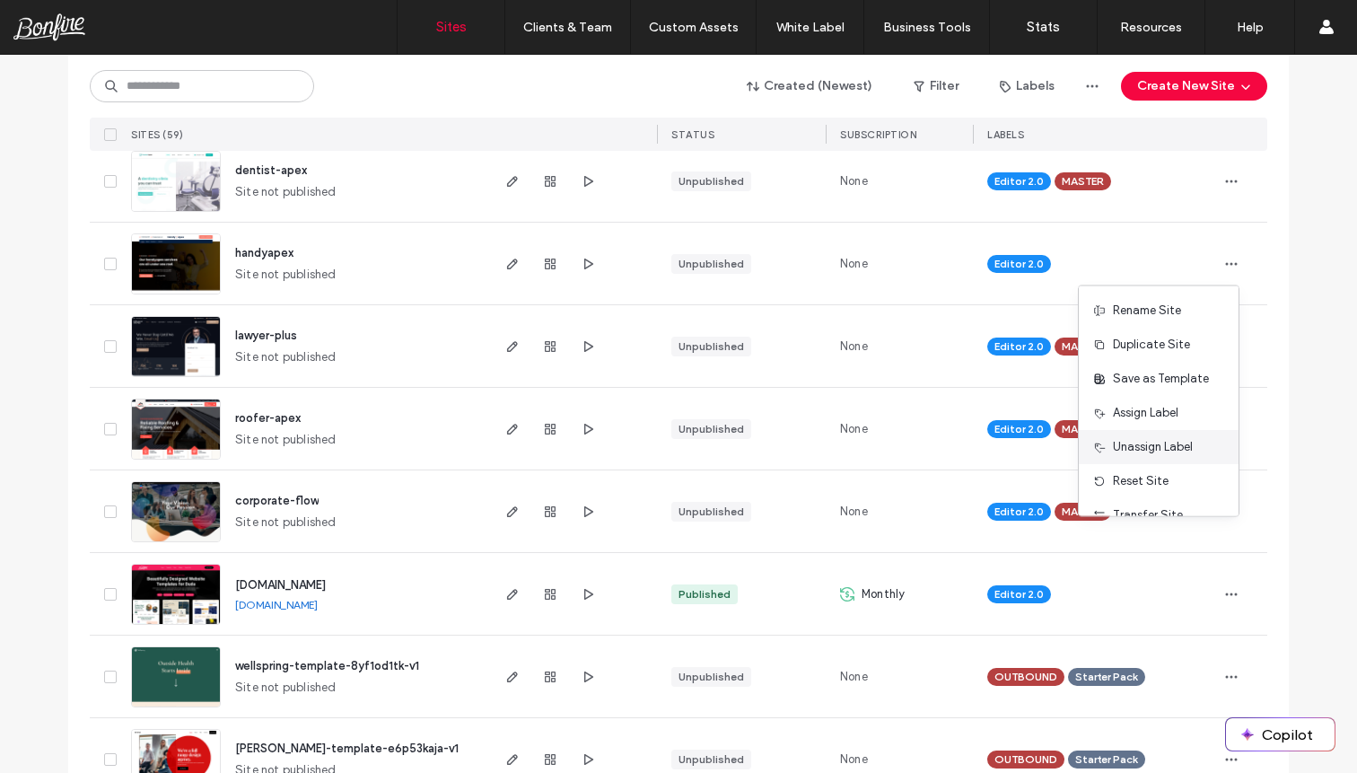
scroll to position [92, 0]
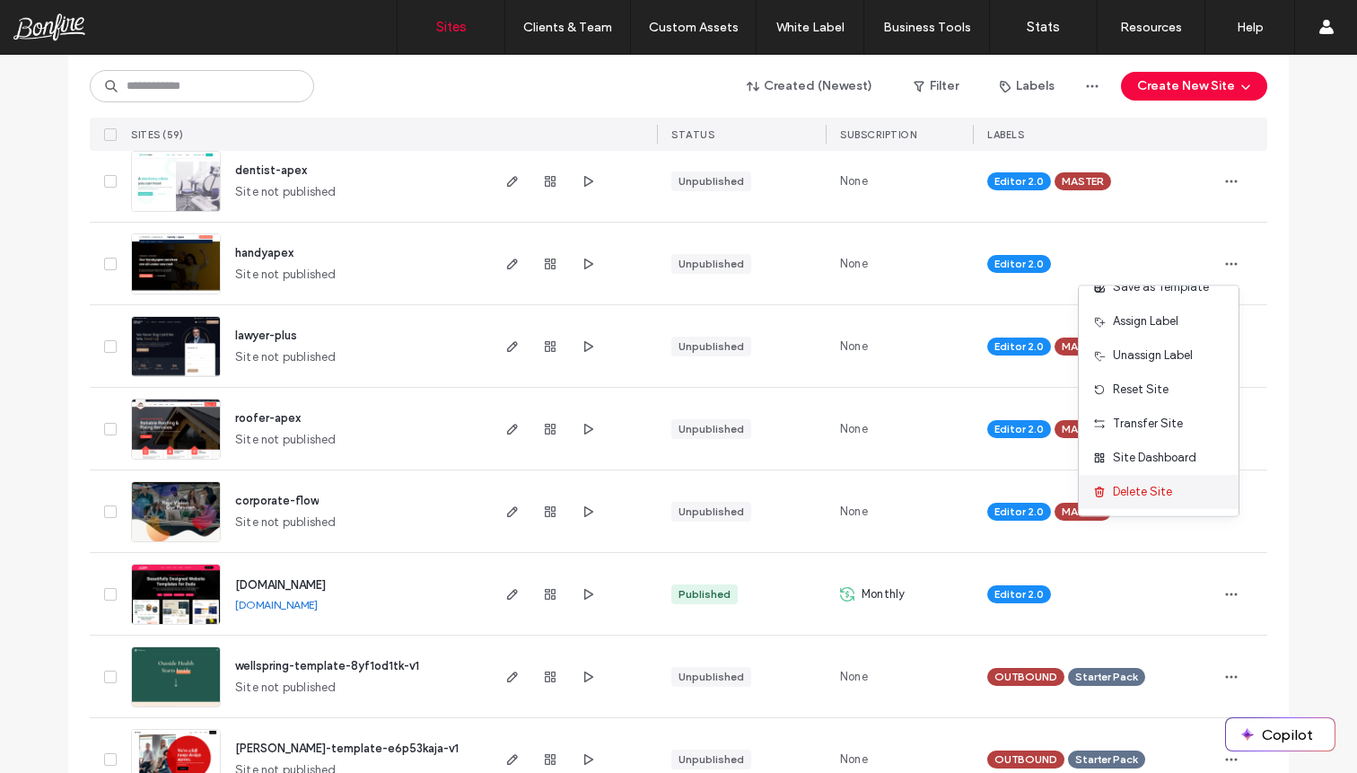
click at [1128, 489] on span "Delete Site" at bounding box center [1142, 492] width 59 height 18
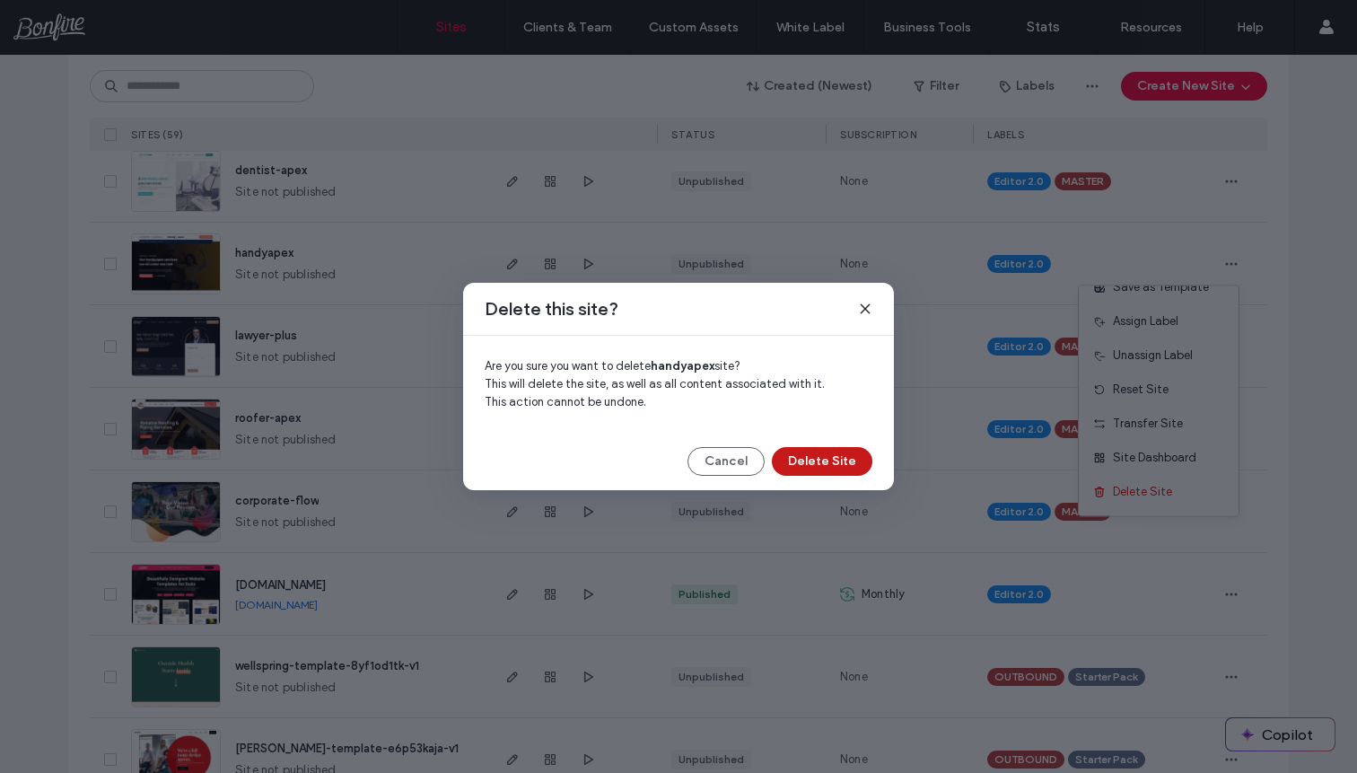
click at [831, 449] on button "Delete Site" at bounding box center [822, 461] width 101 height 29
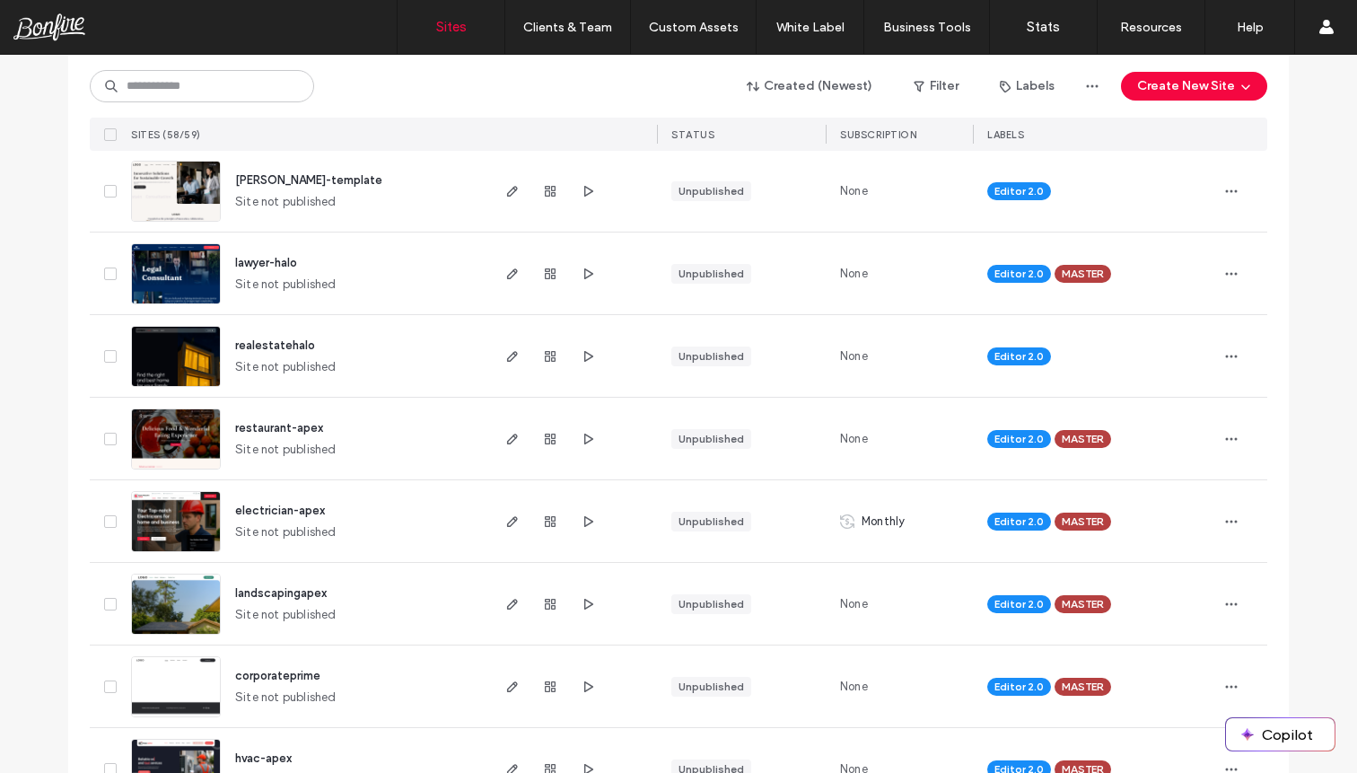
scroll to position [146, 0]
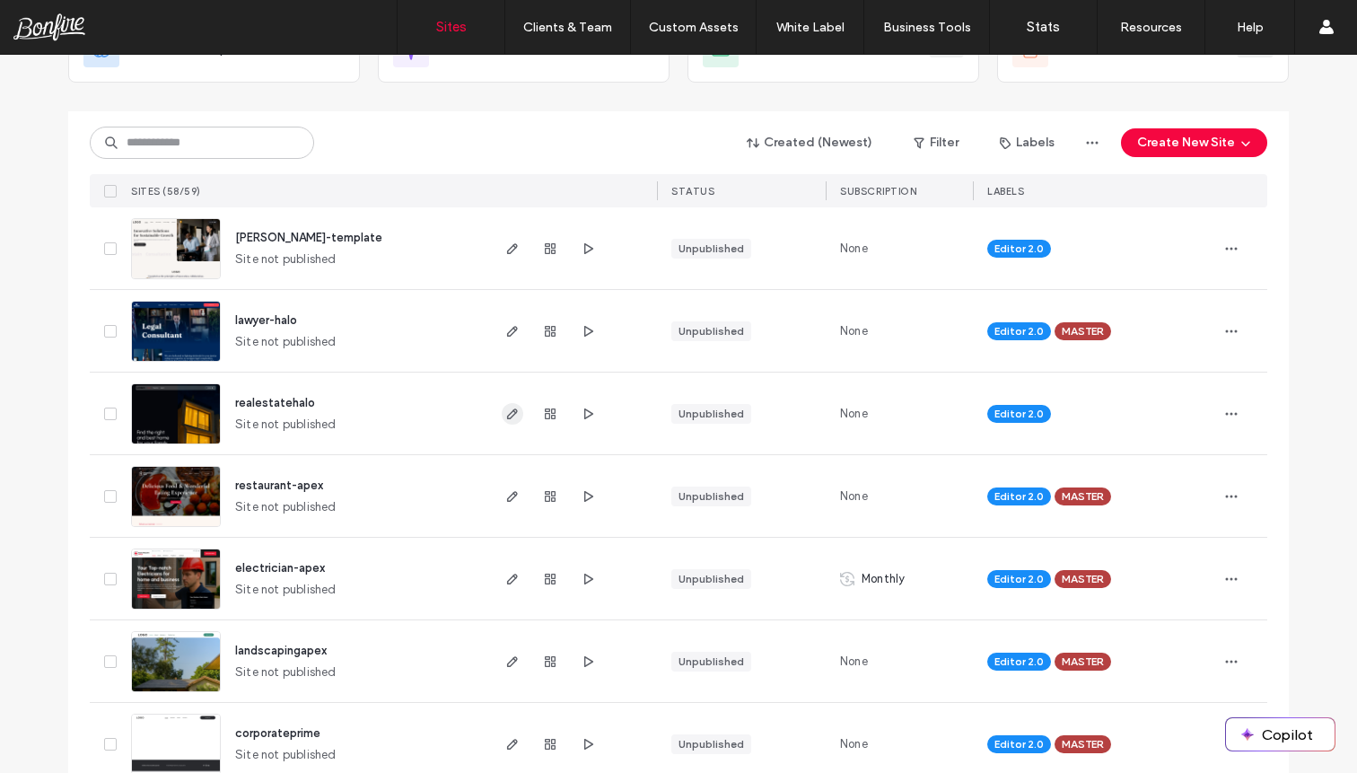
click at [507, 417] on use "button" at bounding box center [512, 413] width 11 height 11
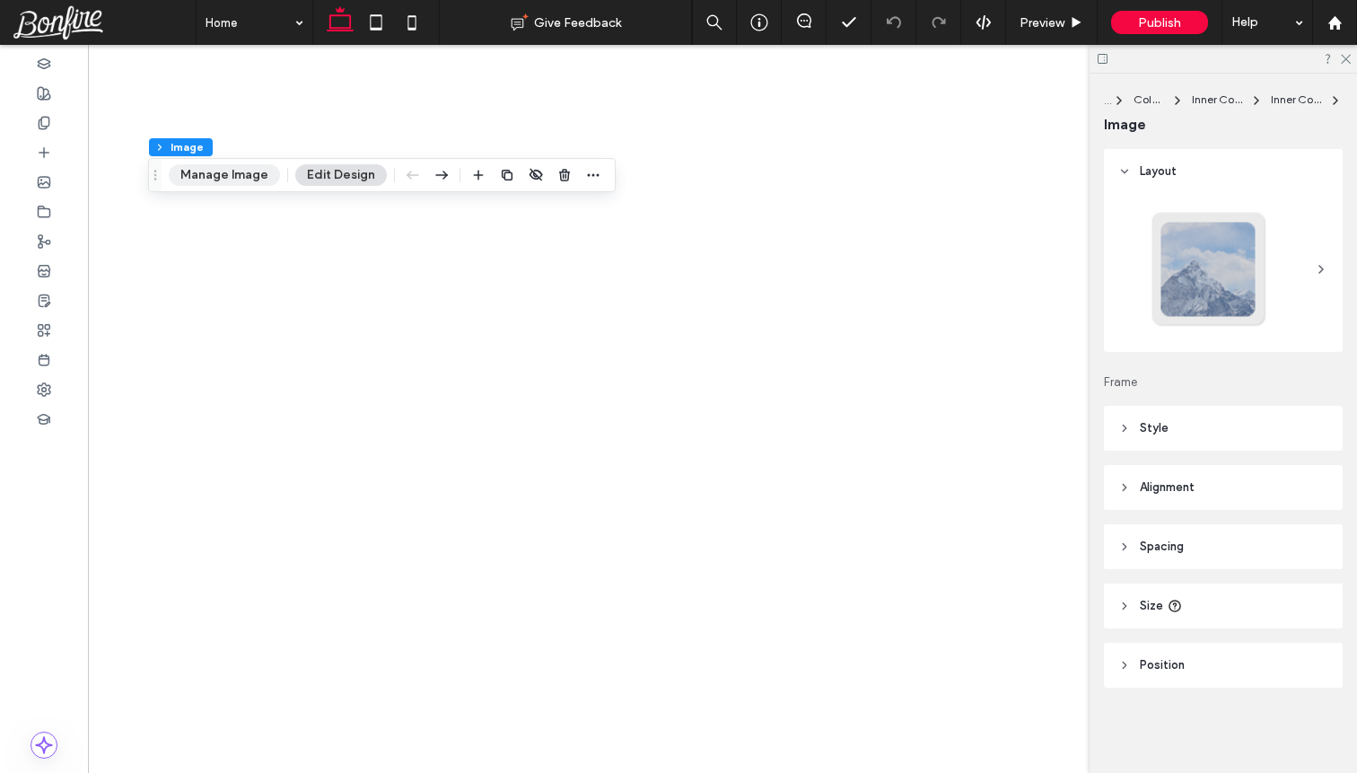
click at [210, 173] on button "Manage Image" at bounding box center [224, 175] width 111 height 22
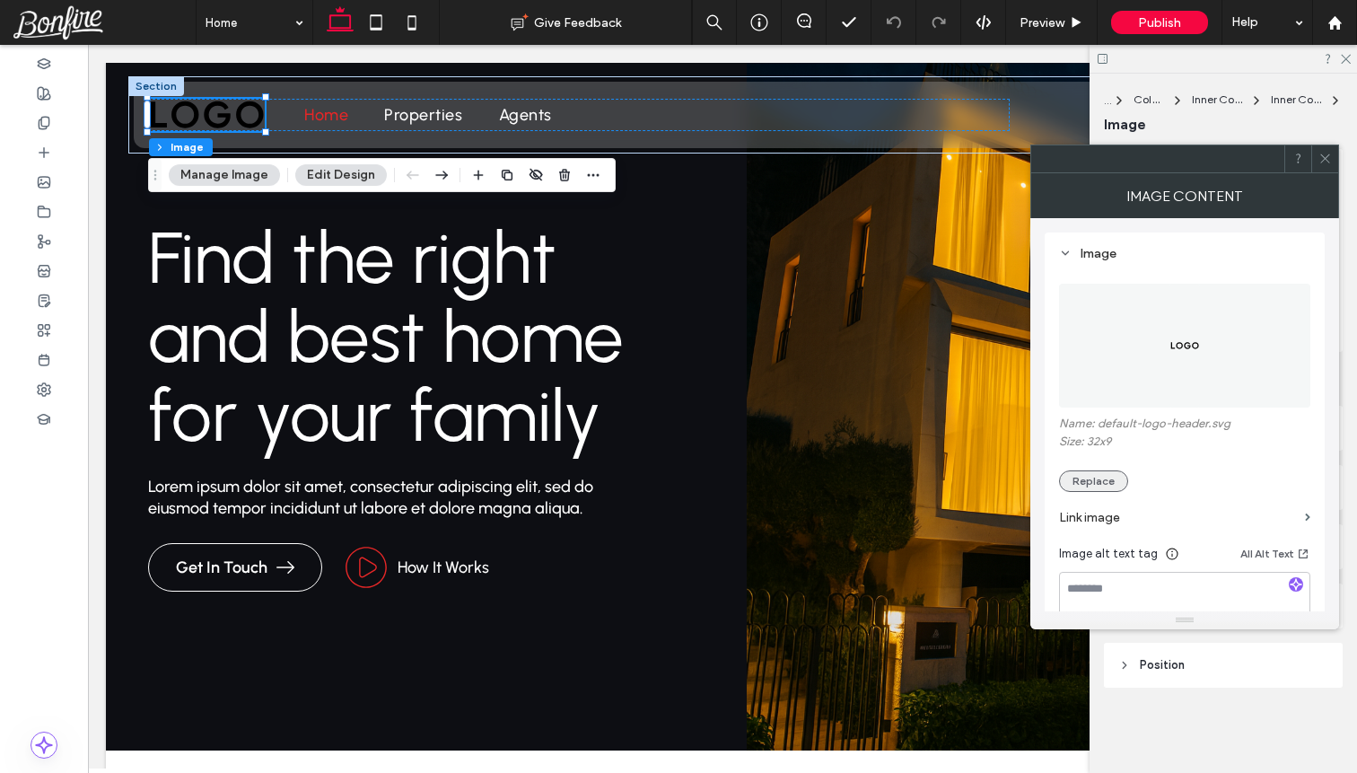
click at [1098, 478] on button "Replace" at bounding box center [1093, 481] width 69 height 22
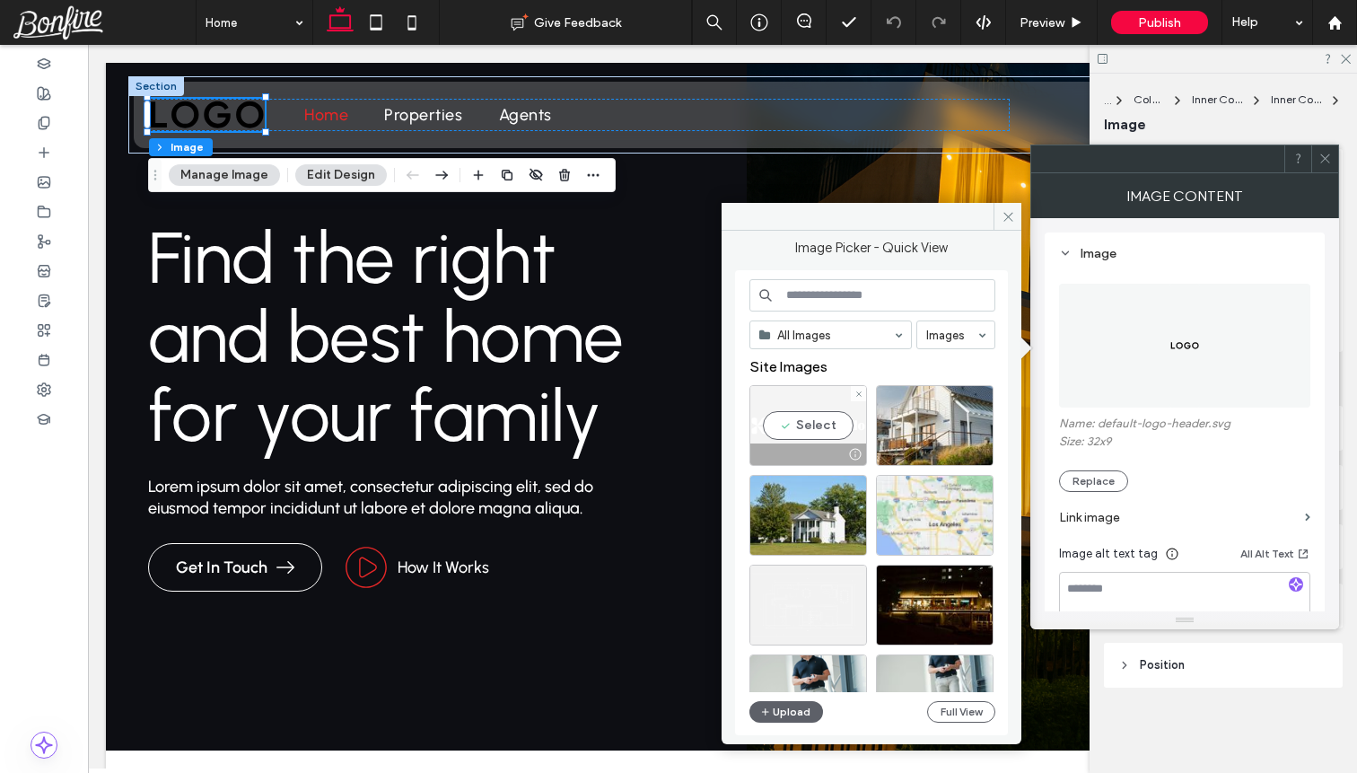
click at [822, 431] on div "Select" at bounding box center [808, 425] width 118 height 81
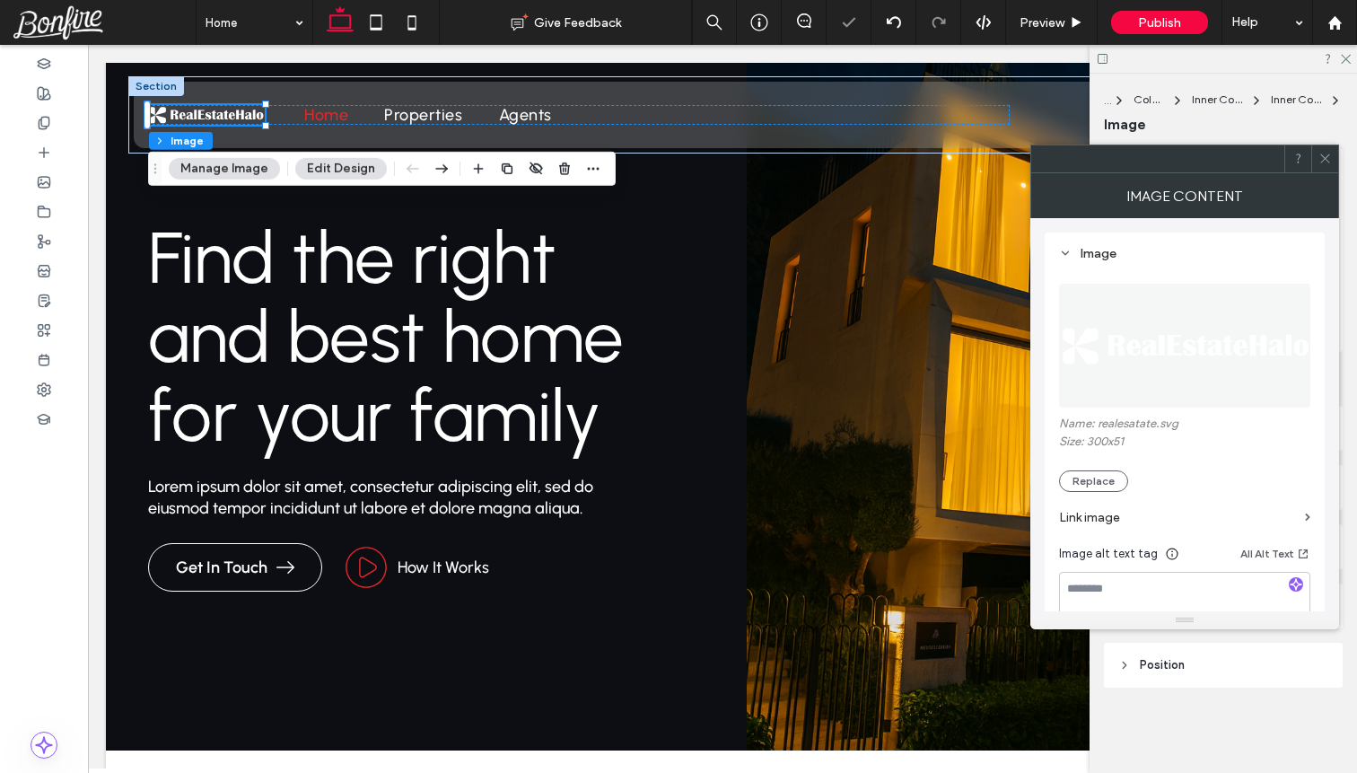
click at [1328, 169] on span at bounding box center [1324, 158] width 13 height 27
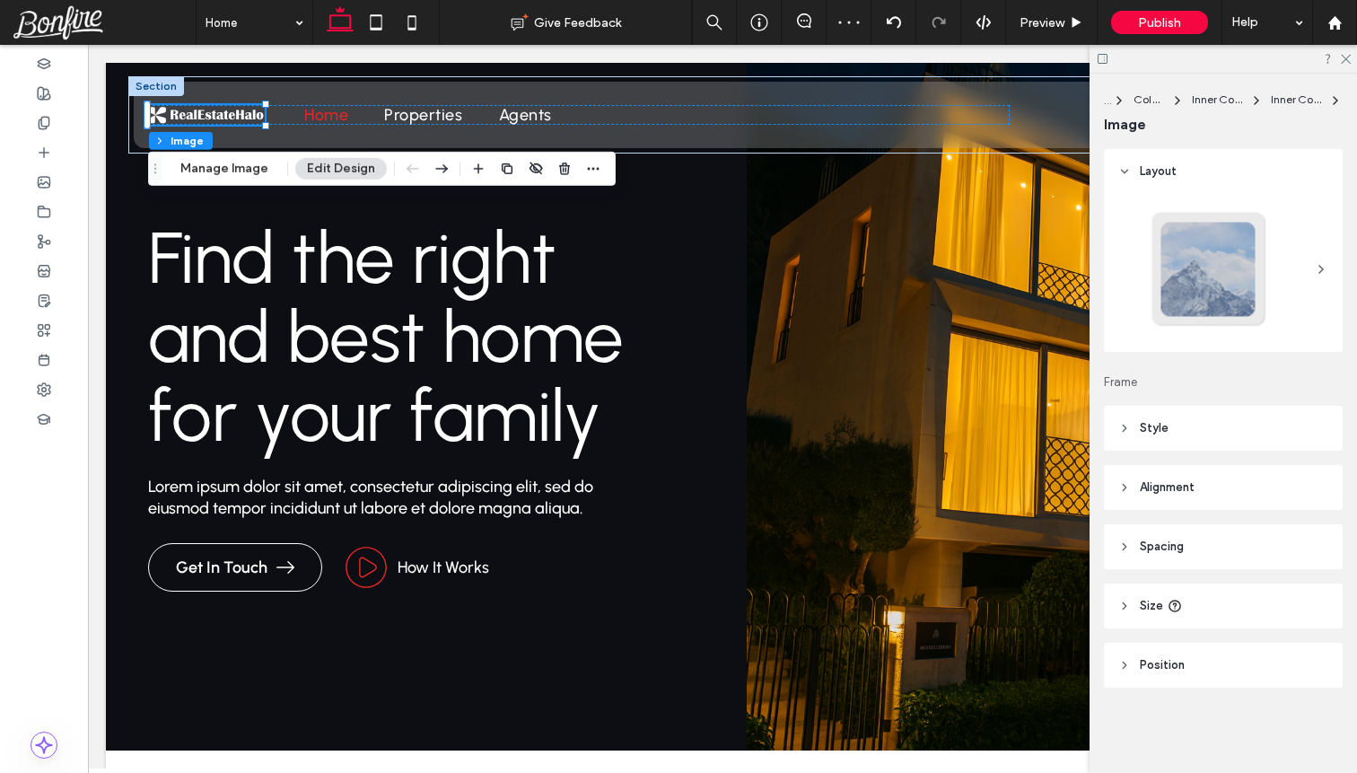
click at [1346, 47] on div at bounding box center [1222, 59] width 267 height 28
click at [1346, 58] on use at bounding box center [1346, 60] width 10 height 10
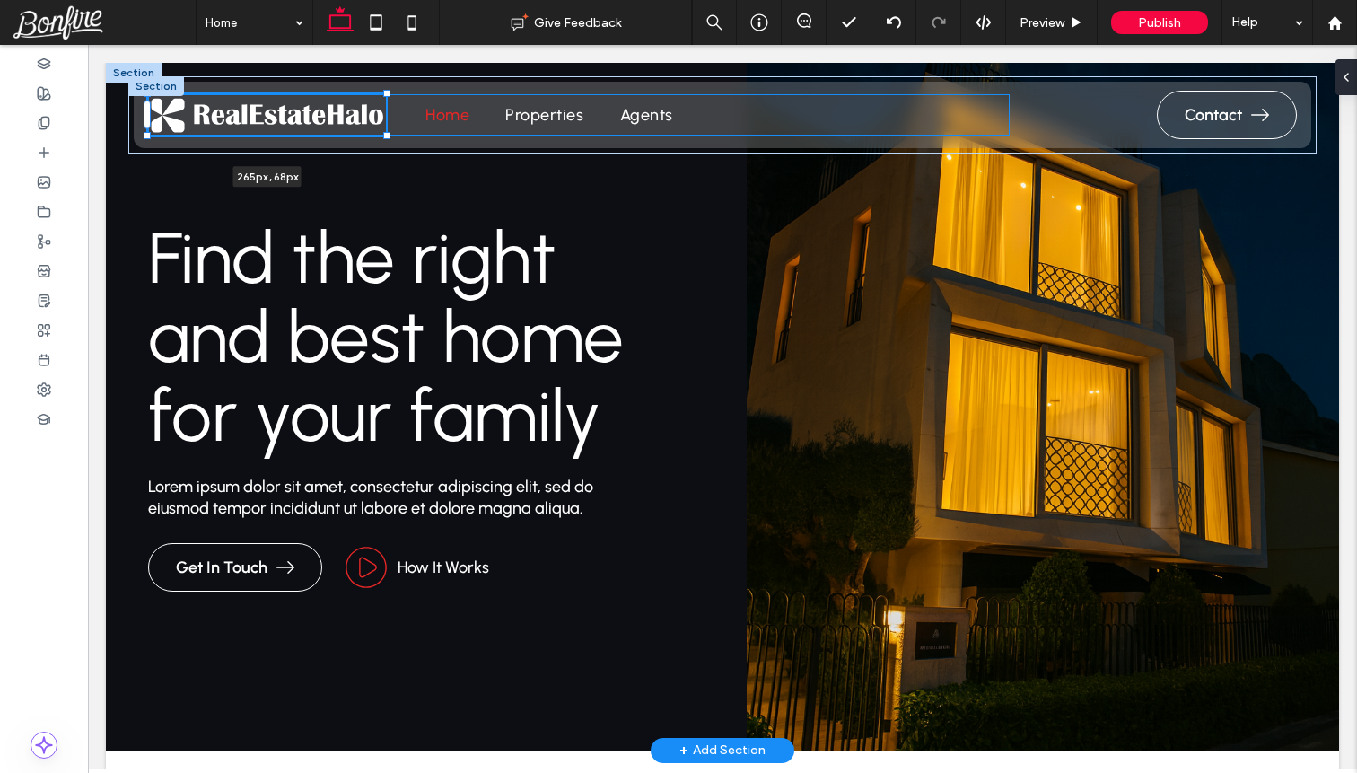
drag, startPoint x: 266, startPoint y: 127, endPoint x: 381, endPoint y: 185, distance: 129.2
type input "***"
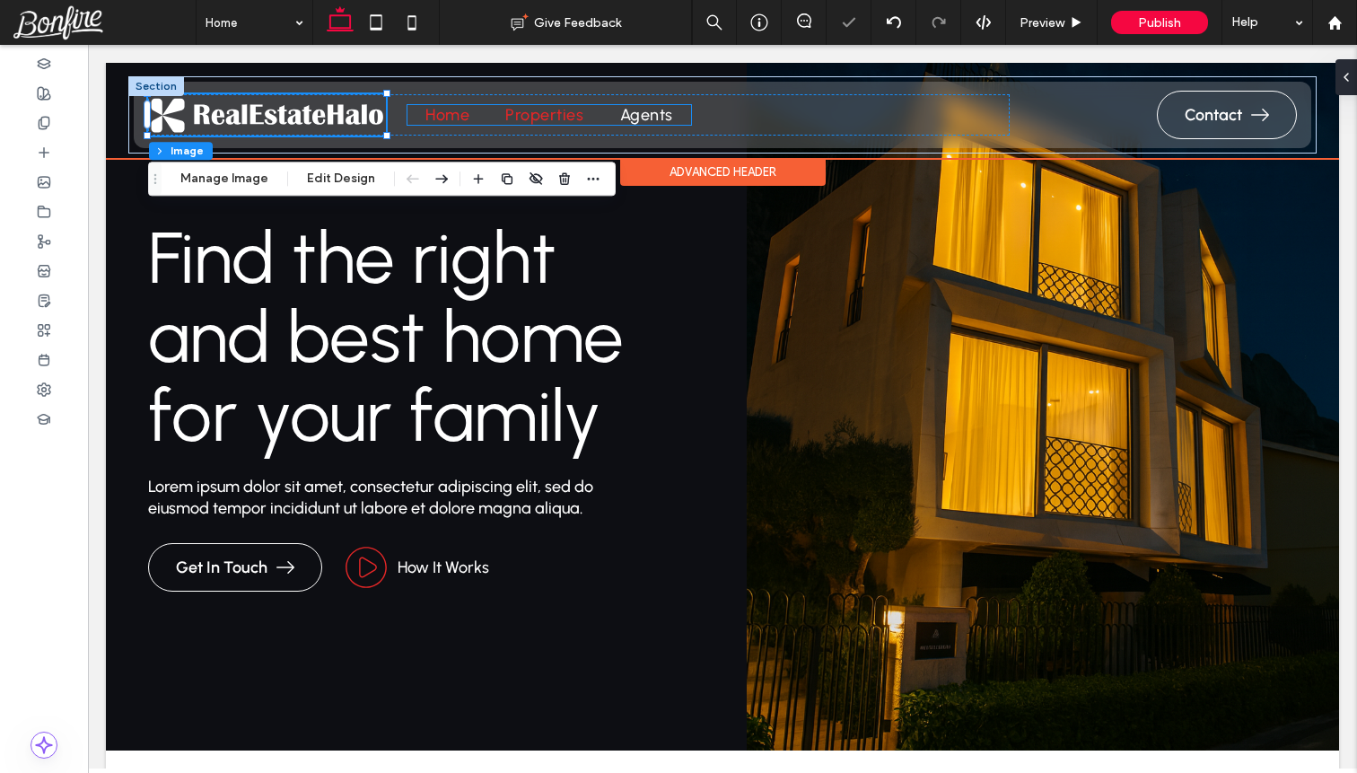
click at [543, 117] on span "Properties" at bounding box center [544, 115] width 78 height 20
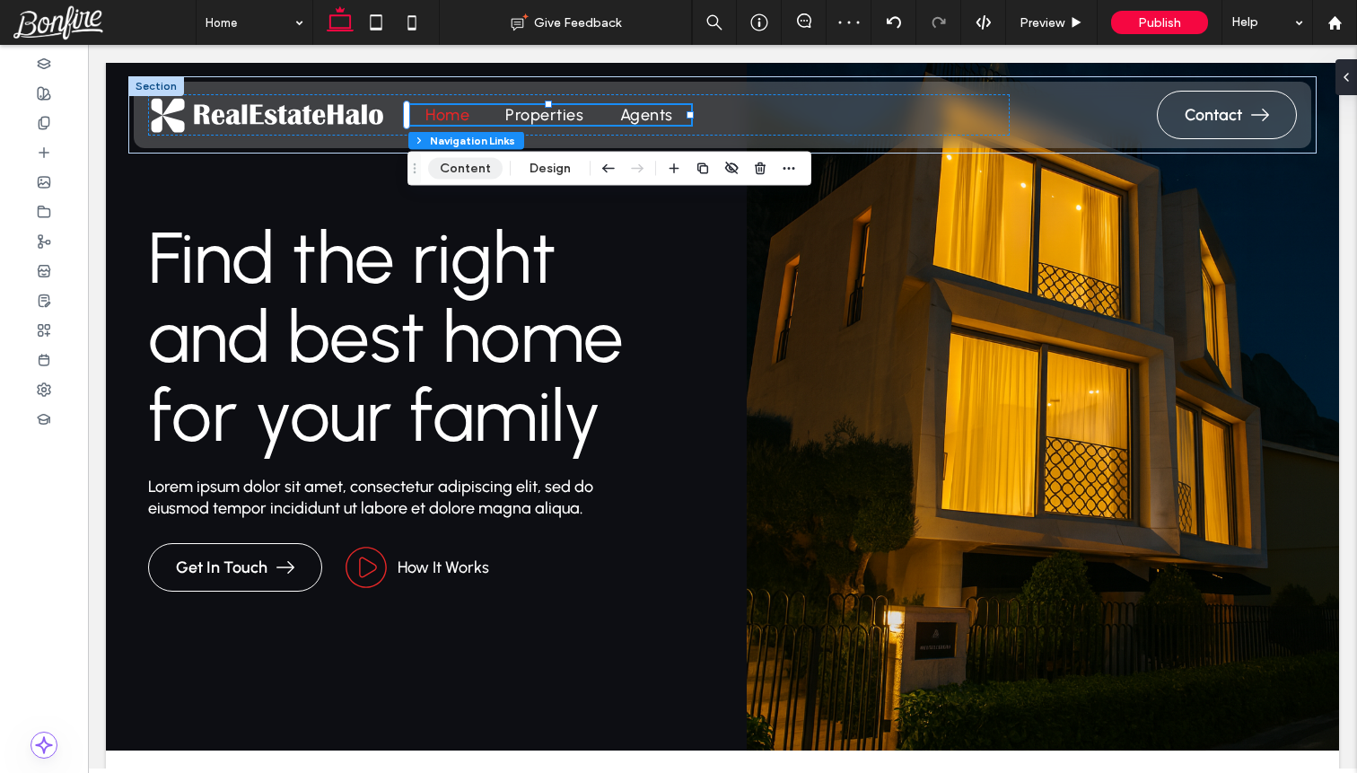
click at [479, 173] on button "Content" at bounding box center [465, 169] width 74 height 22
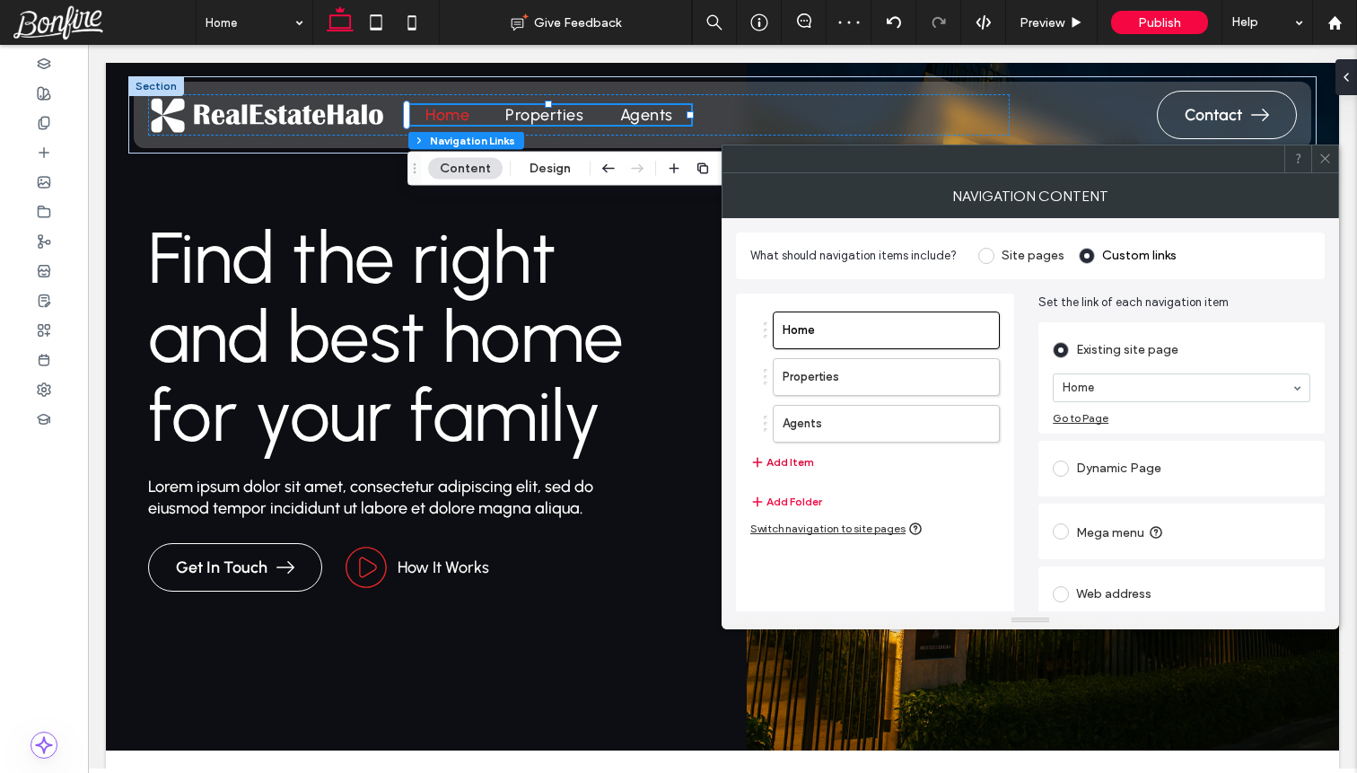
click at [804, 457] on button "Add Item" at bounding box center [782, 462] width 64 height 22
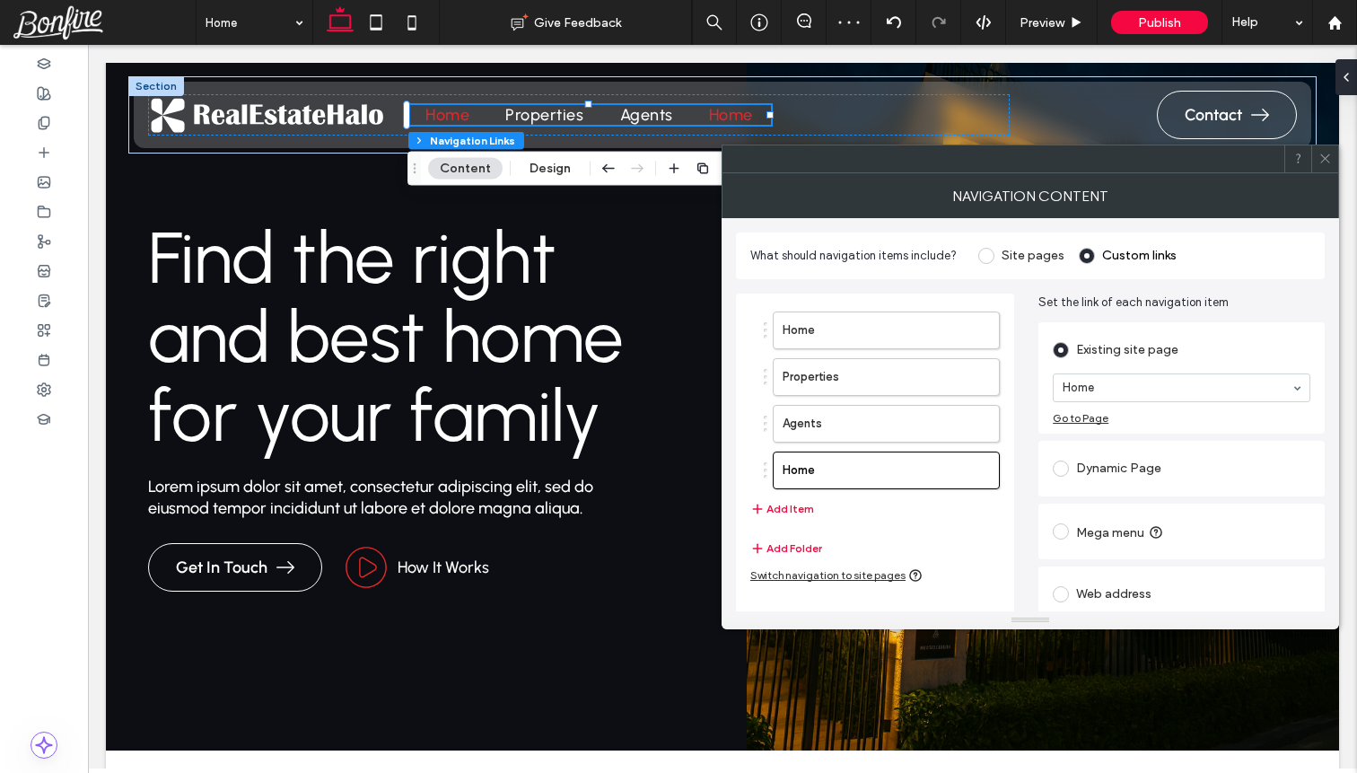
click at [786, 520] on div "Home Properties Agents Home Add Item" at bounding box center [874, 415] width 249 height 226
click at [790, 510] on button "Add Item" at bounding box center [782, 509] width 64 height 22
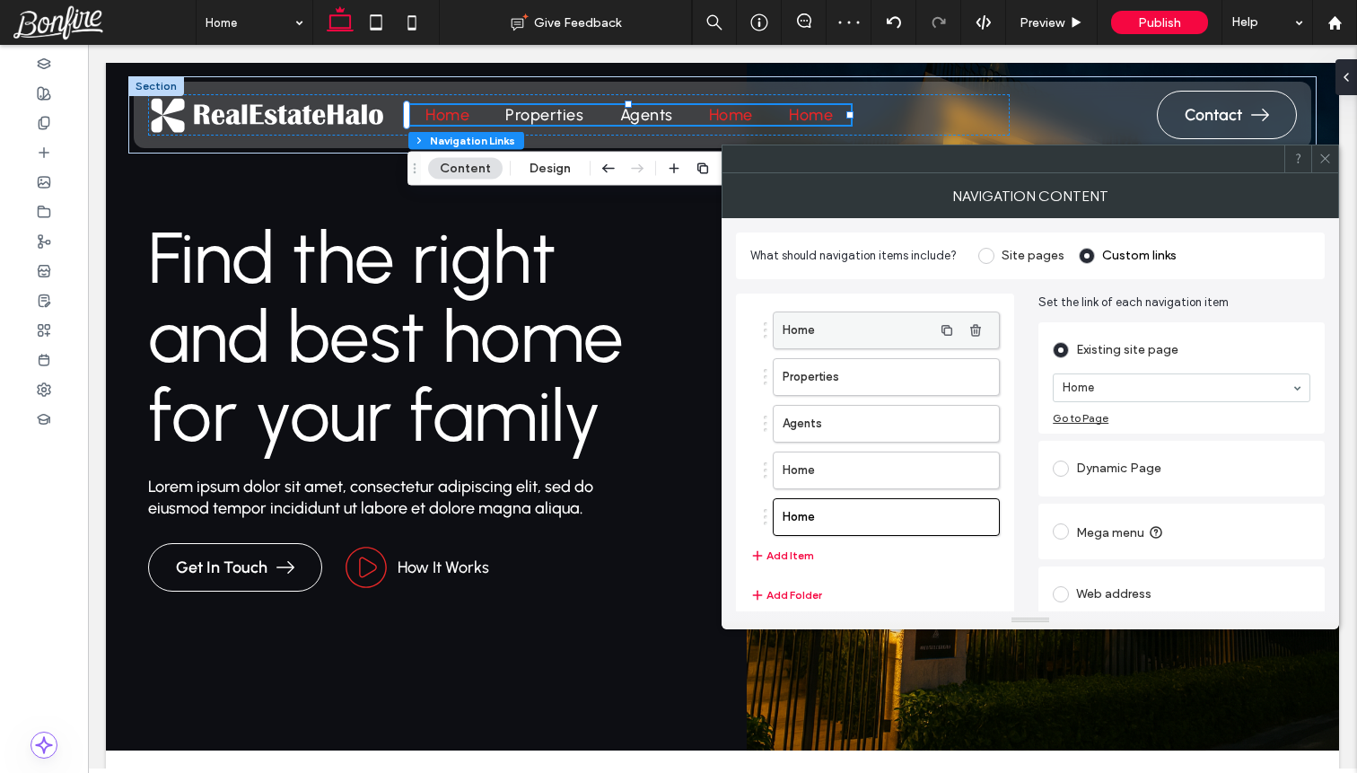
click at [828, 323] on label "Home" at bounding box center [858, 330] width 150 height 36
click at [828, 363] on label "Properties" at bounding box center [858, 377] width 150 height 36
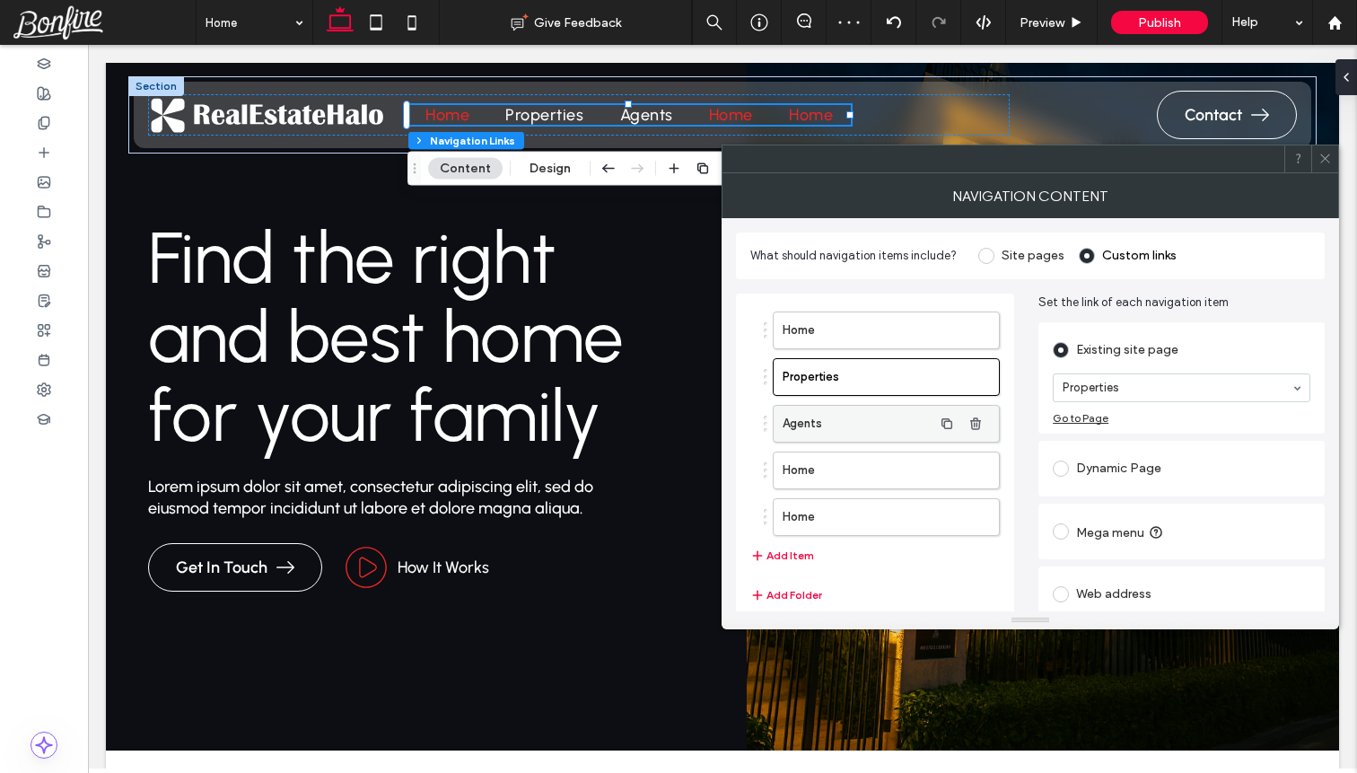
click at [827, 418] on label "Agents" at bounding box center [858, 424] width 150 height 36
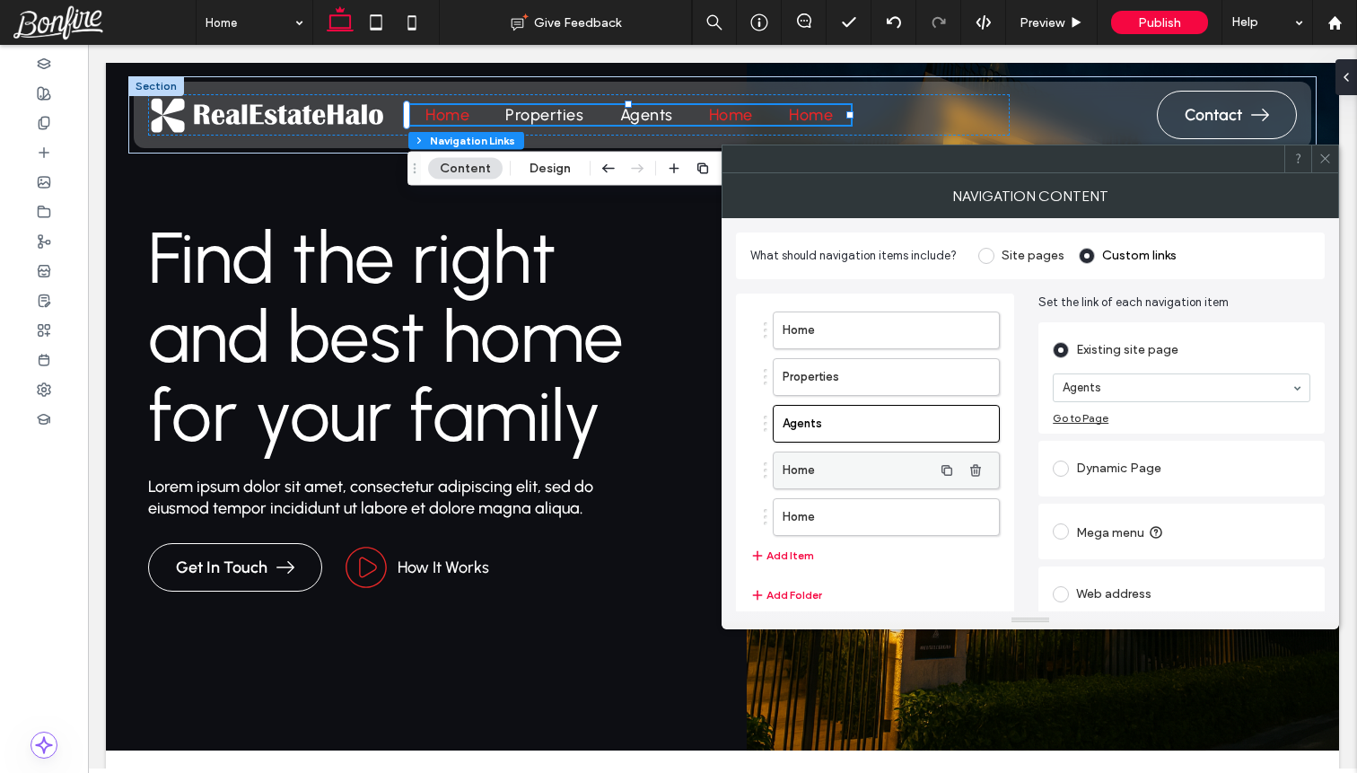
click at [826, 466] on label "Home" at bounding box center [858, 470] width 150 height 36
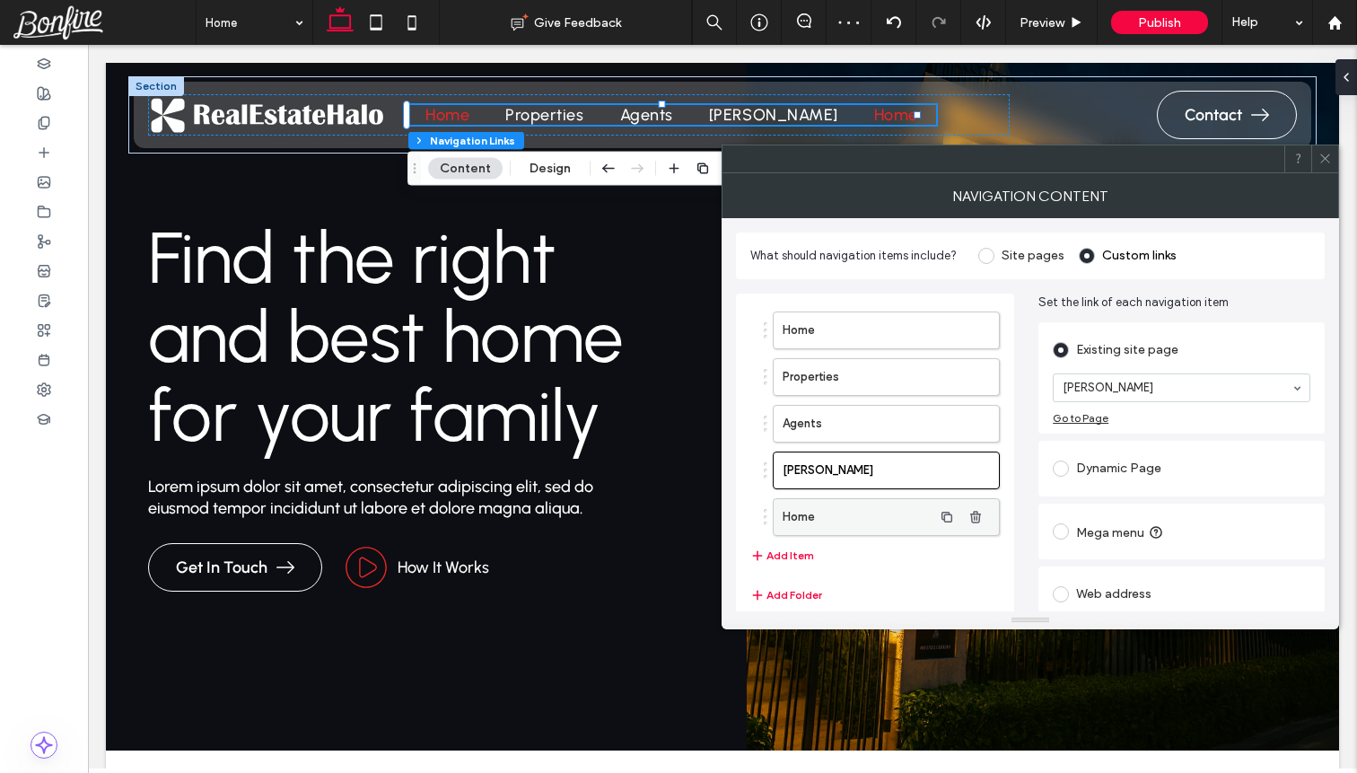
click at [852, 516] on label "Home" at bounding box center [858, 517] width 150 height 36
click at [783, 559] on button "Add Item" at bounding box center [782, 556] width 64 height 22
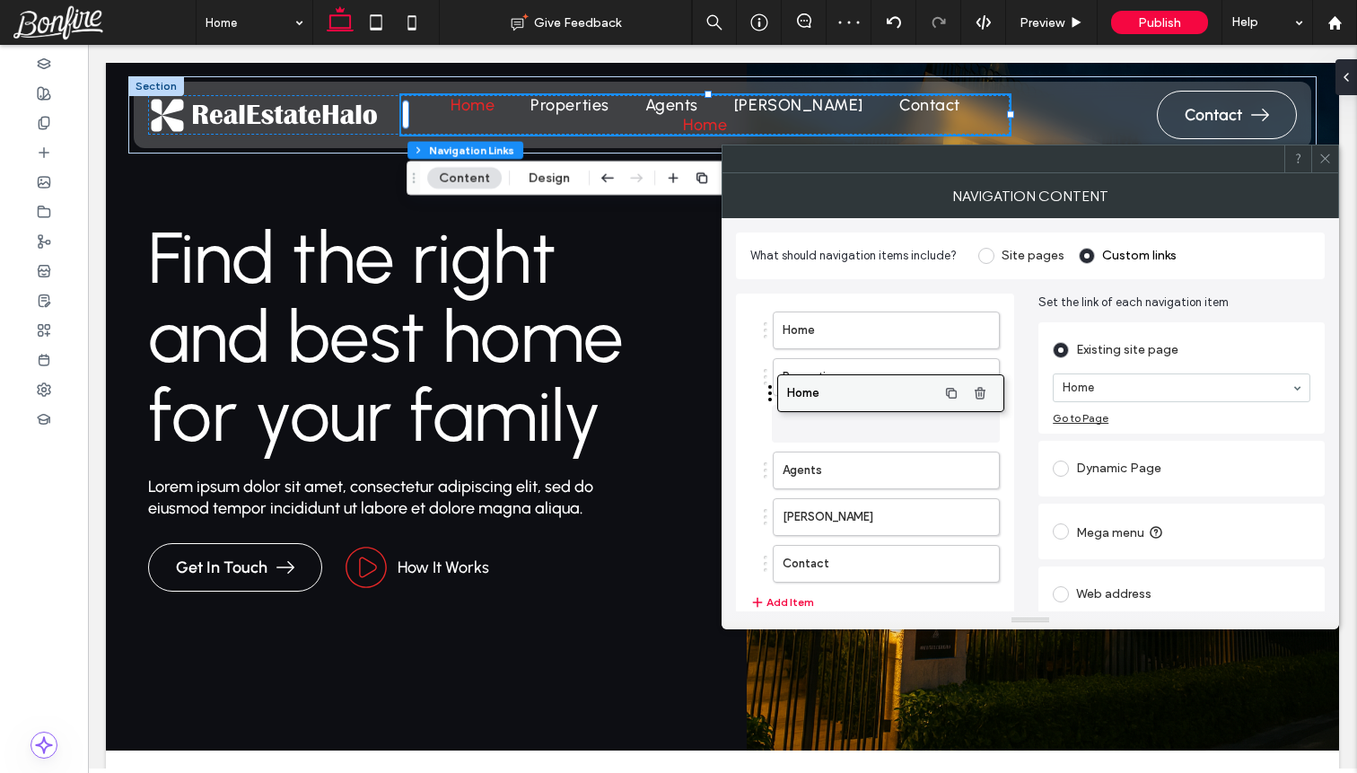
drag, startPoint x: 823, startPoint y: 560, endPoint x: 827, endPoint y: 389, distance: 170.6
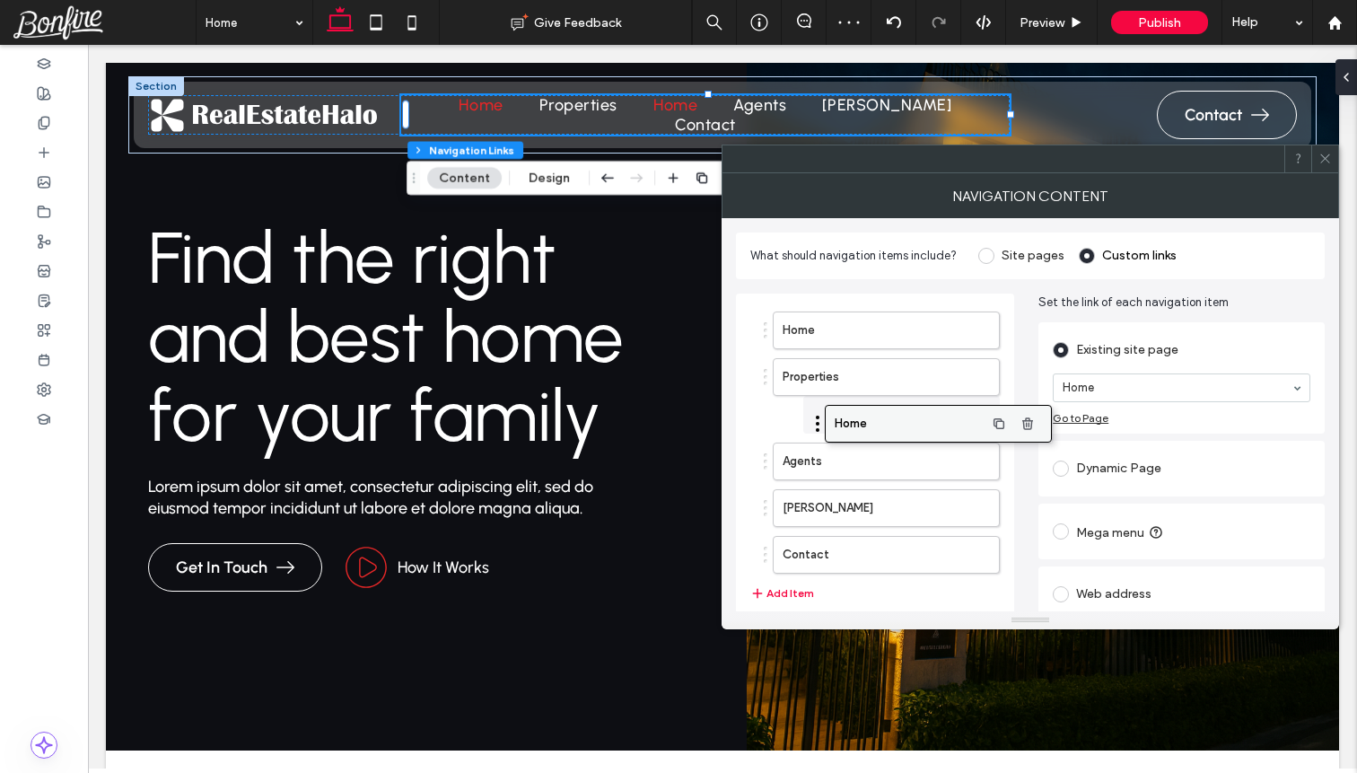
drag, startPoint x: 848, startPoint y: 418, endPoint x: 901, endPoint y: 418, distance: 52.9
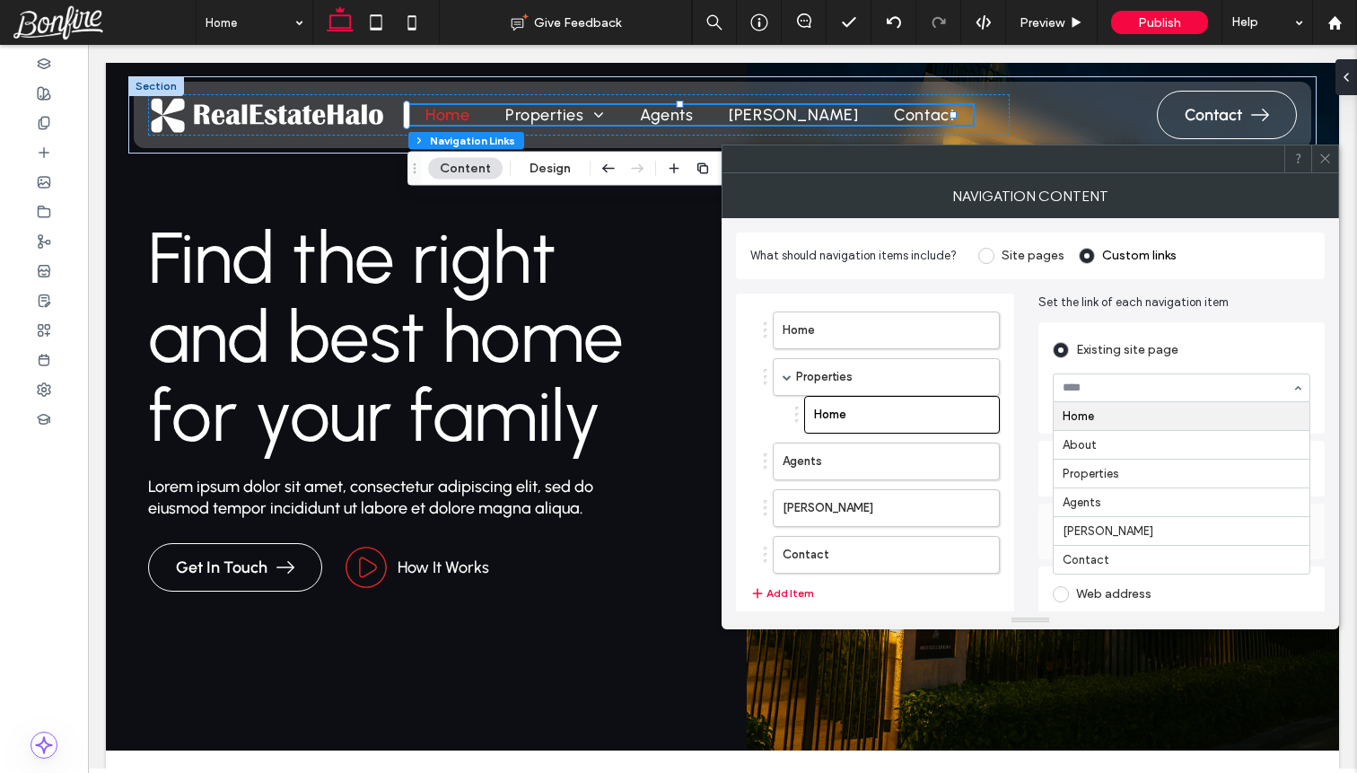
click at [1189, 346] on div "Existing site page" at bounding box center [1182, 350] width 258 height 29
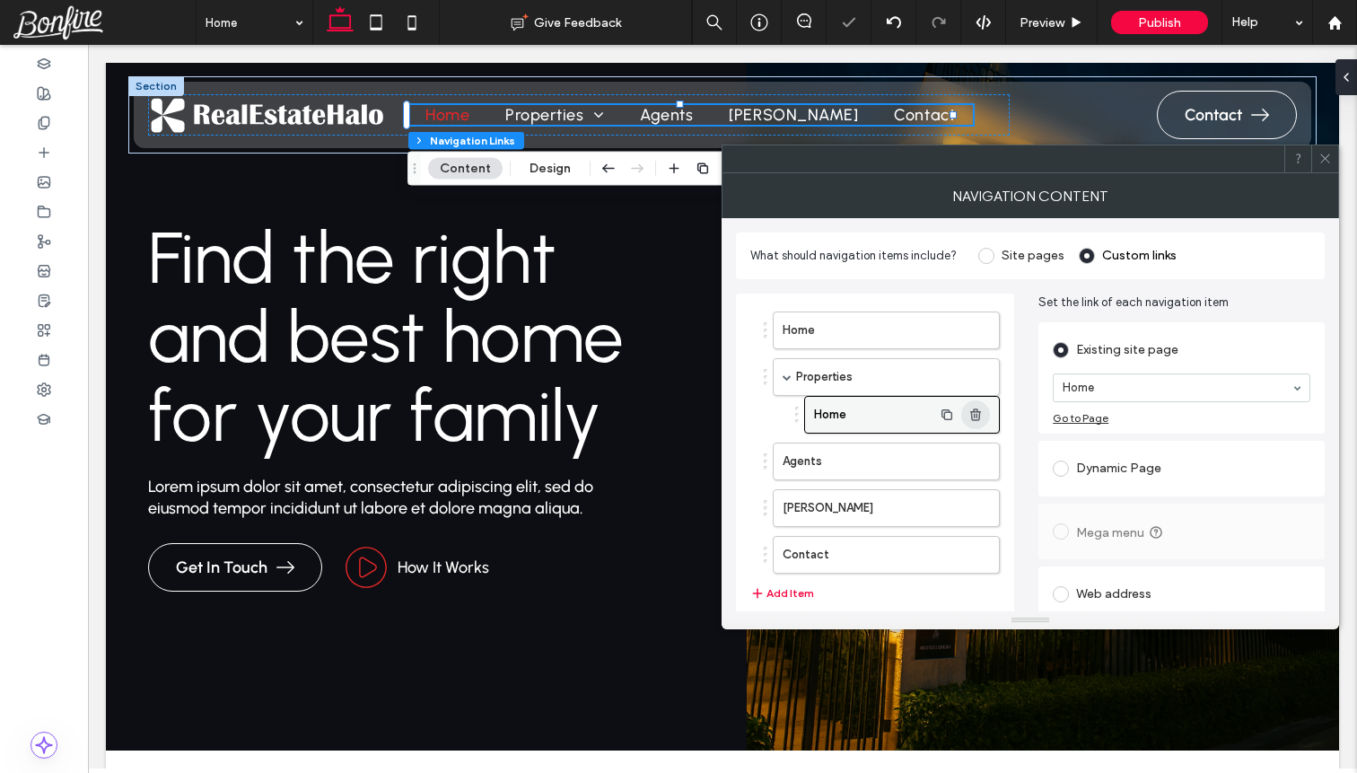
click at [973, 418] on use "button" at bounding box center [975, 414] width 11 height 12
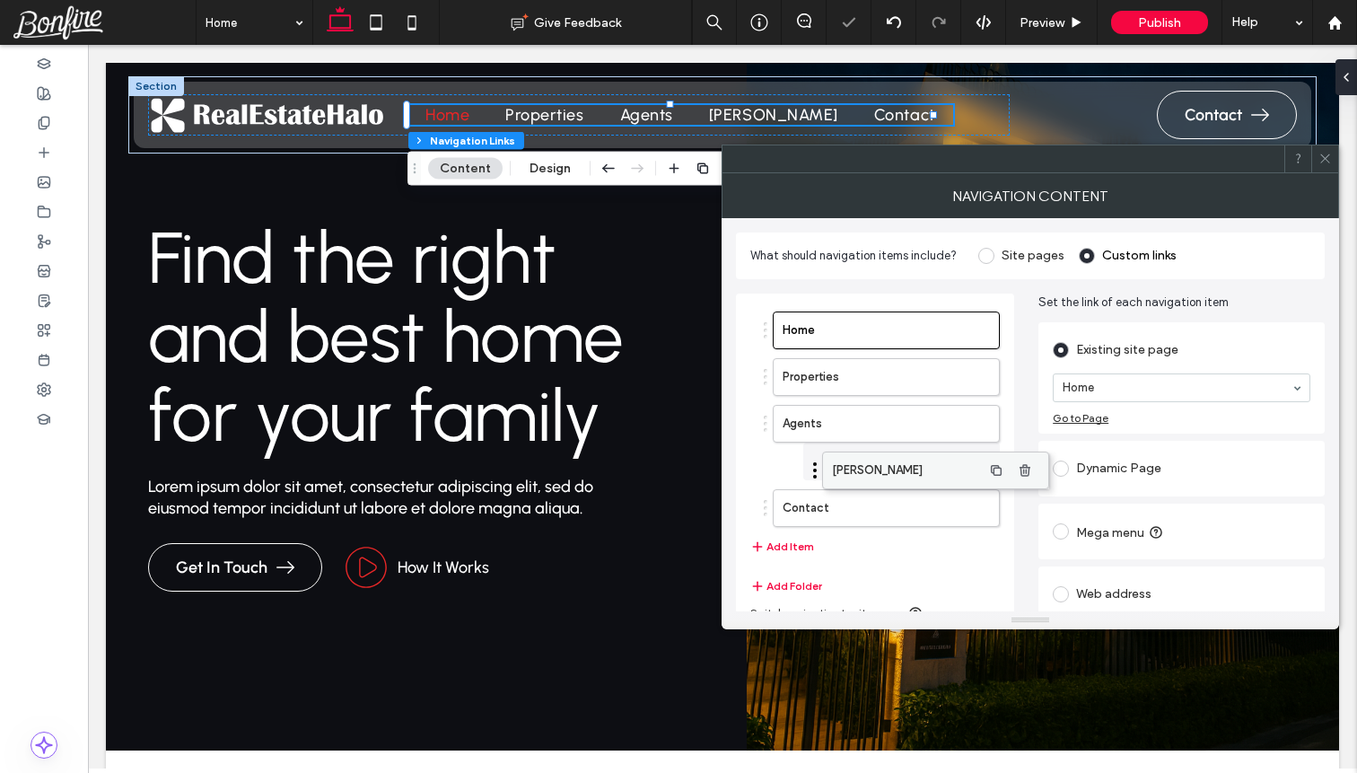
drag, startPoint x: 891, startPoint y: 468, endPoint x: 941, endPoint y: 468, distance: 49.4
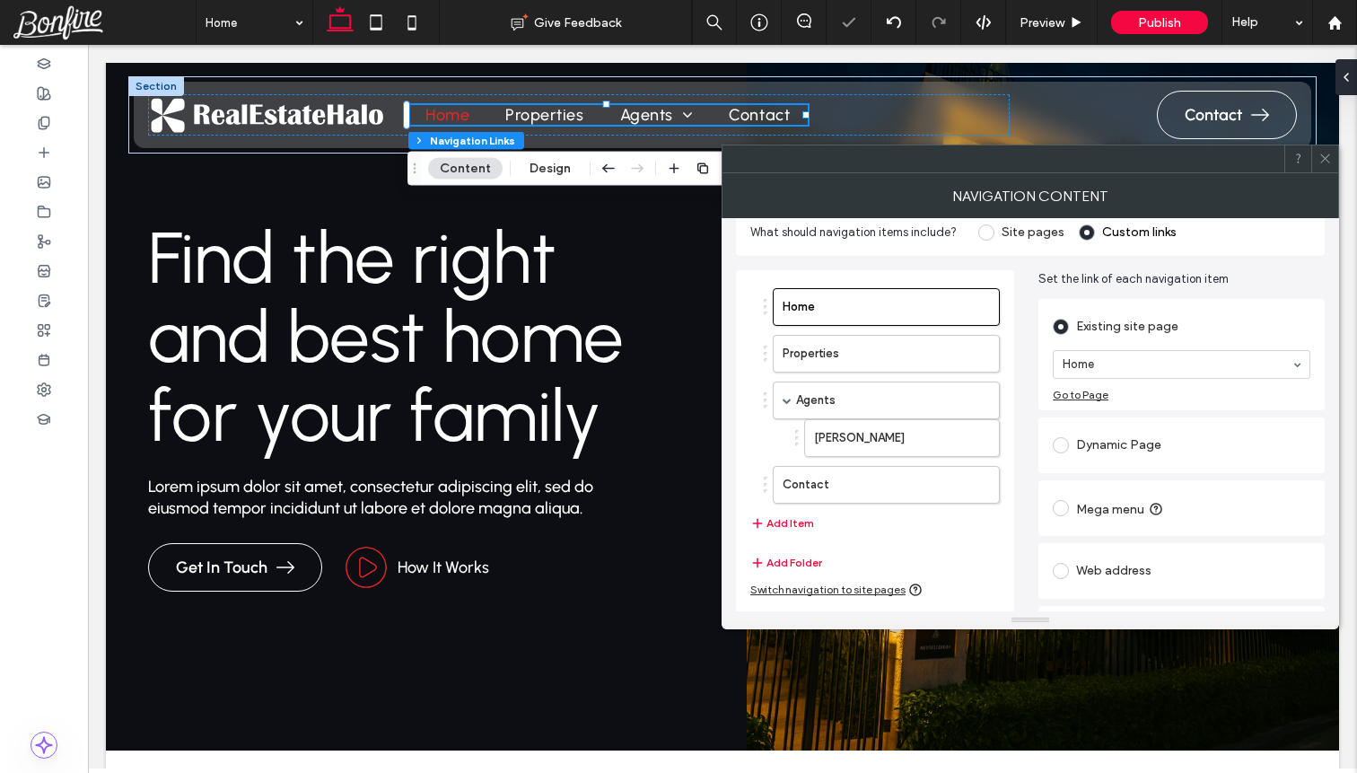
scroll to position [26, 0]
click at [798, 526] on button "Add Item" at bounding box center [782, 521] width 64 height 22
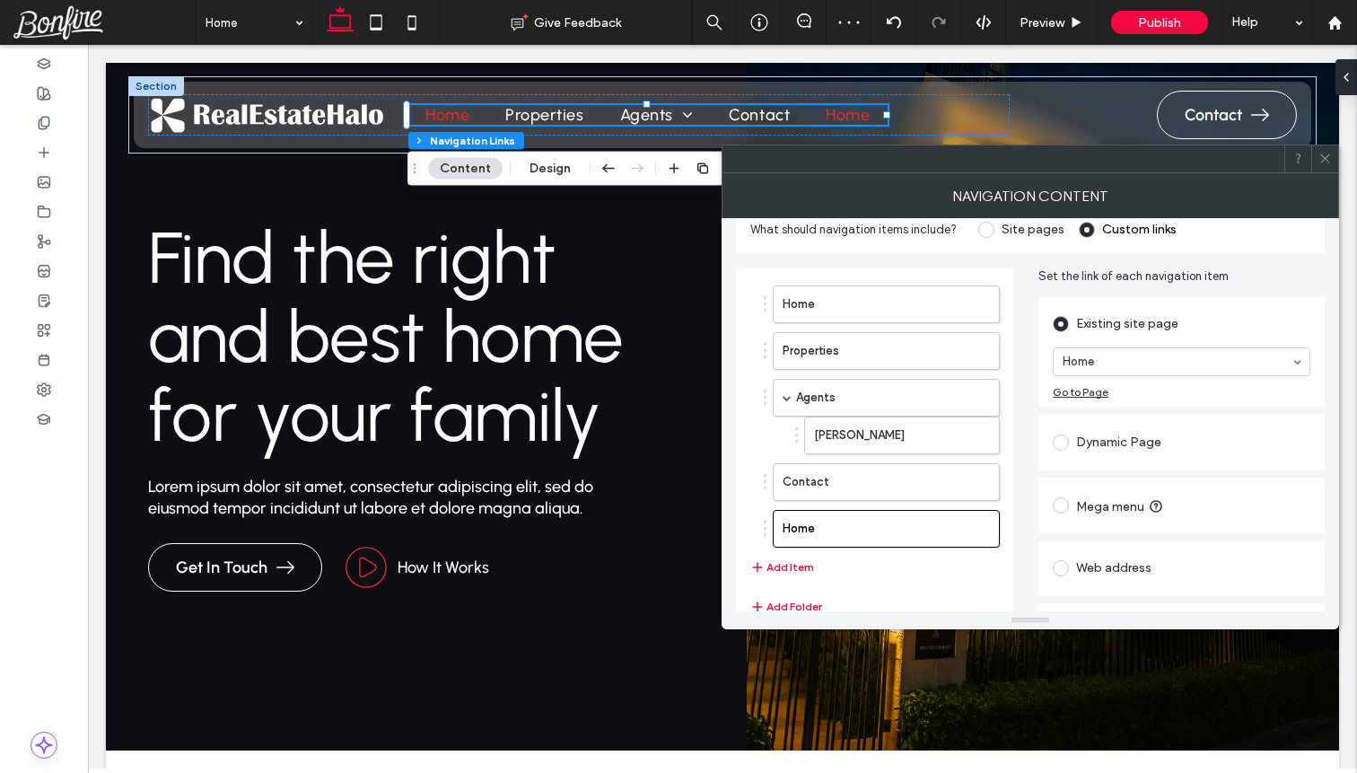
click at [1121, 456] on div "Dynamic Page" at bounding box center [1182, 443] width 258 height 38
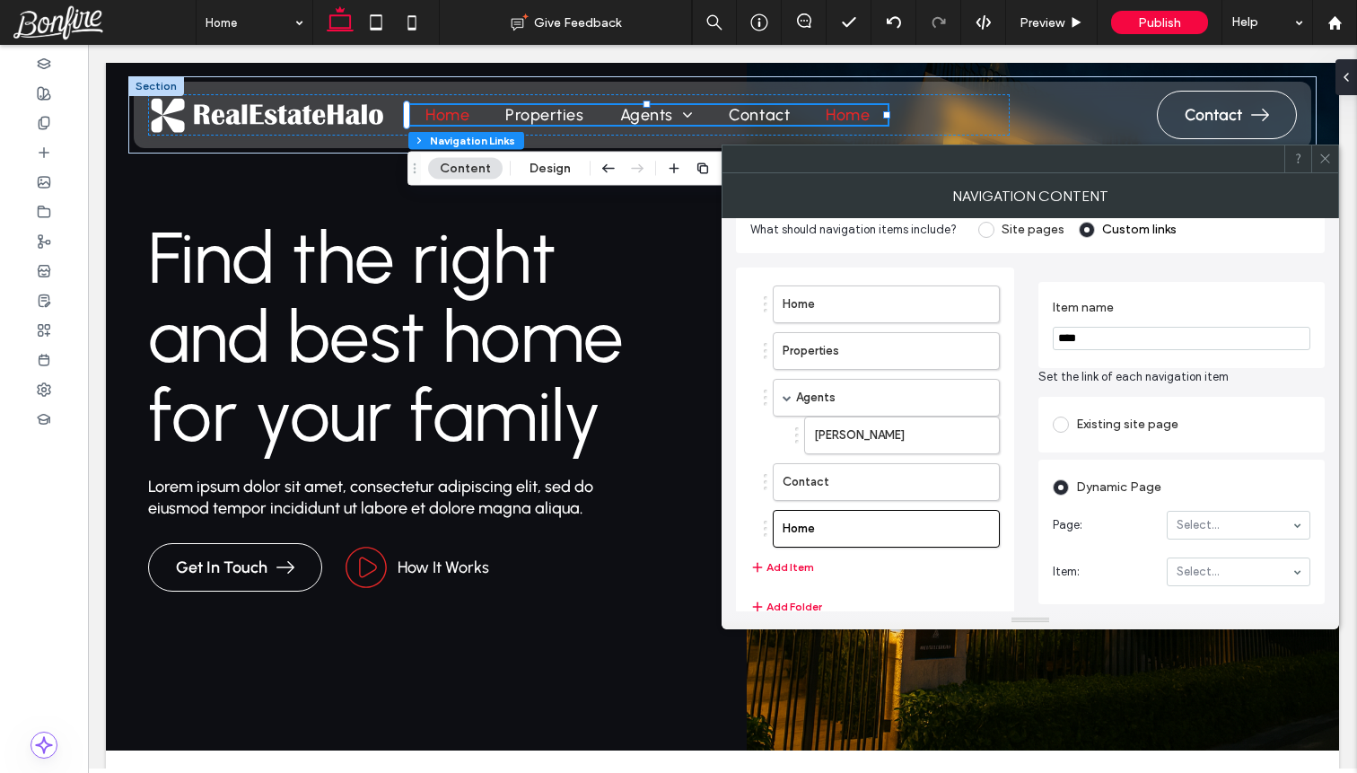
click at [1203, 506] on section "Page: Select..." at bounding box center [1182, 525] width 258 height 47
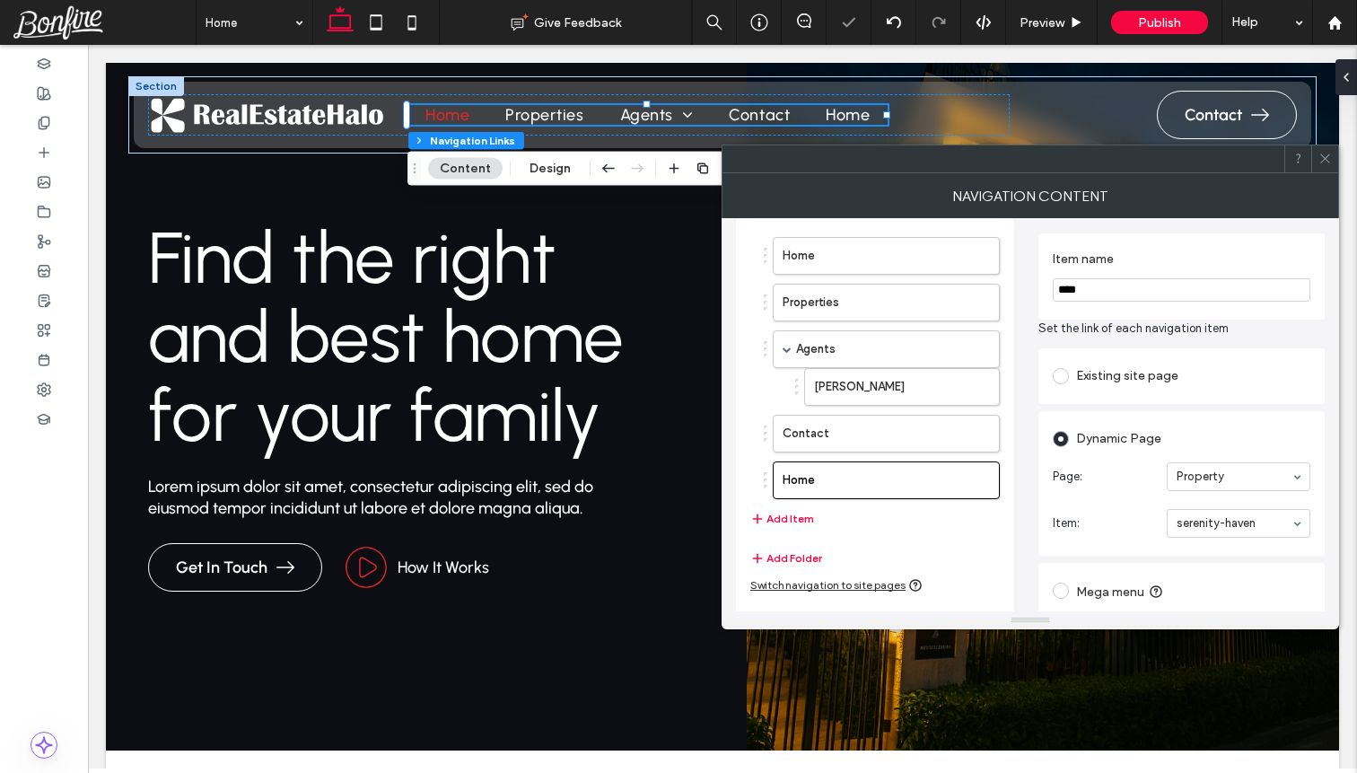
scroll to position [15, 0]
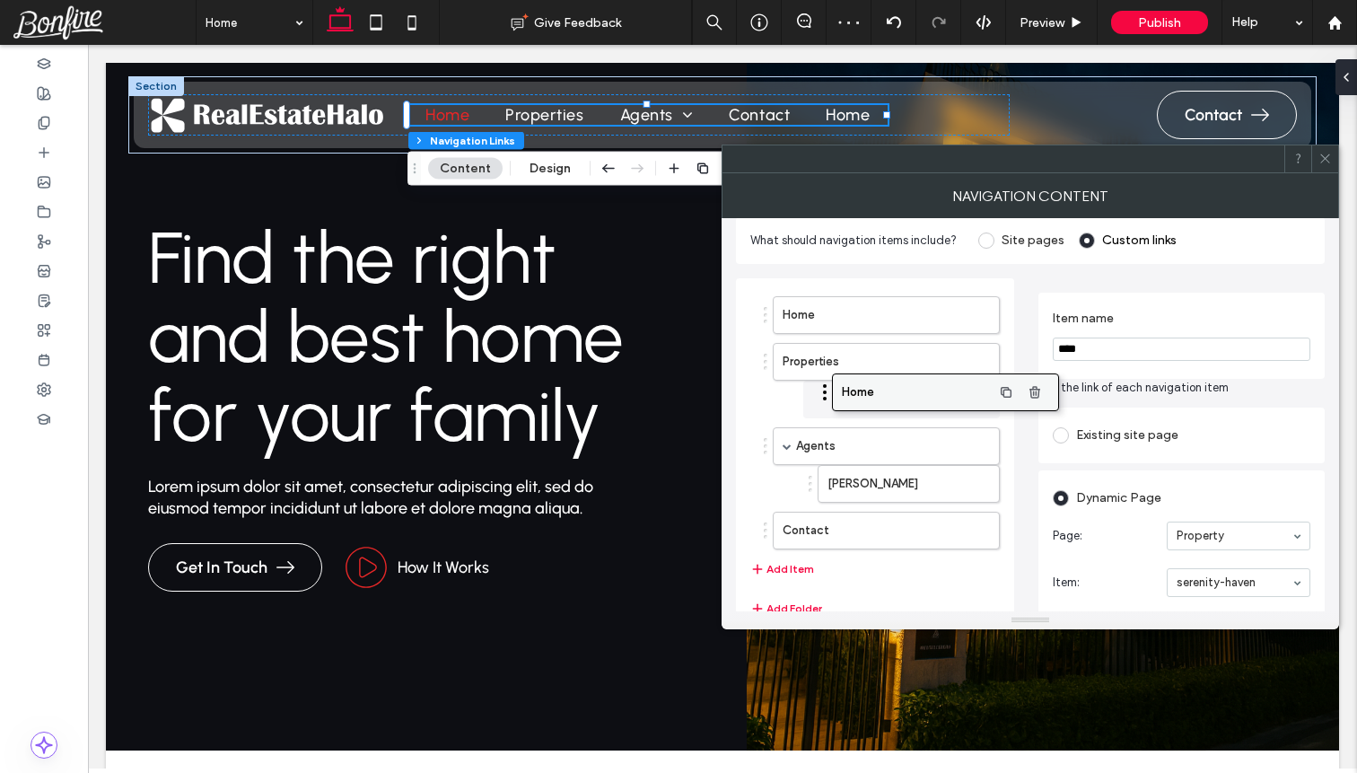
drag, startPoint x: 873, startPoint y: 540, endPoint x: 932, endPoint y: 393, distance: 158.7
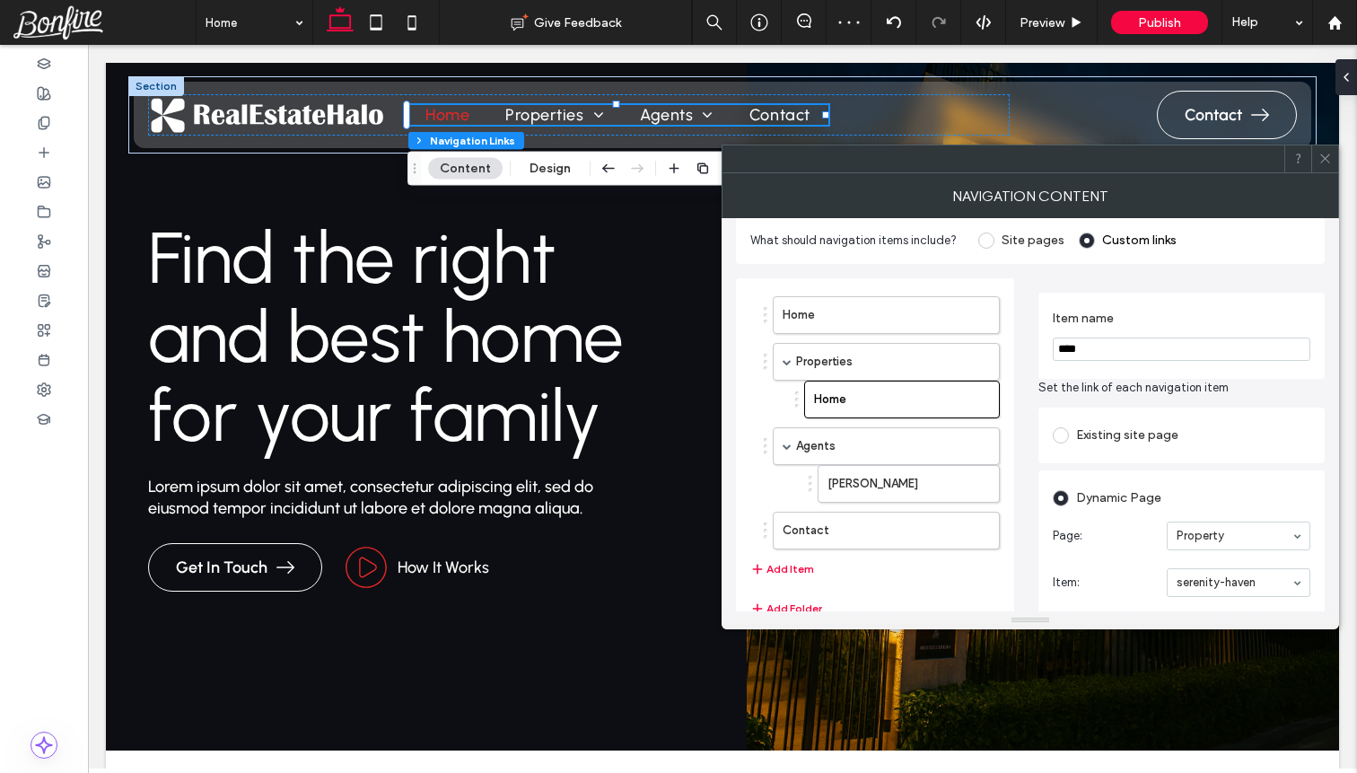
click at [1100, 348] on input "****" at bounding box center [1182, 348] width 258 height 23
type input "**********"
click at [1122, 384] on span "Set the link of each navigation item" at bounding box center [1181, 388] width 286 height 18
click at [1320, 165] on span at bounding box center [1324, 158] width 13 height 27
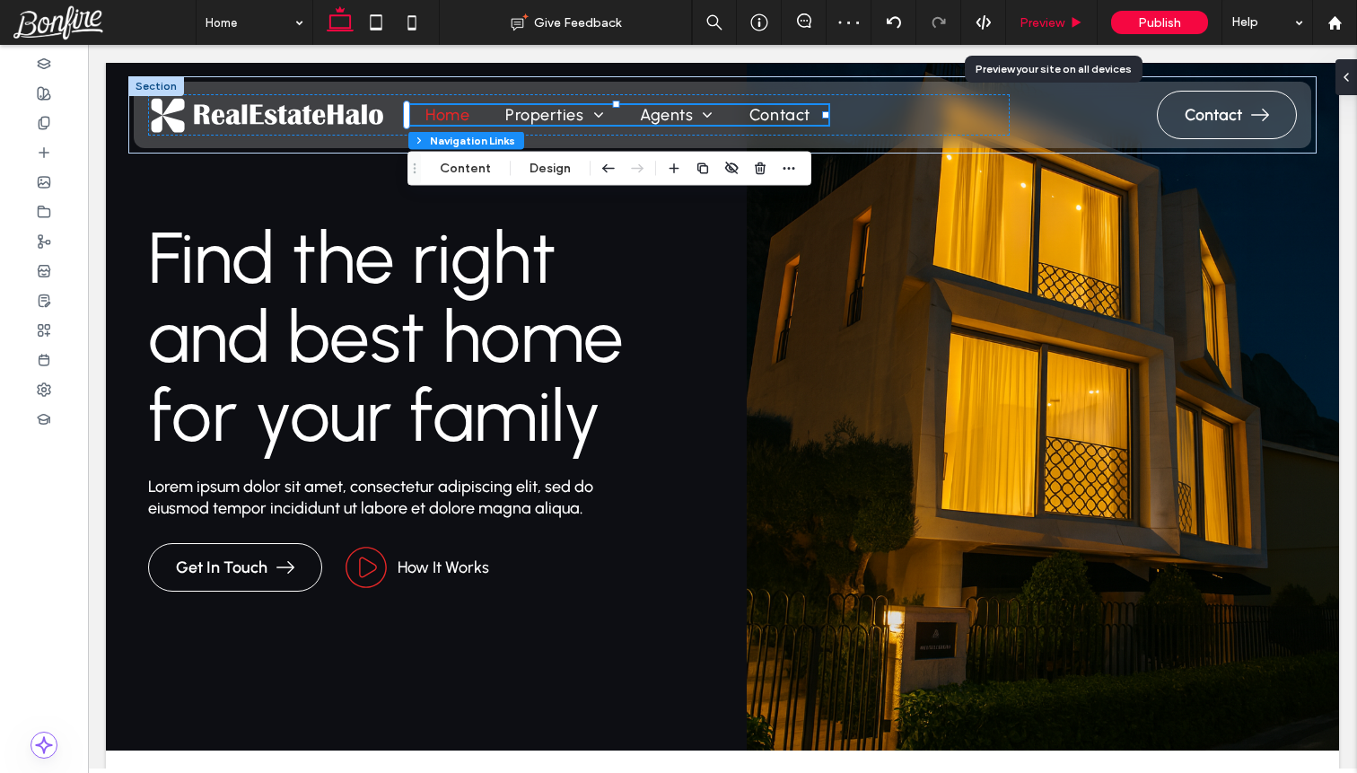
click at [1063, 11] on div "Preview" at bounding box center [1052, 22] width 92 height 45
click at [1058, 18] on span "Preview" at bounding box center [1041, 22] width 45 height 15
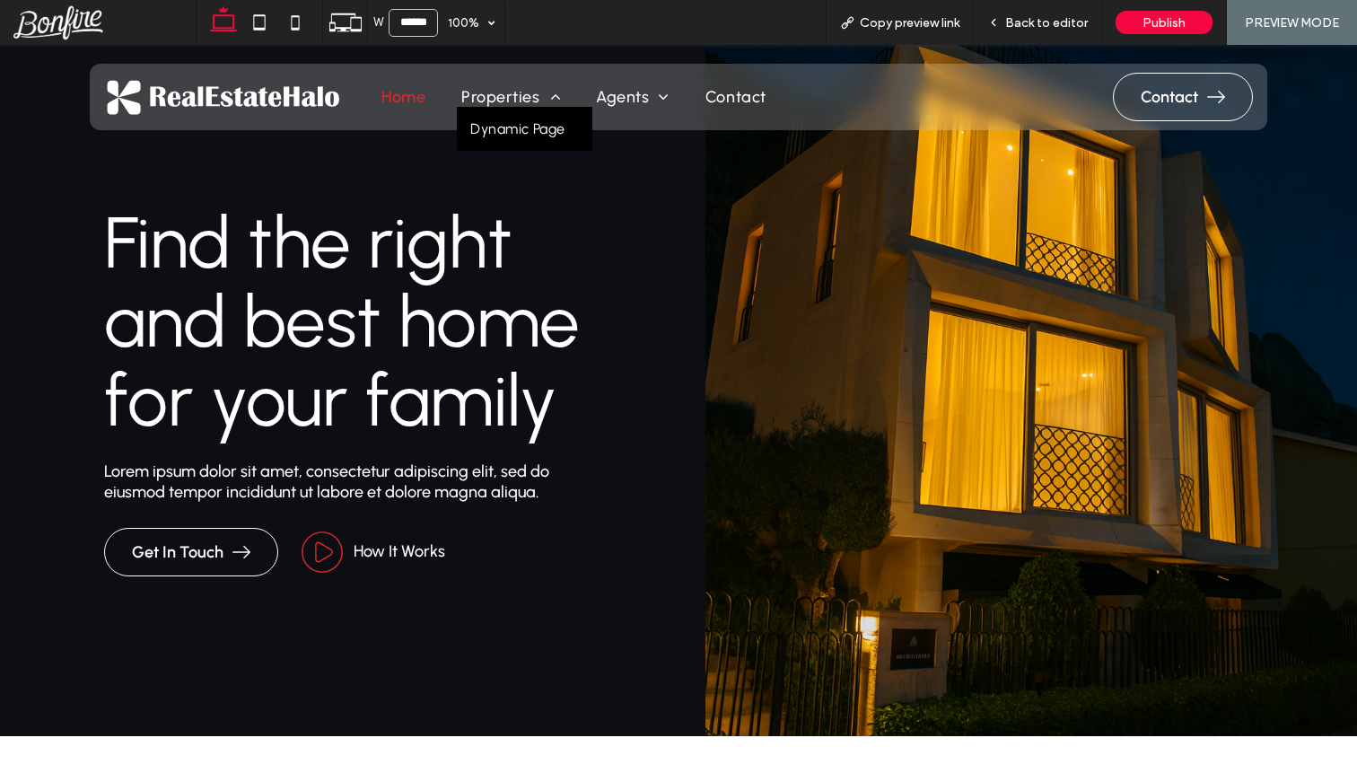
click at [530, 127] on span "Dynamic Page" at bounding box center [517, 128] width 95 height 17
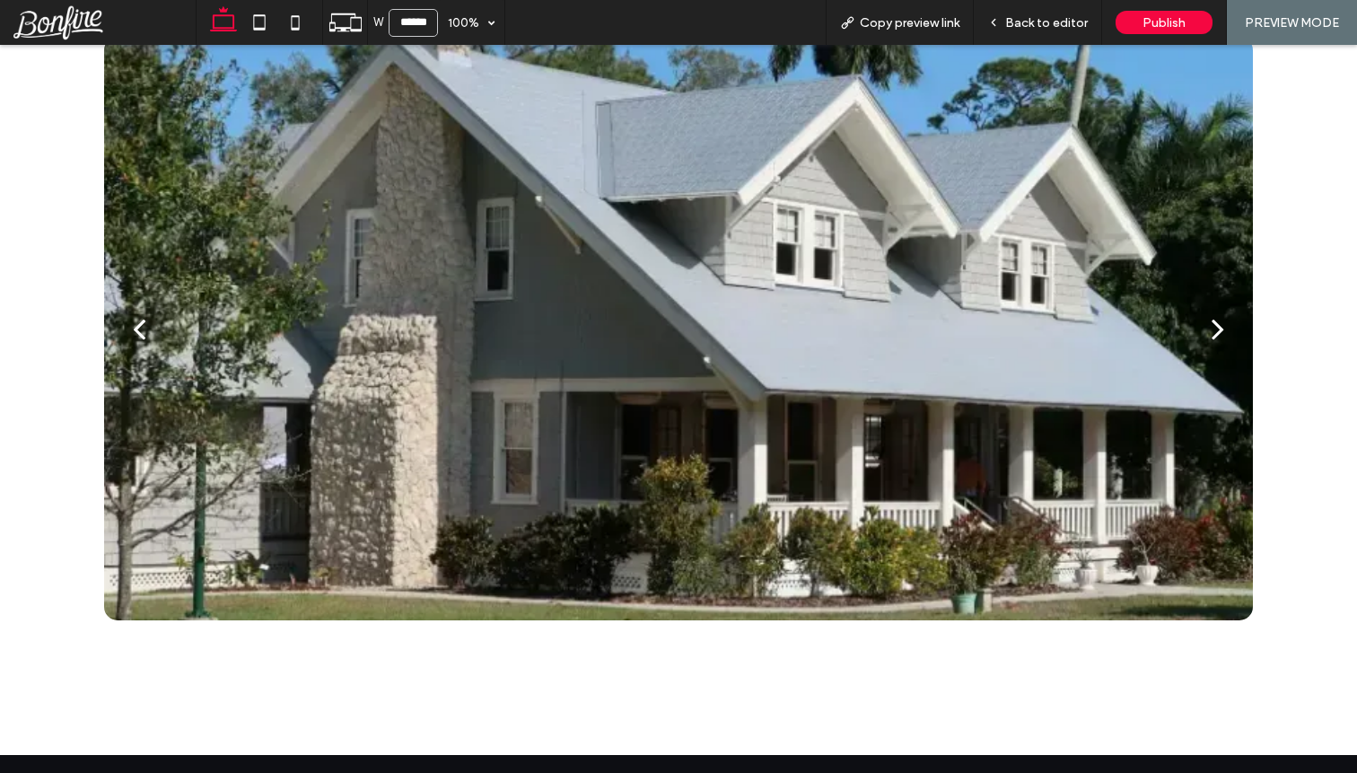
scroll to position [722, 0]
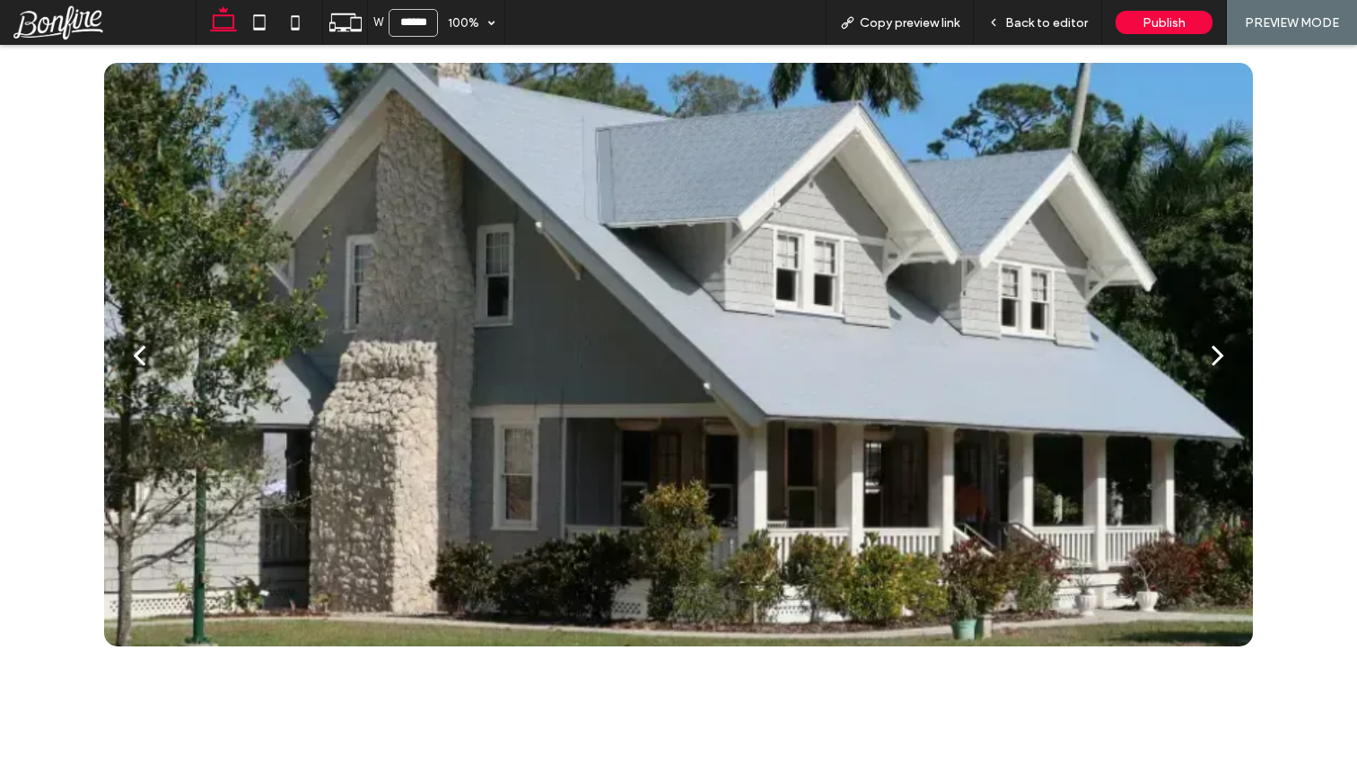
click at [1219, 350] on div "next" at bounding box center [1218, 355] width 13 height 36
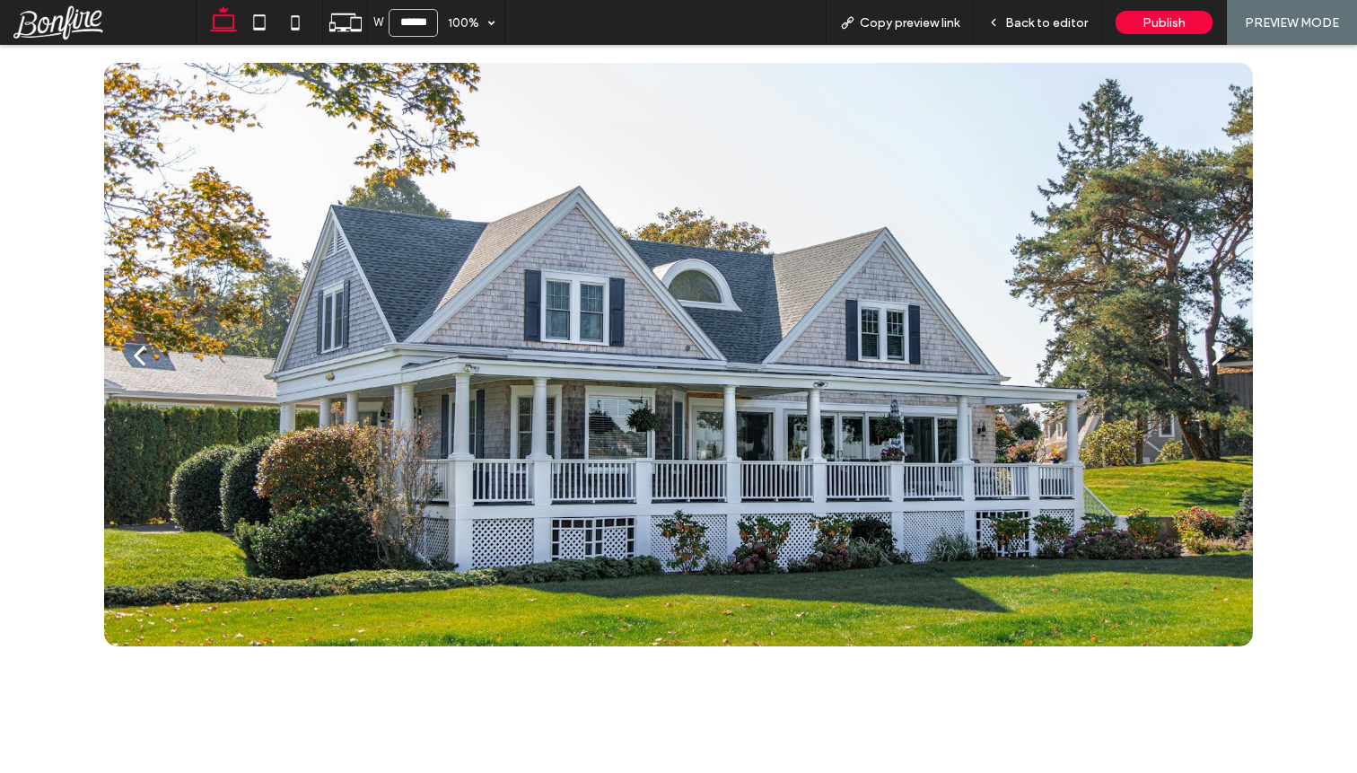
click at [1221, 354] on div "next" at bounding box center [1218, 355] width 13 height 36
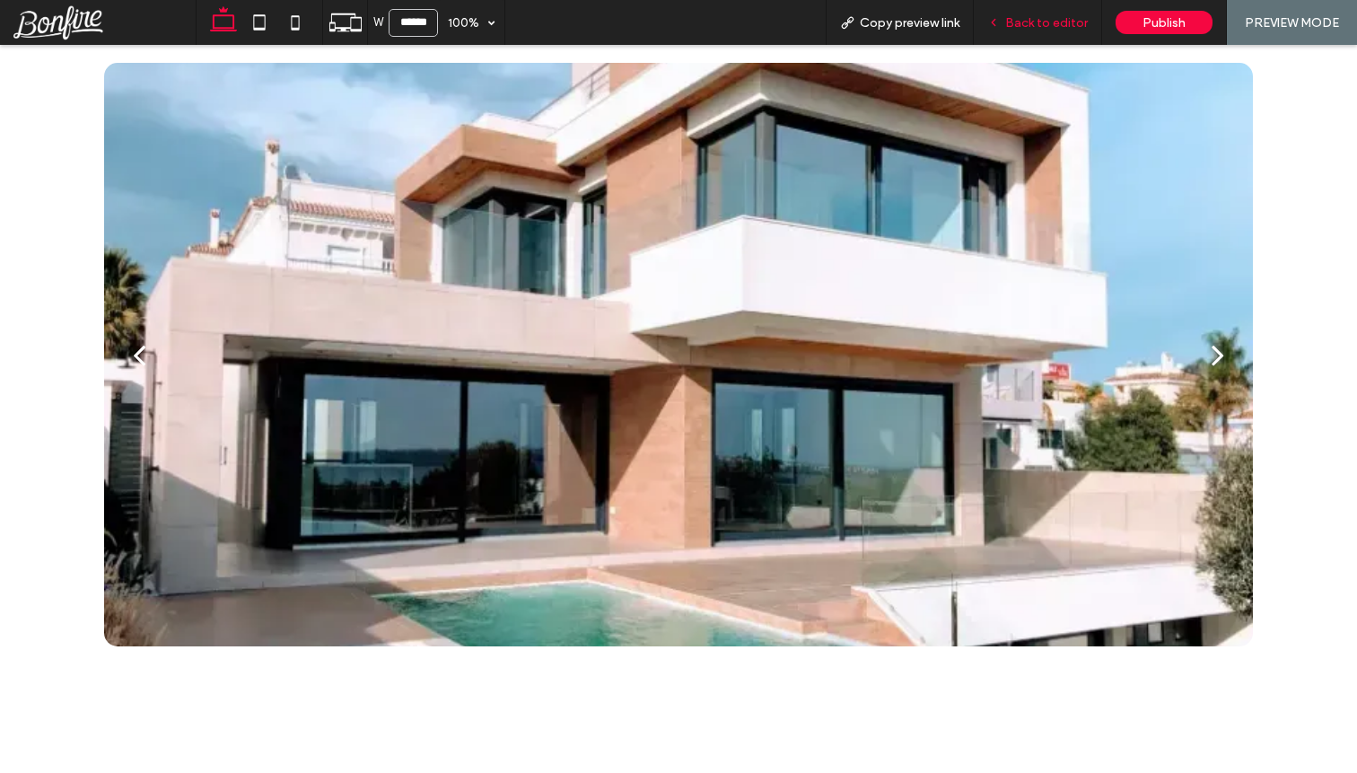
click at [1029, 25] on span "Back to editor" at bounding box center [1046, 22] width 83 height 15
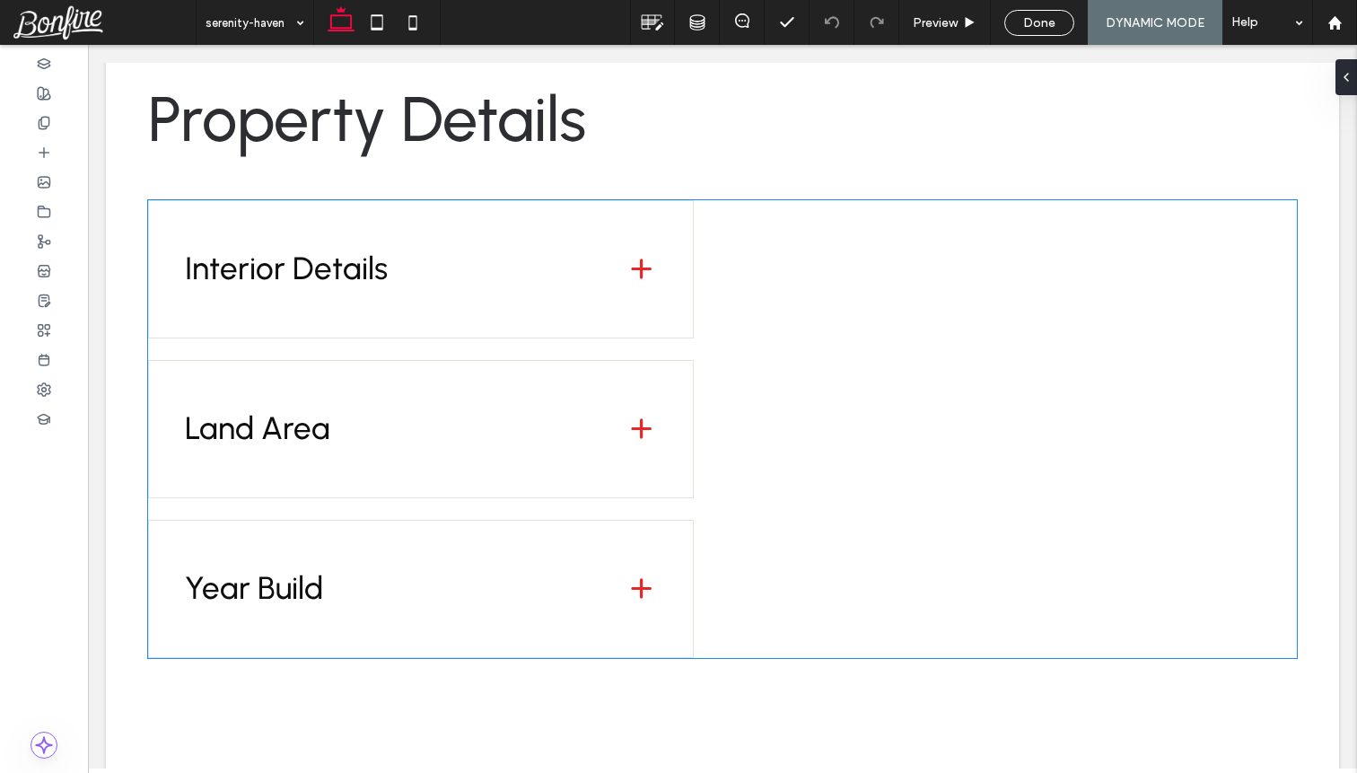
scroll to position [2245, 0]
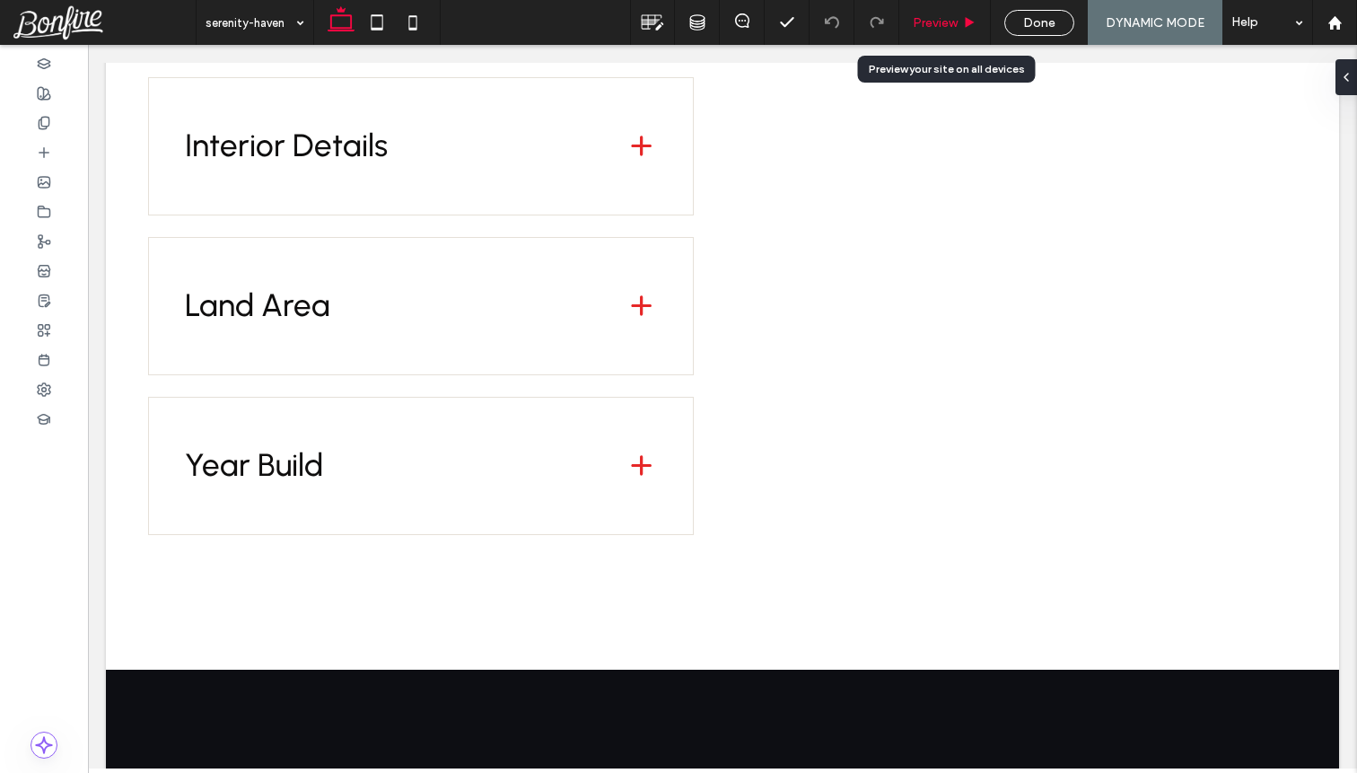
click at [964, 22] on icon at bounding box center [969, 22] width 13 height 13
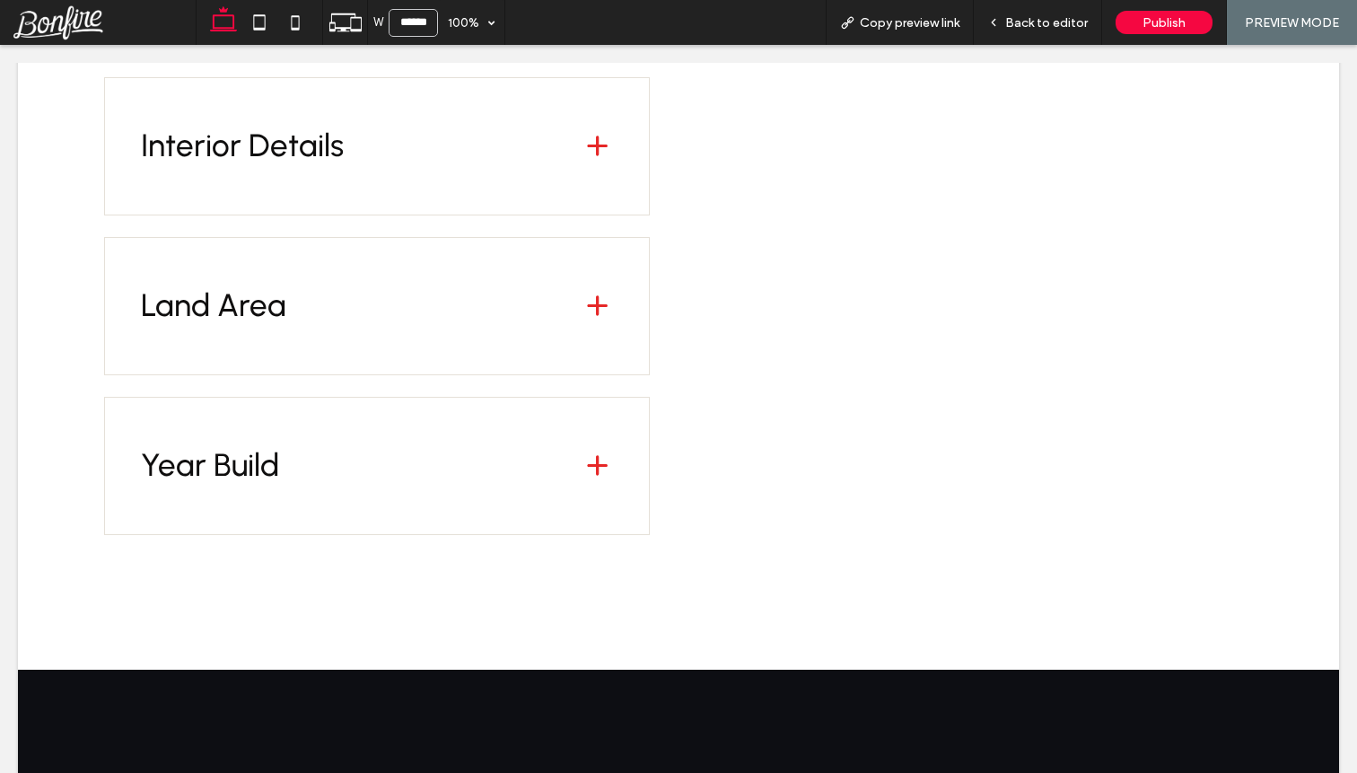
scroll to position [2353, 0]
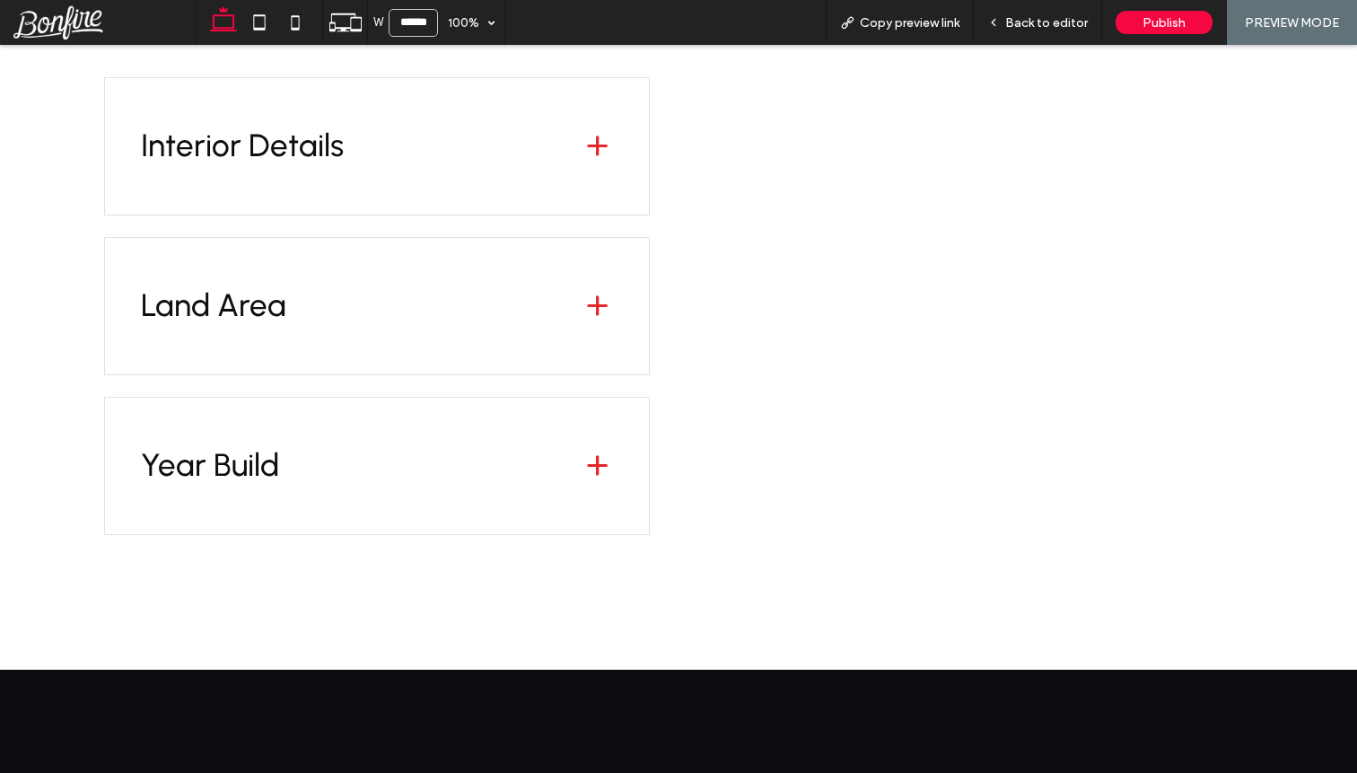
click at [592, 161] on div "Interior Details" at bounding box center [377, 146] width 546 height 138
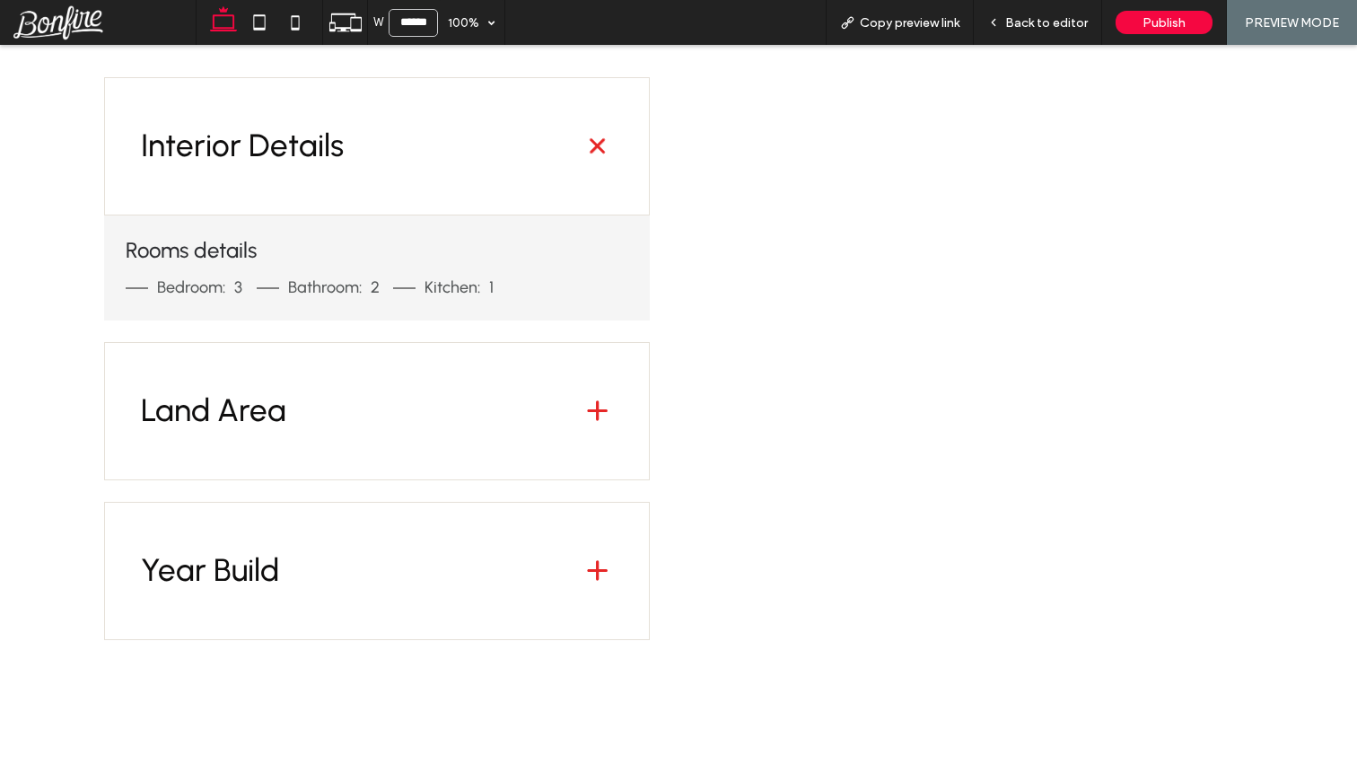
click at [599, 417] on span at bounding box center [597, 411] width 28 height 28
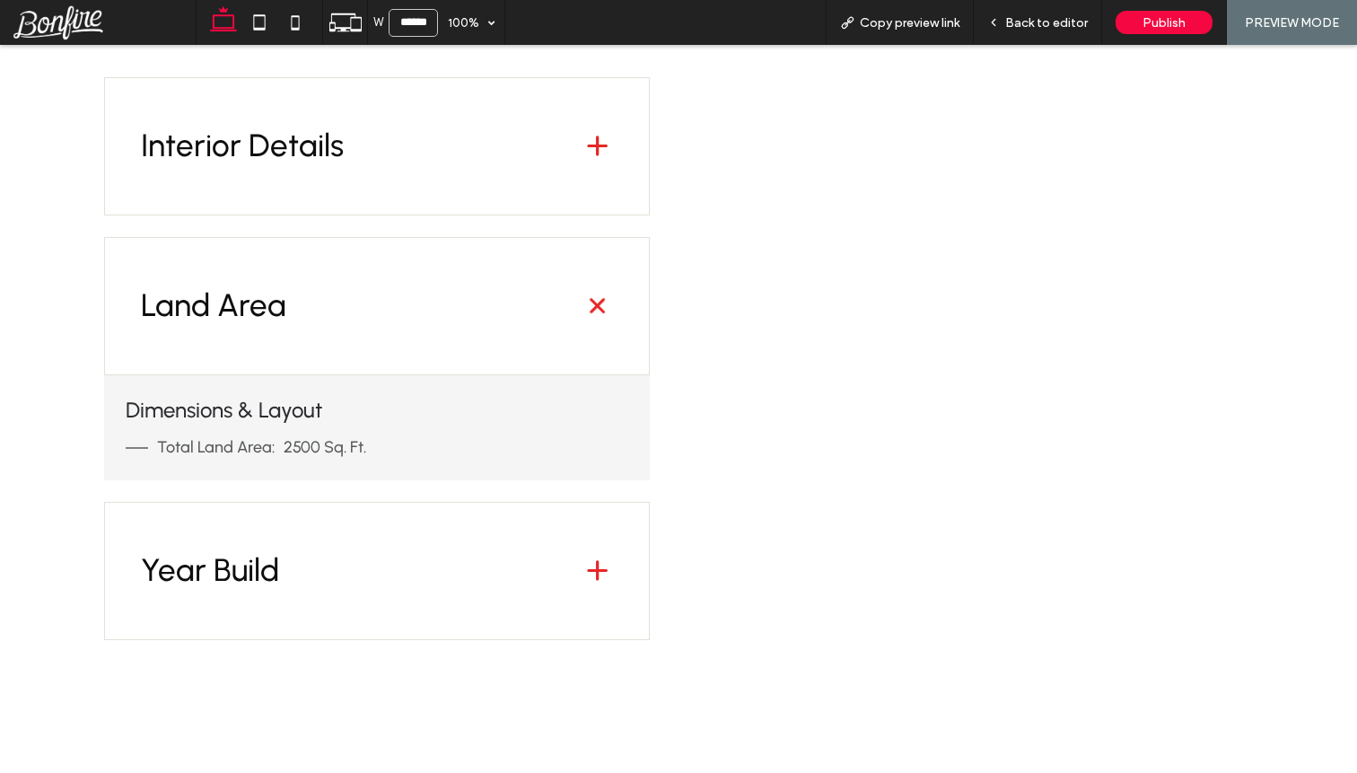
click at [583, 555] on span at bounding box center [597, 570] width 31 height 31
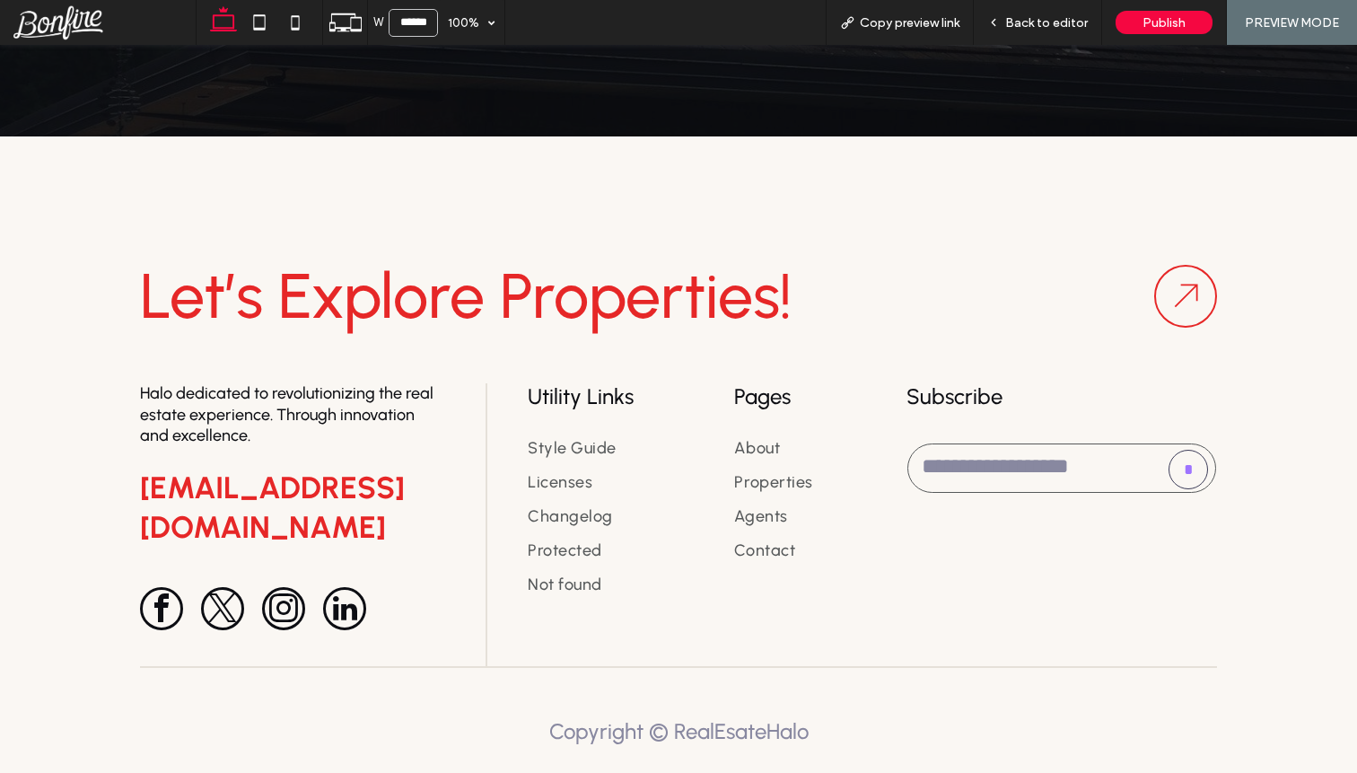
scroll to position [5036, 0]
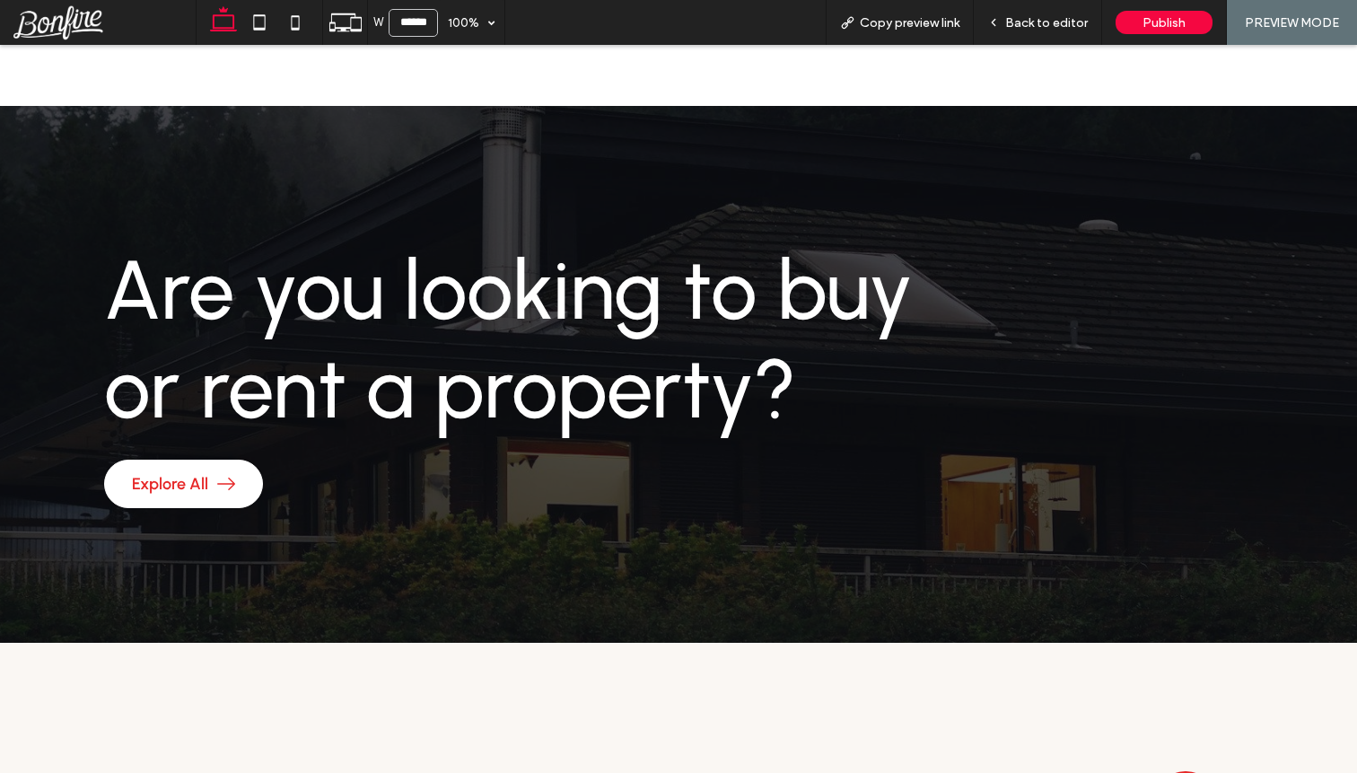
click at [190, 474] on span "Explore All" at bounding box center [170, 484] width 76 height 20
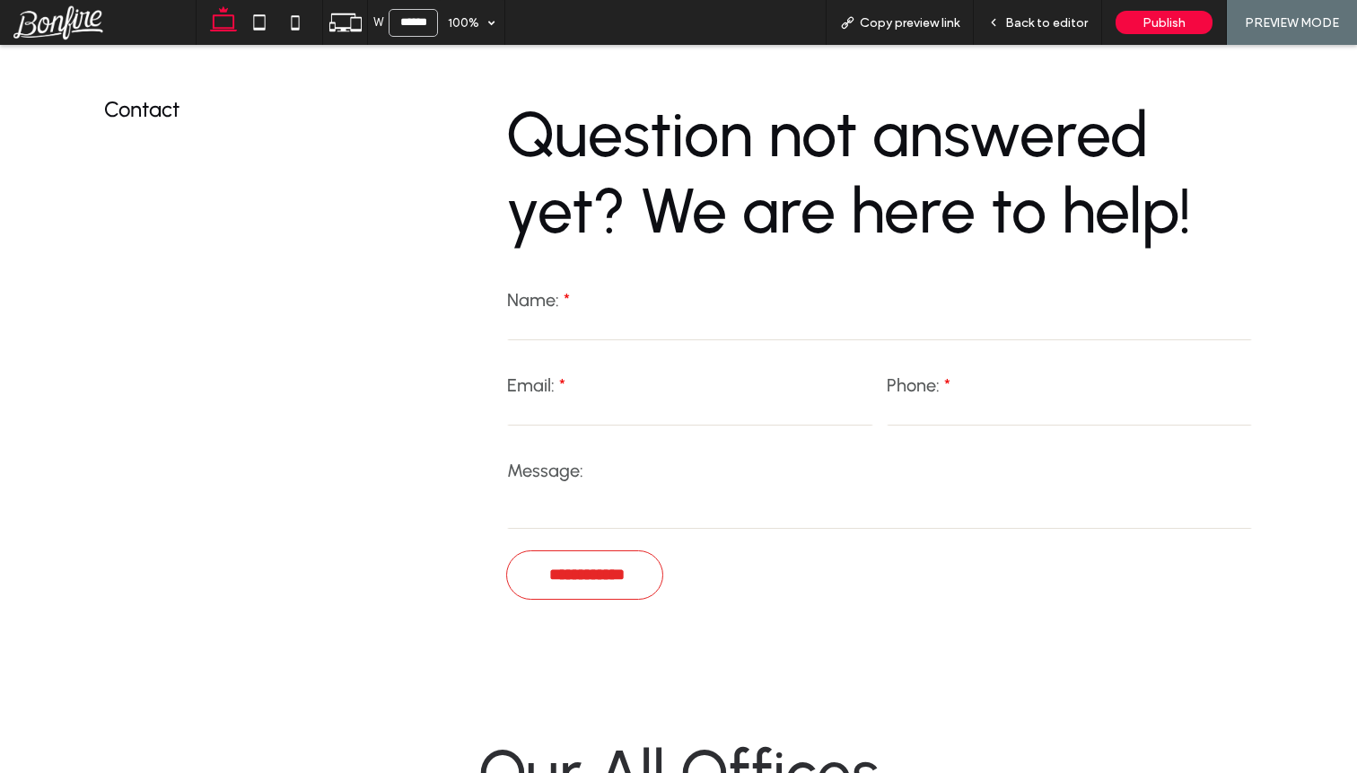
scroll to position [563, 0]
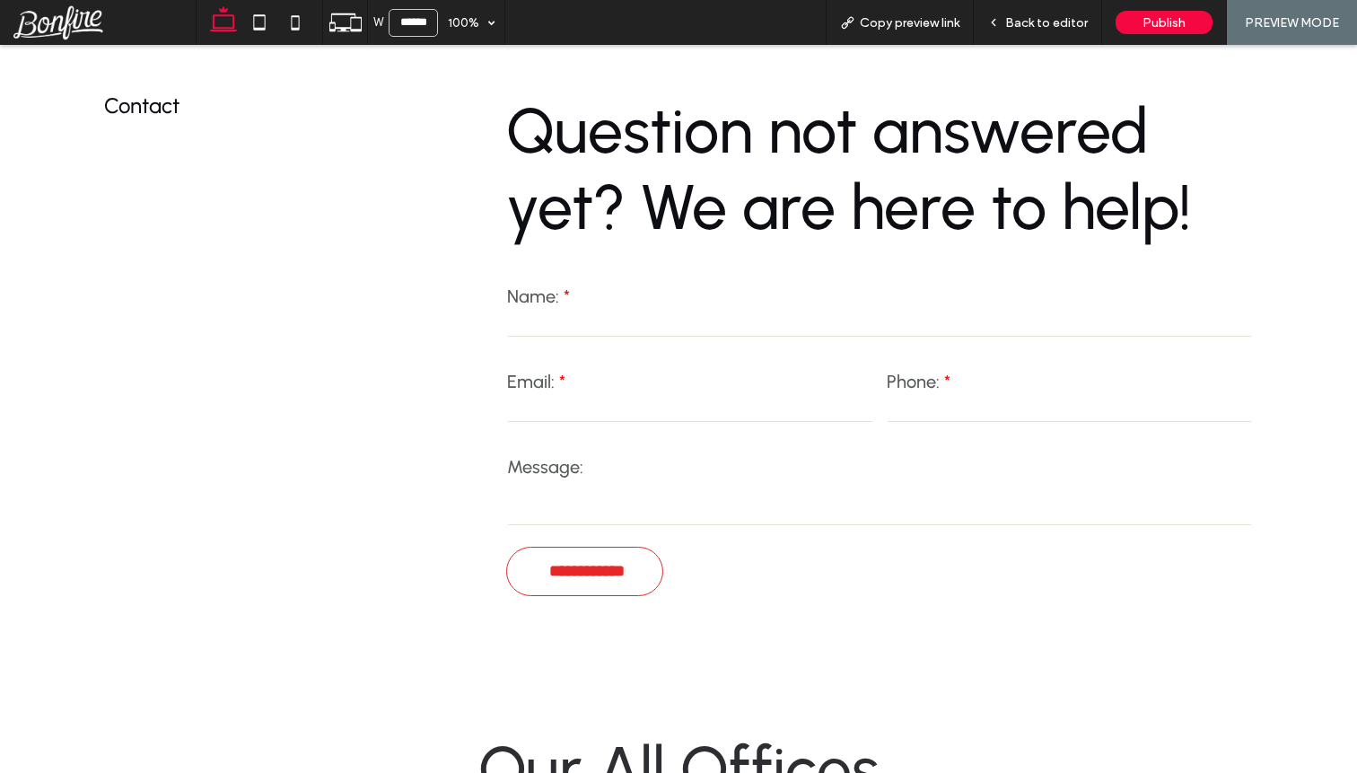
click at [575, 468] on label "Message:" at bounding box center [879, 467] width 745 height 22
click at [584, 514] on textarea at bounding box center [879, 502] width 745 height 45
click at [584, 395] on input "email" at bounding box center [690, 408] width 366 height 27
click at [594, 306] on div "Name:" at bounding box center [880, 312] width 758 height 67
click at [841, 294] on label "Name:" at bounding box center [879, 296] width 745 height 22
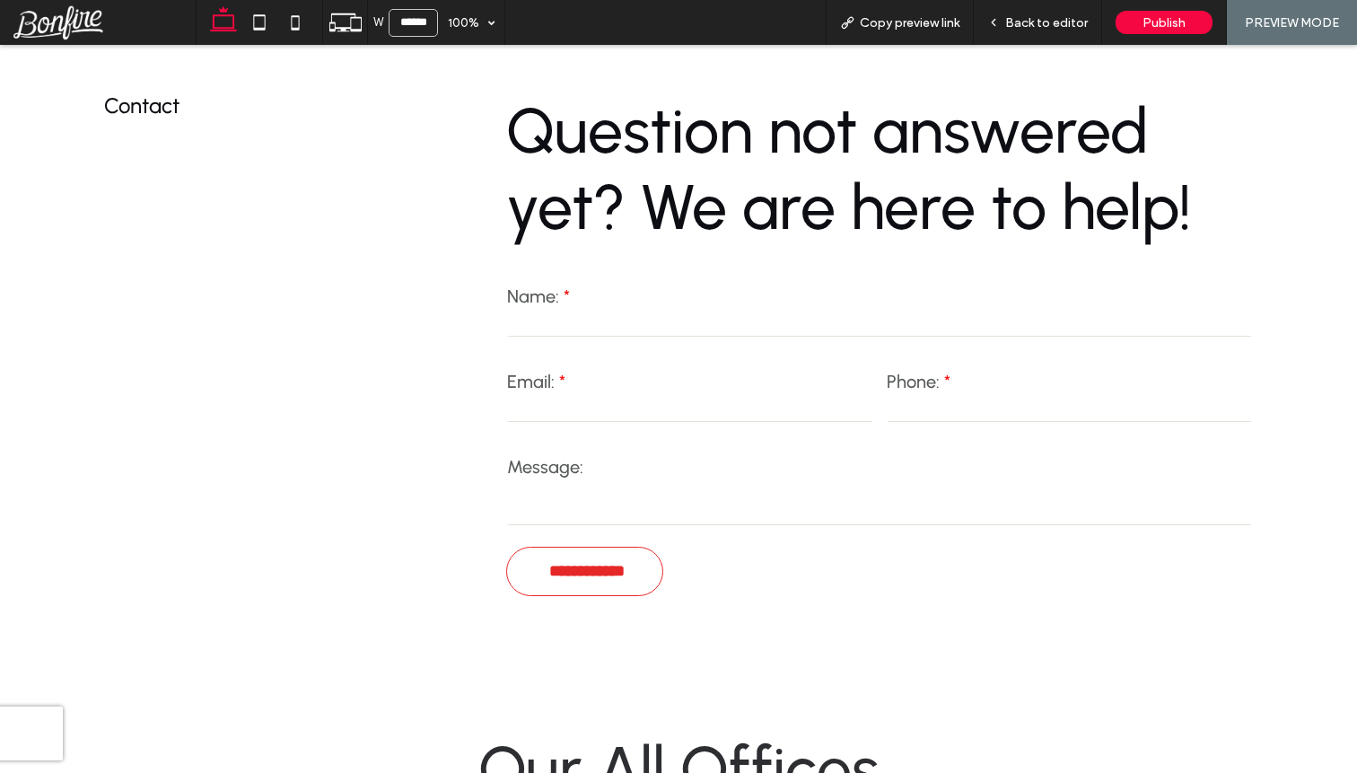
click at [809, 314] on input "text" at bounding box center [879, 323] width 745 height 27
click at [1011, 424] on div "Phone:" at bounding box center [1069, 397] width 380 height 67
click at [1006, 399] on input "tel" at bounding box center [1070, 408] width 366 height 27
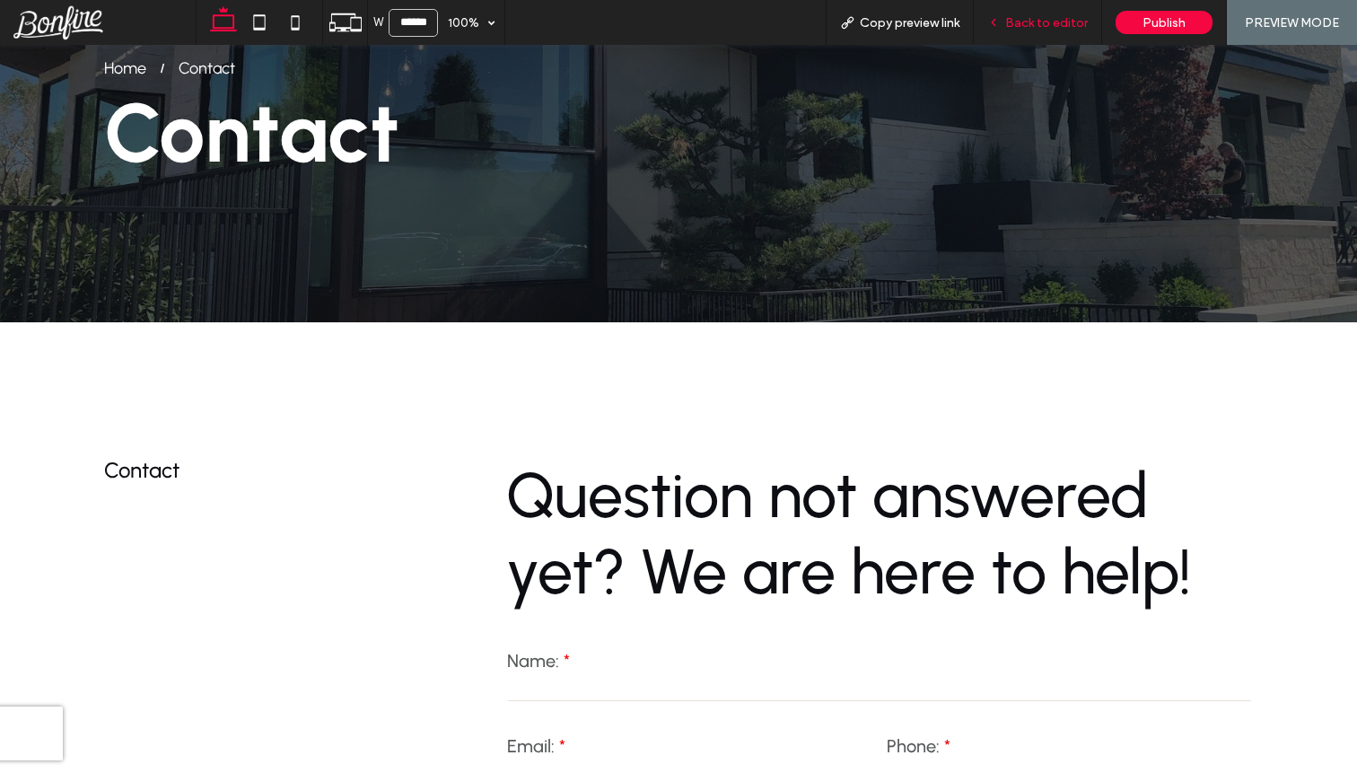
click at [1030, 25] on span "Back to editor" at bounding box center [1046, 22] width 83 height 15
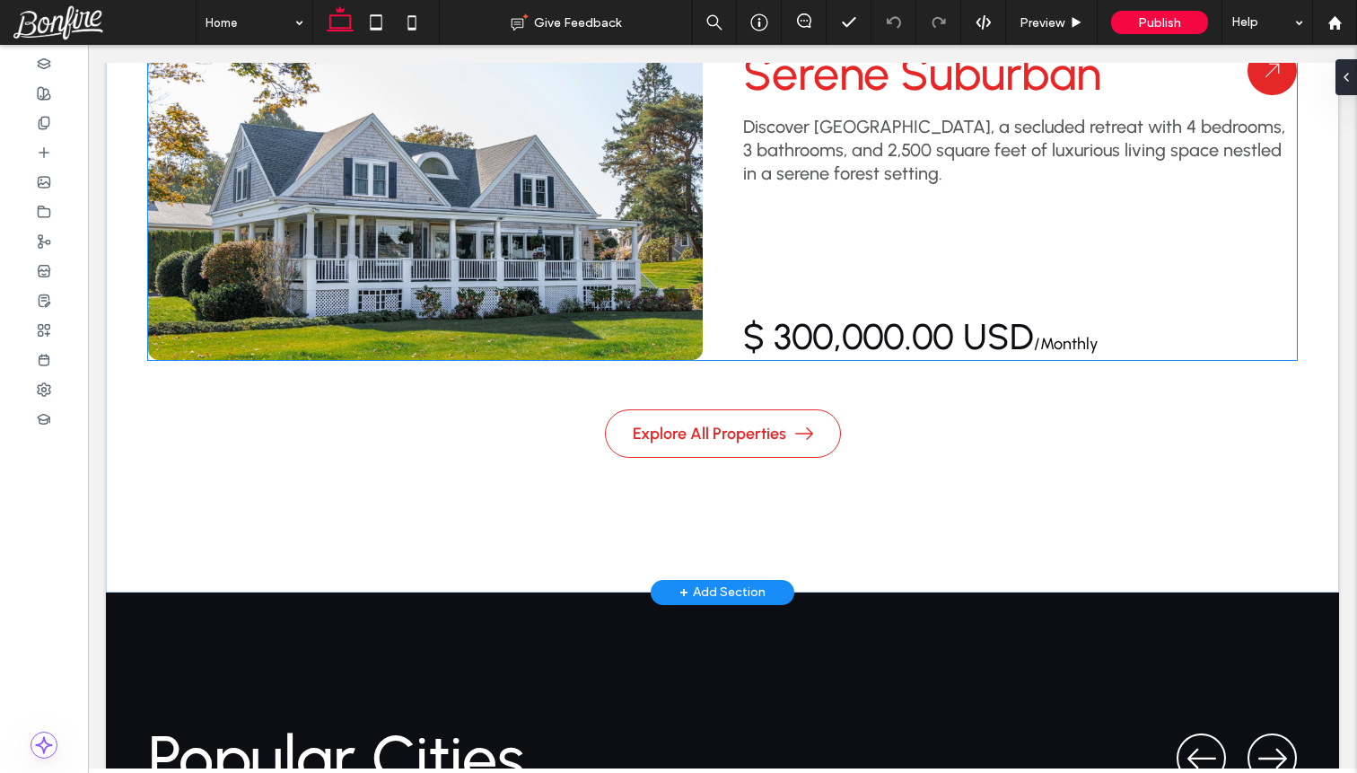
scroll to position [3358, 0]
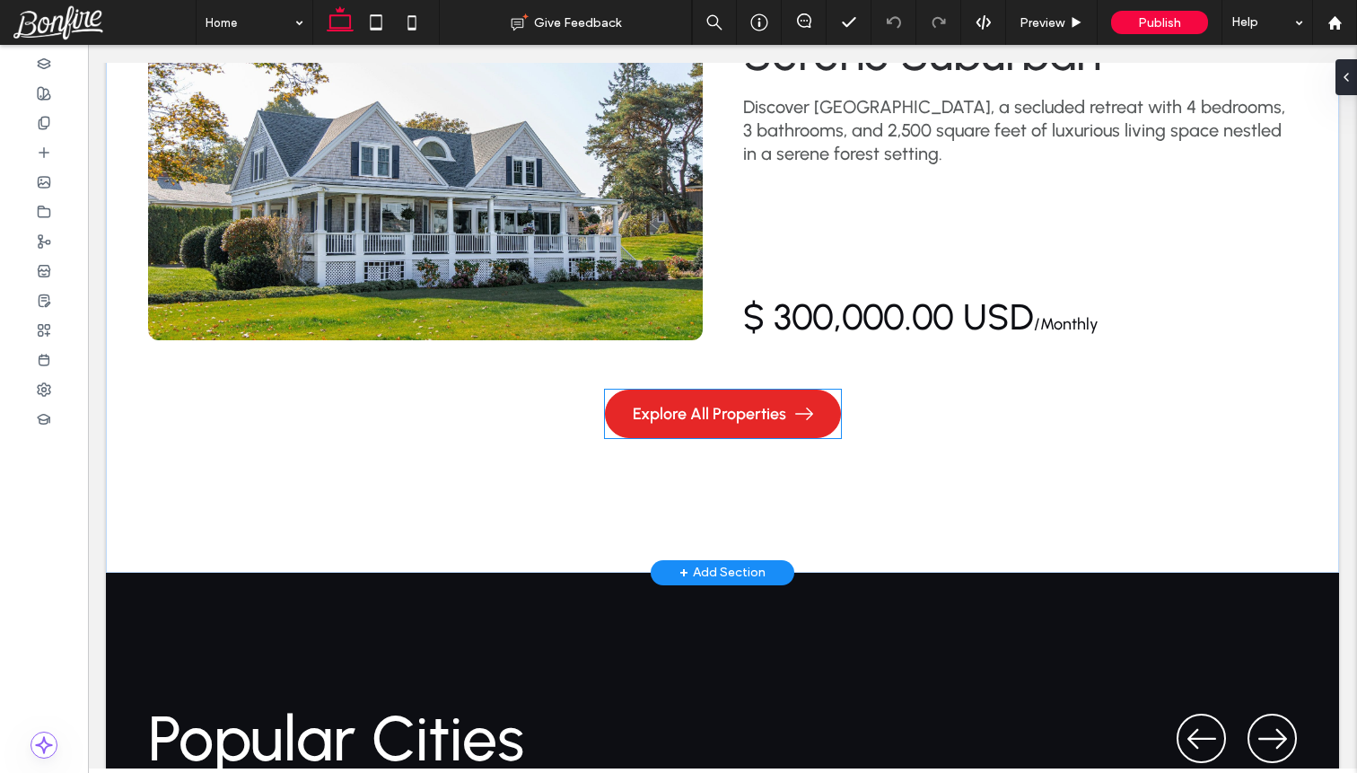
click at [690, 404] on span "Explore All Properties" at bounding box center [709, 414] width 153 height 20
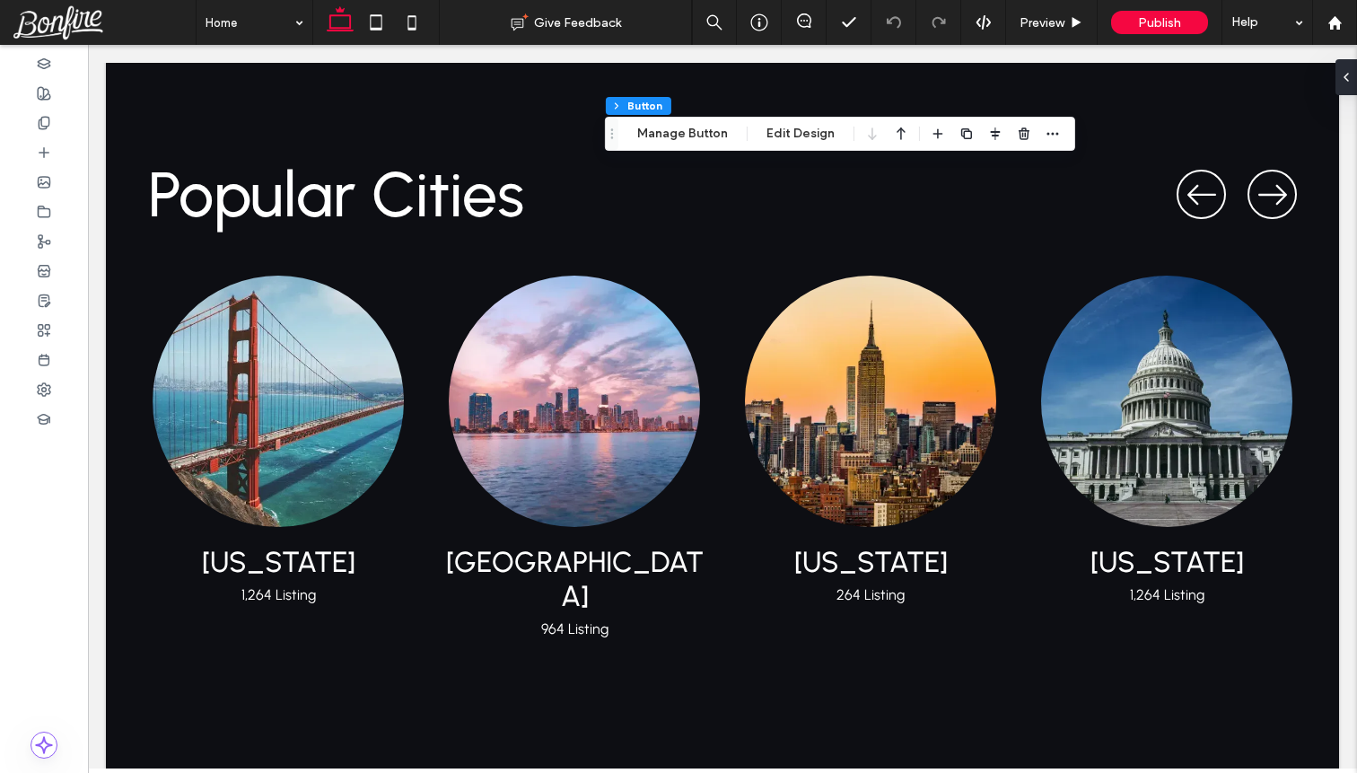
scroll to position [3907, 0]
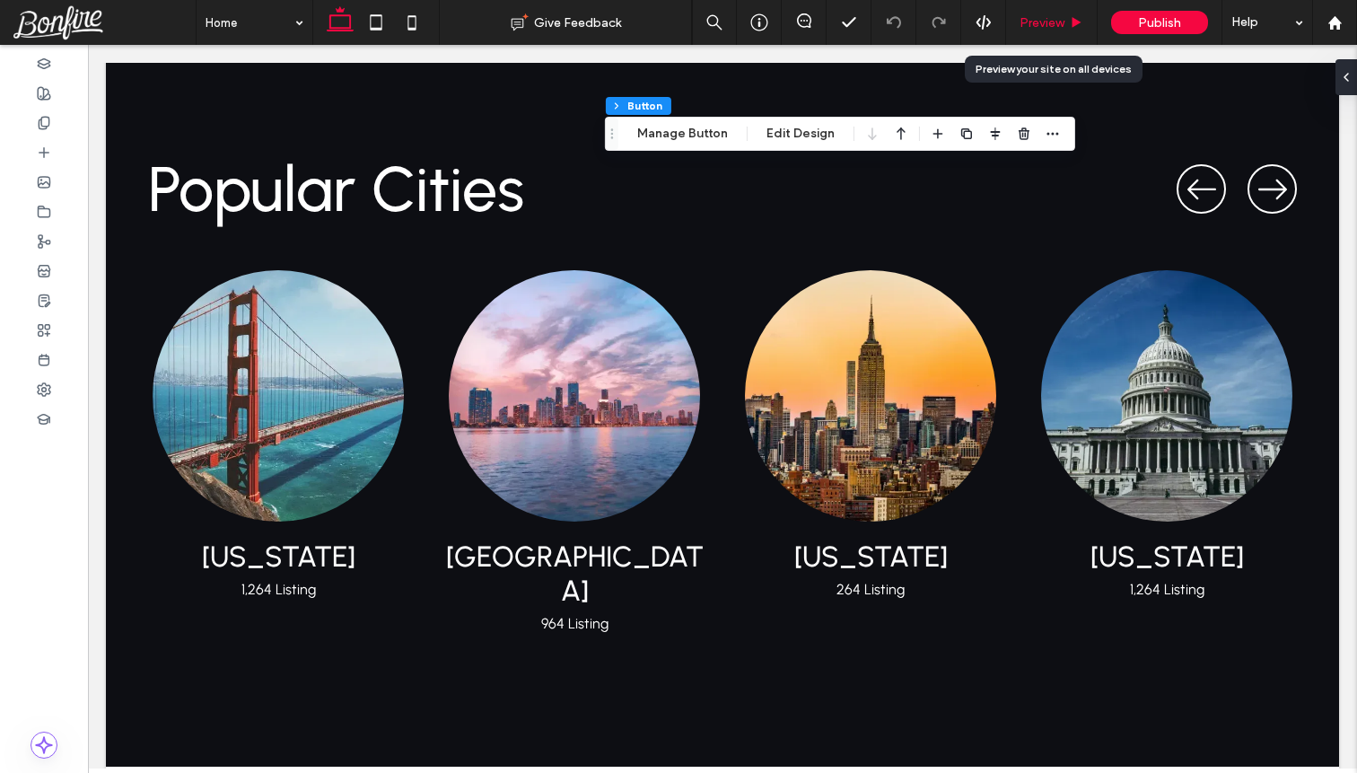
click at [1050, 30] on span "Preview" at bounding box center [1041, 22] width 45 height 15
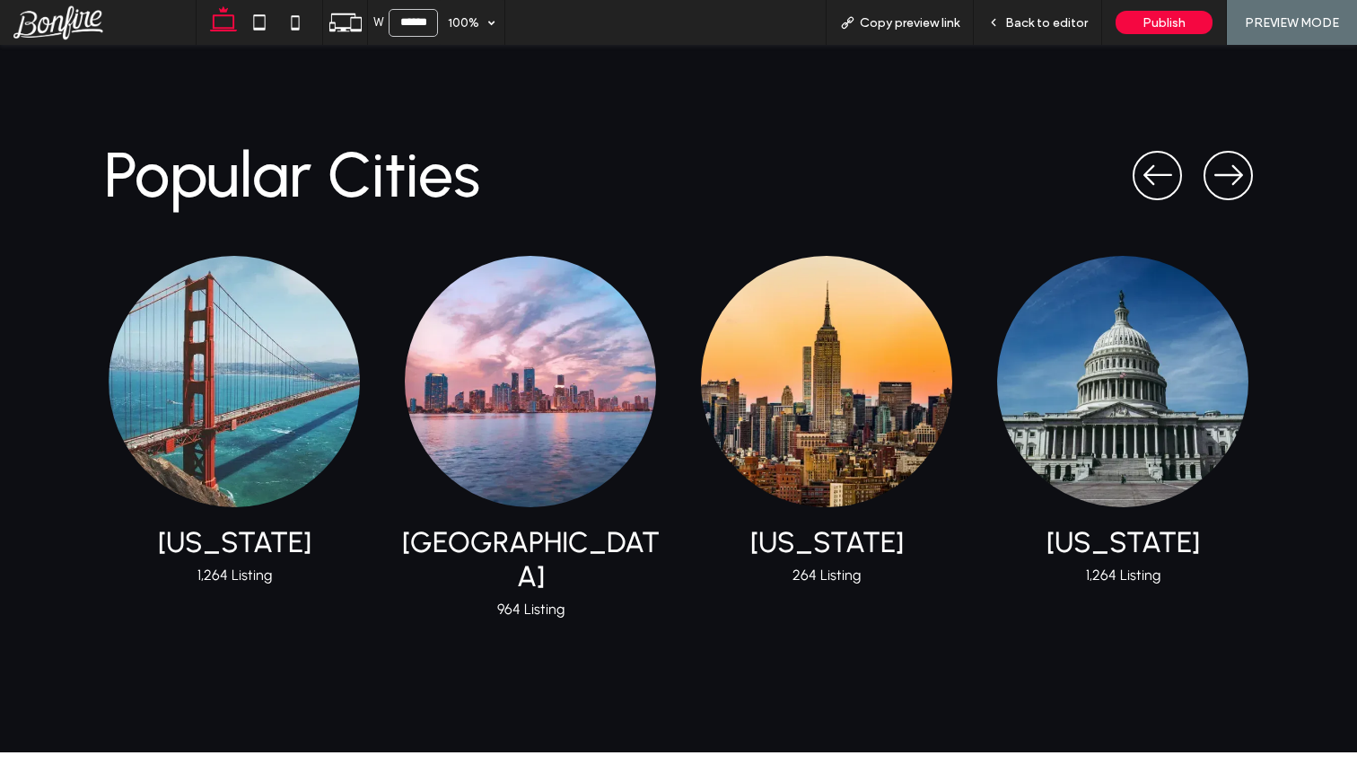
scroll to position [3894, 0]
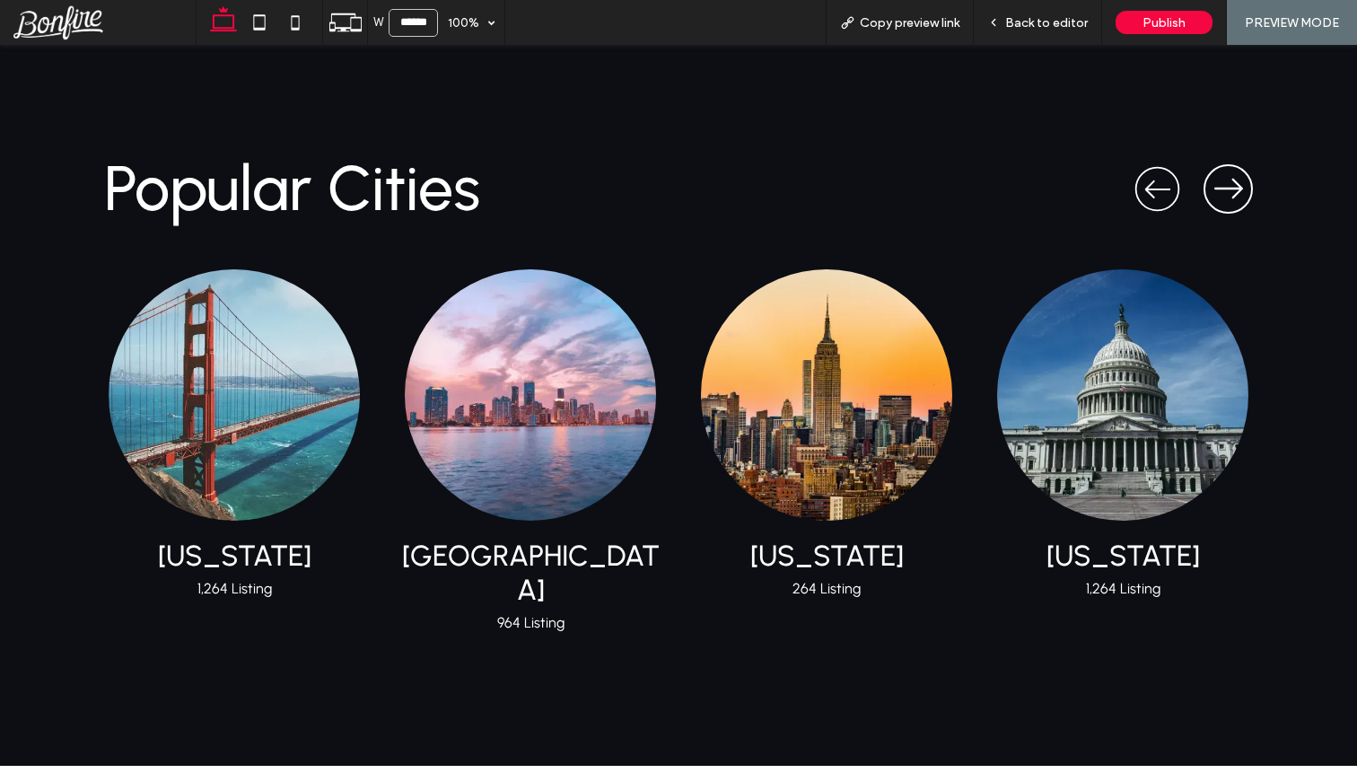
click at [1169, 176] on icon "Previous slide" at bounding box center [1157, 189] width 26 height 26
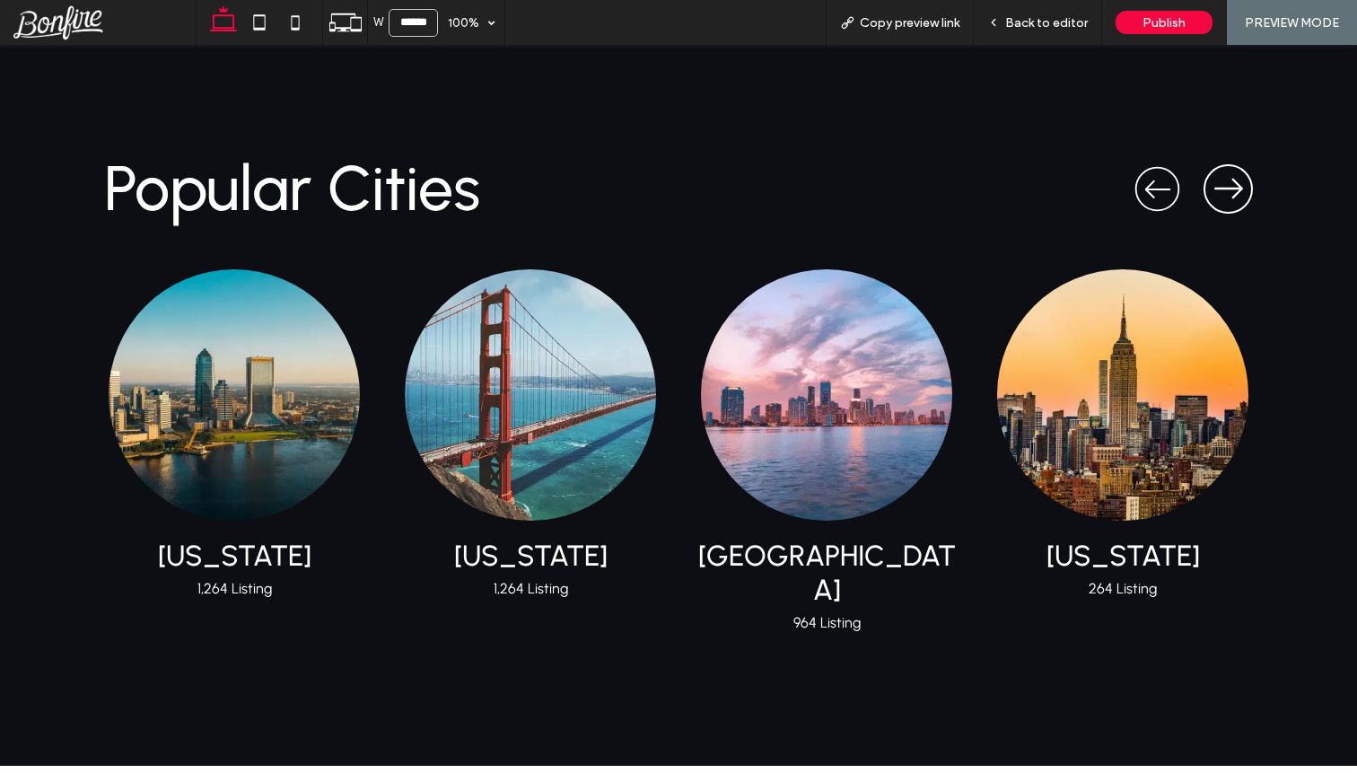
click at [1169, 176] on icon "Previous slide" at bounding box center [1157, 189] width 26 height 26
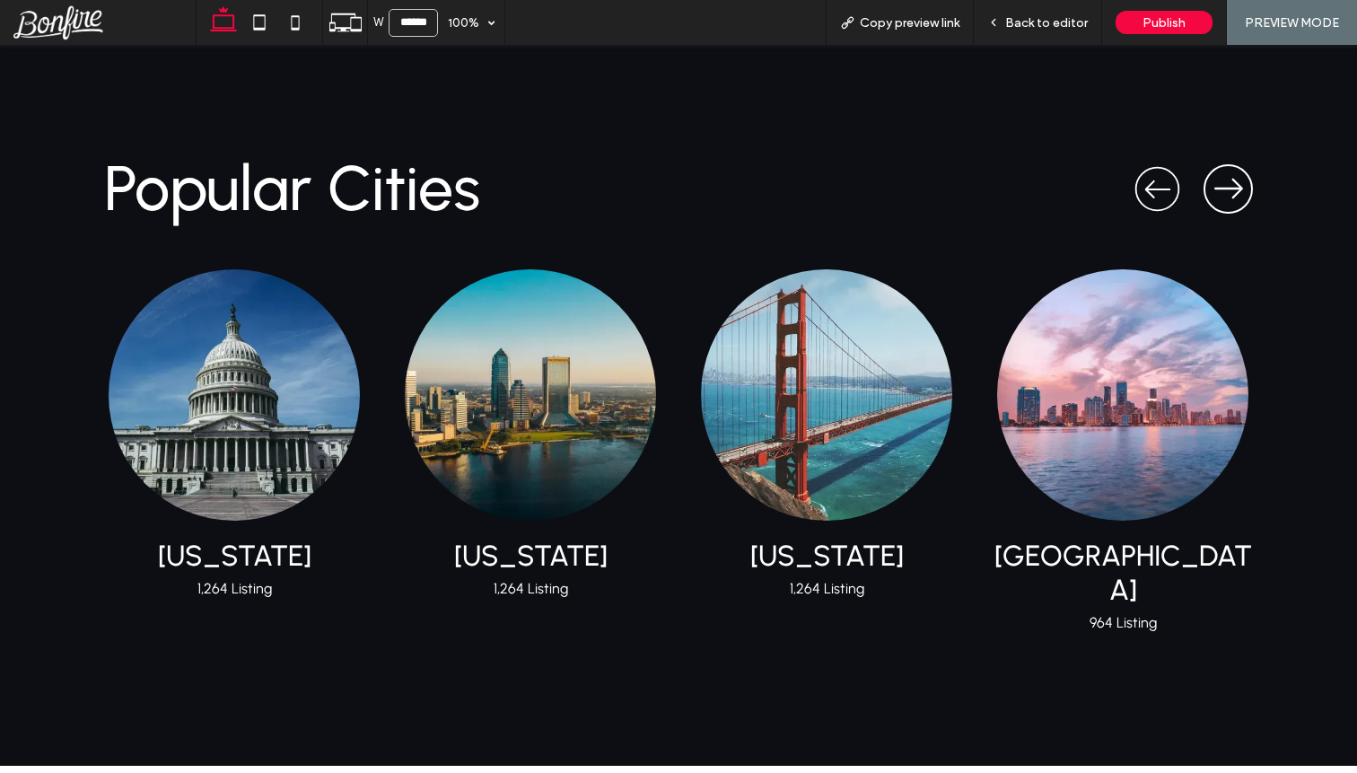
click at [1169, 176] on icon "Previous slide" at bounding box center [1157, 189] width 26 height 26
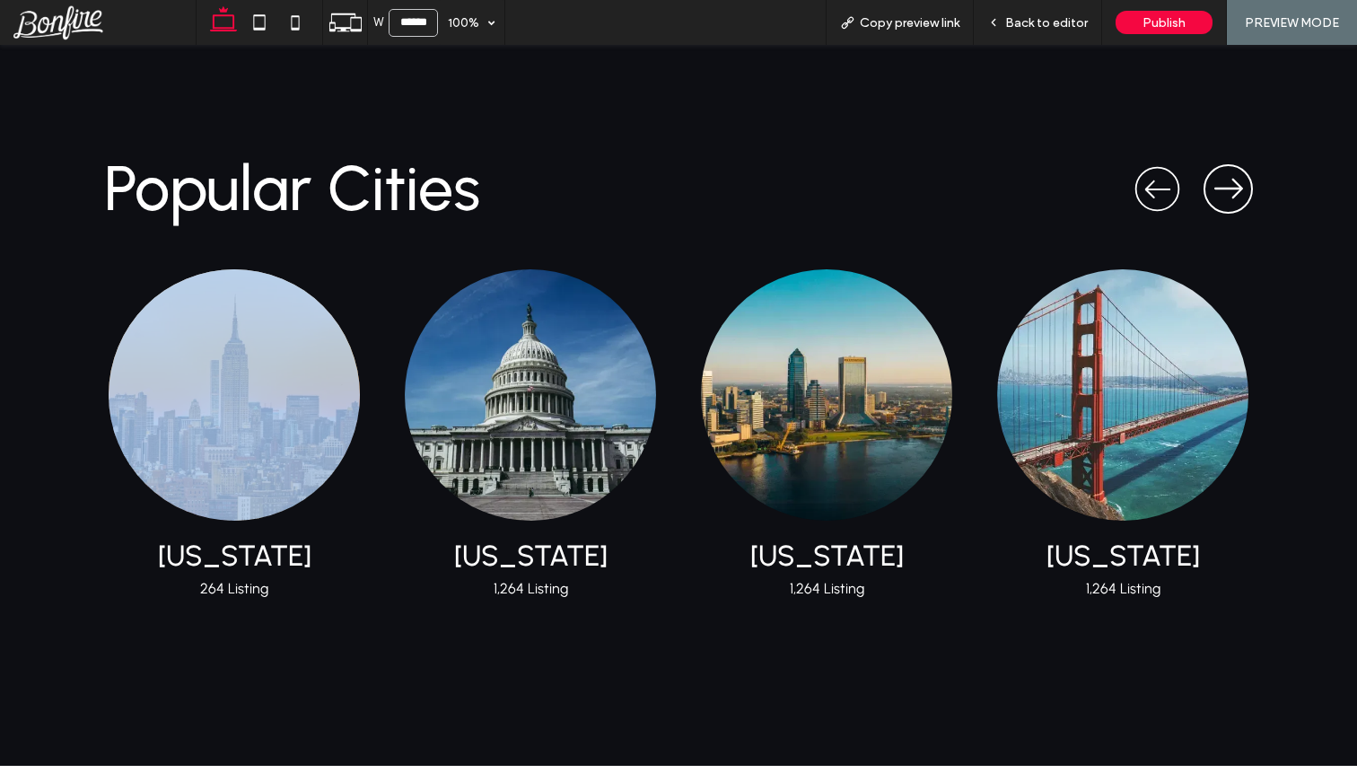
click at [1169, 176] on icon "Previous slide" at bounding box center [1157, 189] width 26 height 26
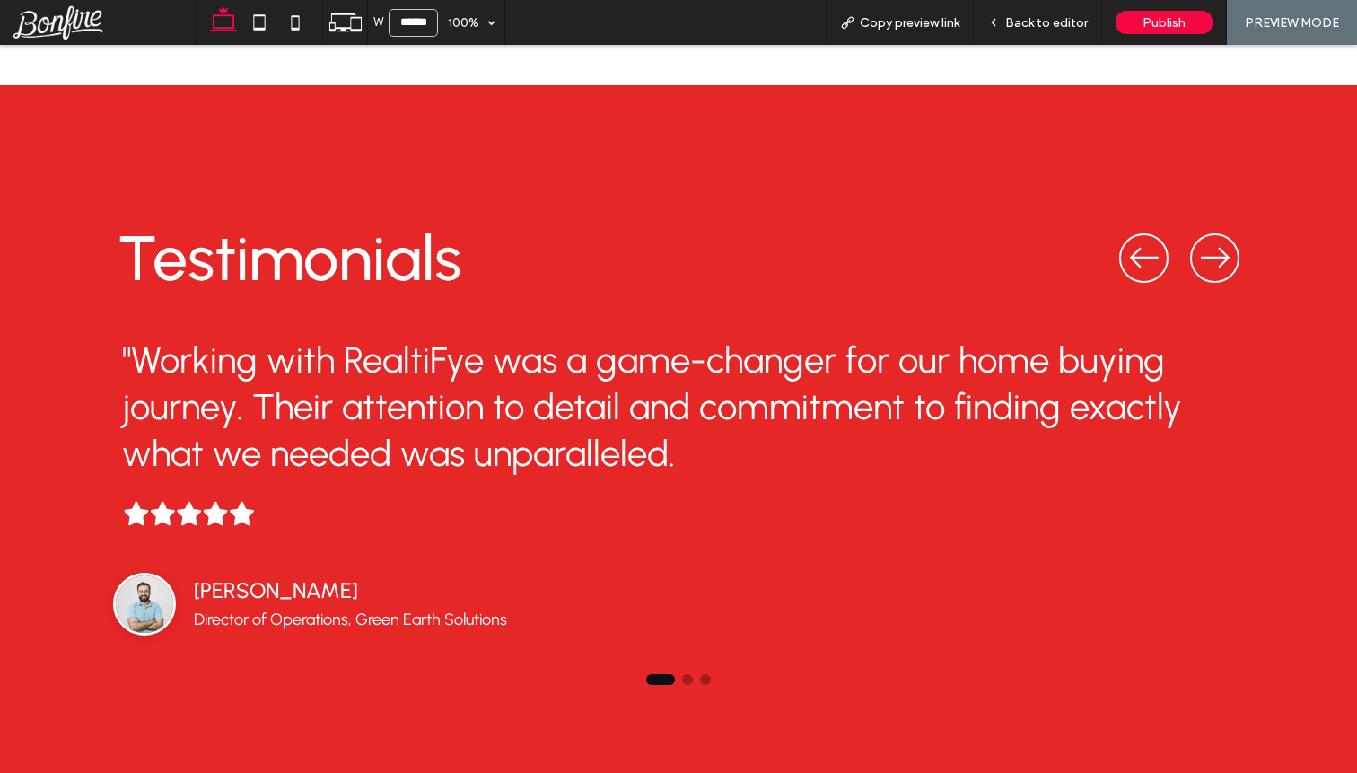
scroll to position [5323, 0]
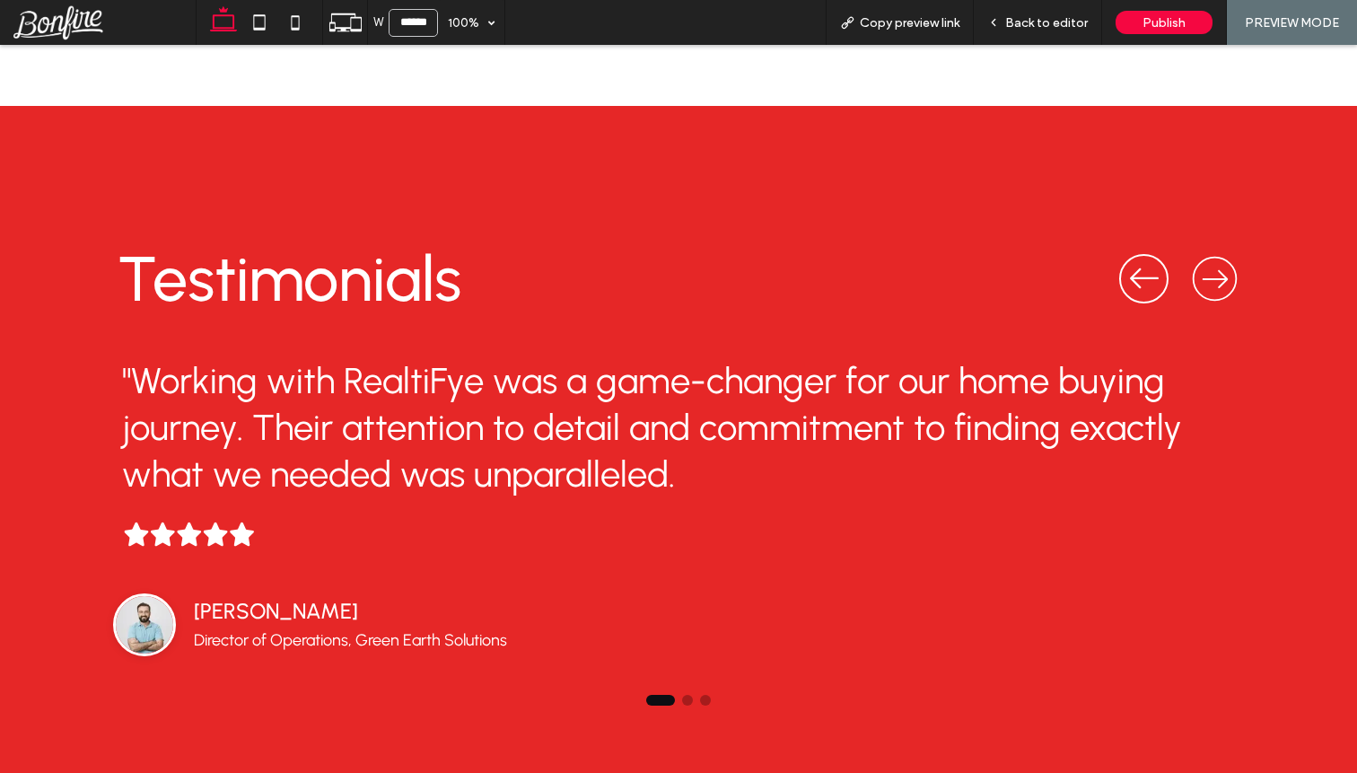
click at [1205, 269] on icon "Next slide" at bounding box center [1215, 278] width 26 height 18
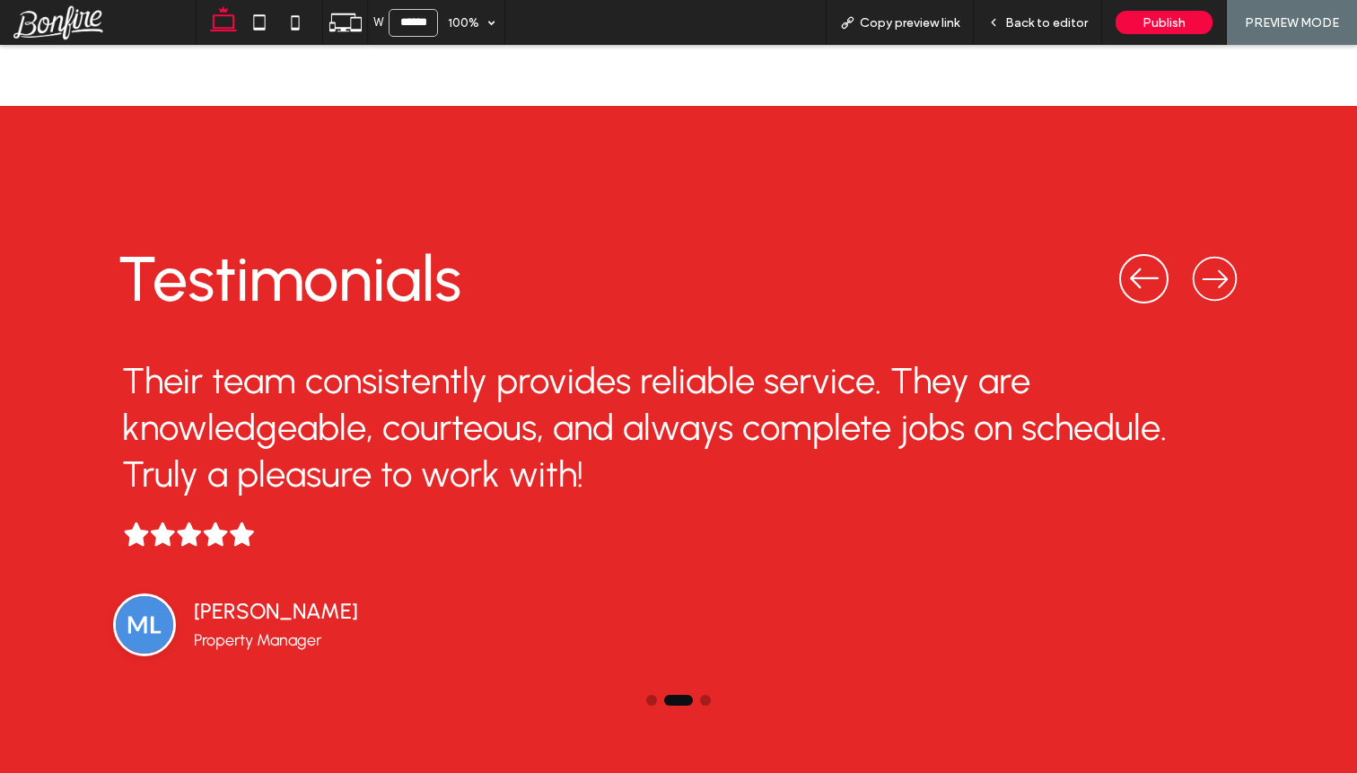
click at [1205, 269] on icon "Next slide" at bounding box center [1215, 278] width 26 height 18
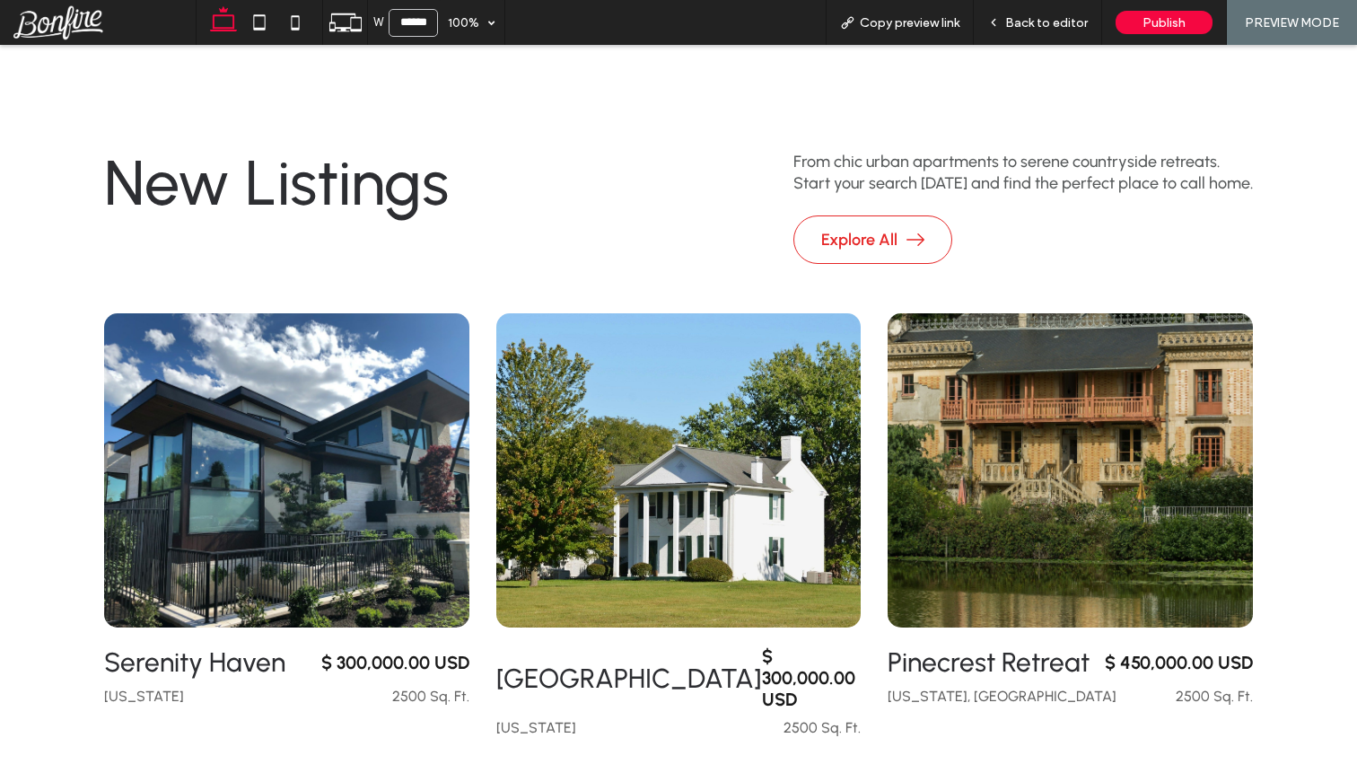
scroll to position [0, 0]
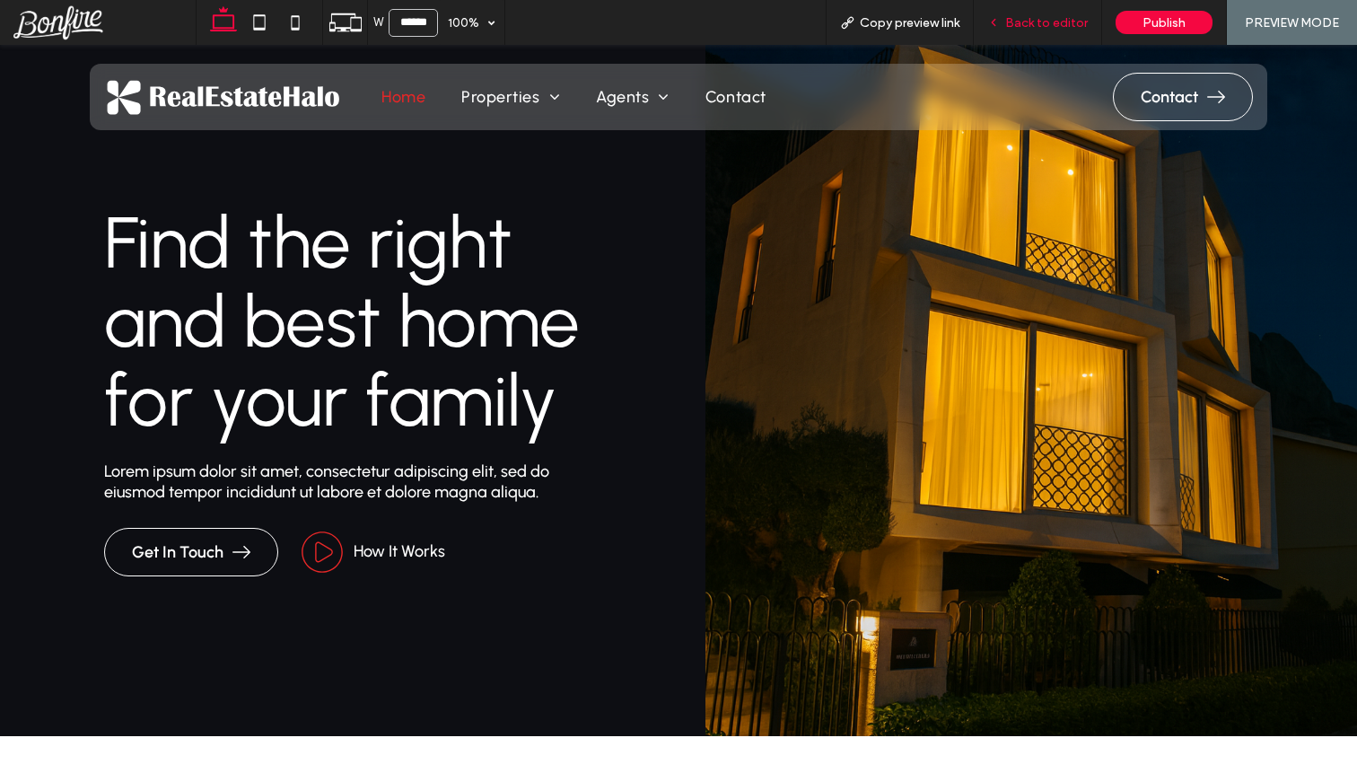
click at [1046, 25] on span "Back to editor" at bounding box center [1046, 22] width 83 height 15
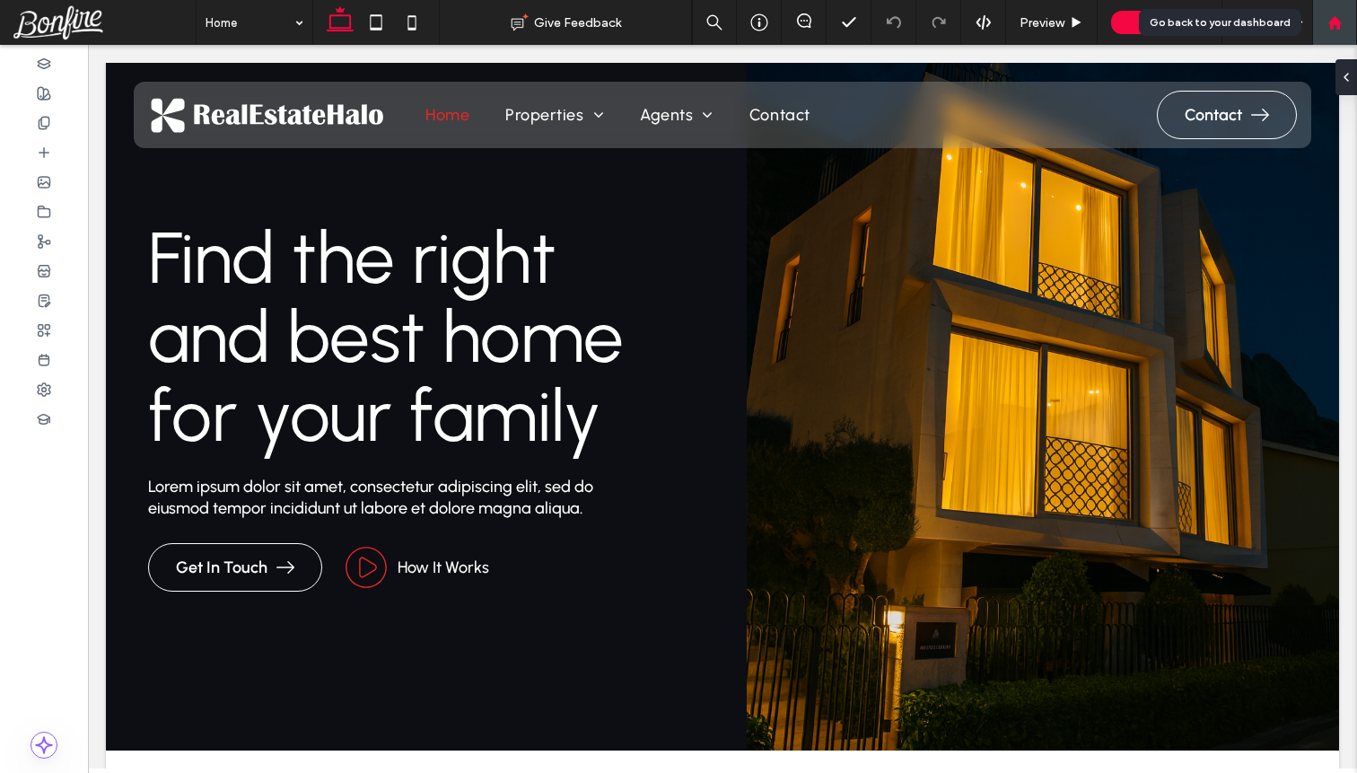
click at [1339, 29] on use at bounding box center [1333, 21] width 13 height 13
